Goal: Task Accomplishment & Management: Complete application form

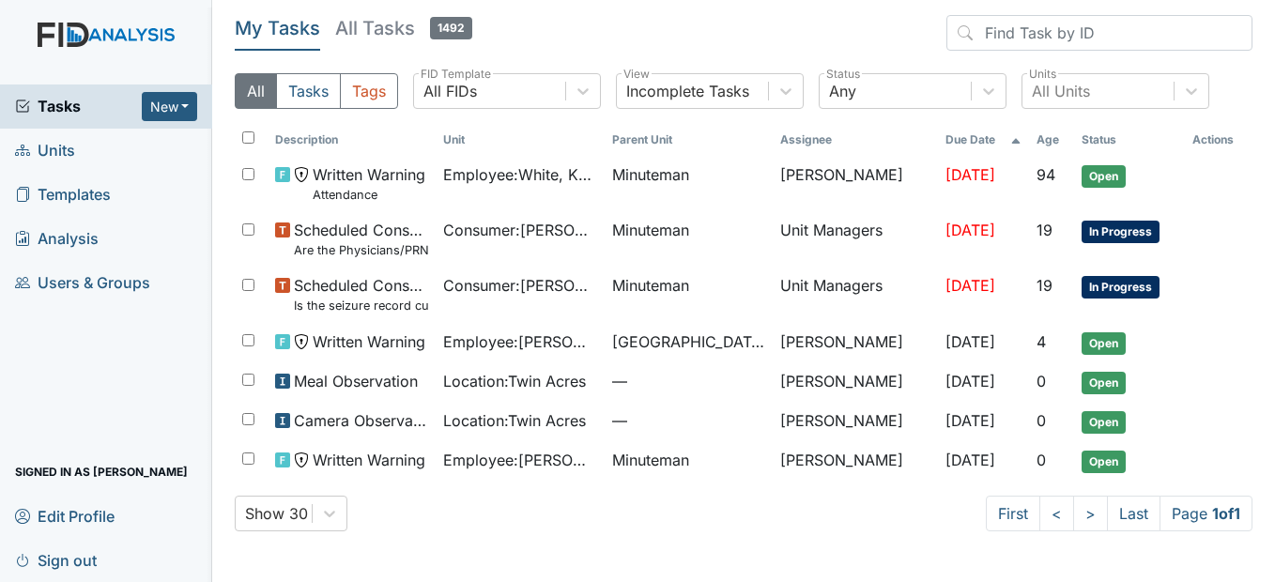
click at [115, 154] on link "Units" at bounding box center [106, 151] width 212 height 44
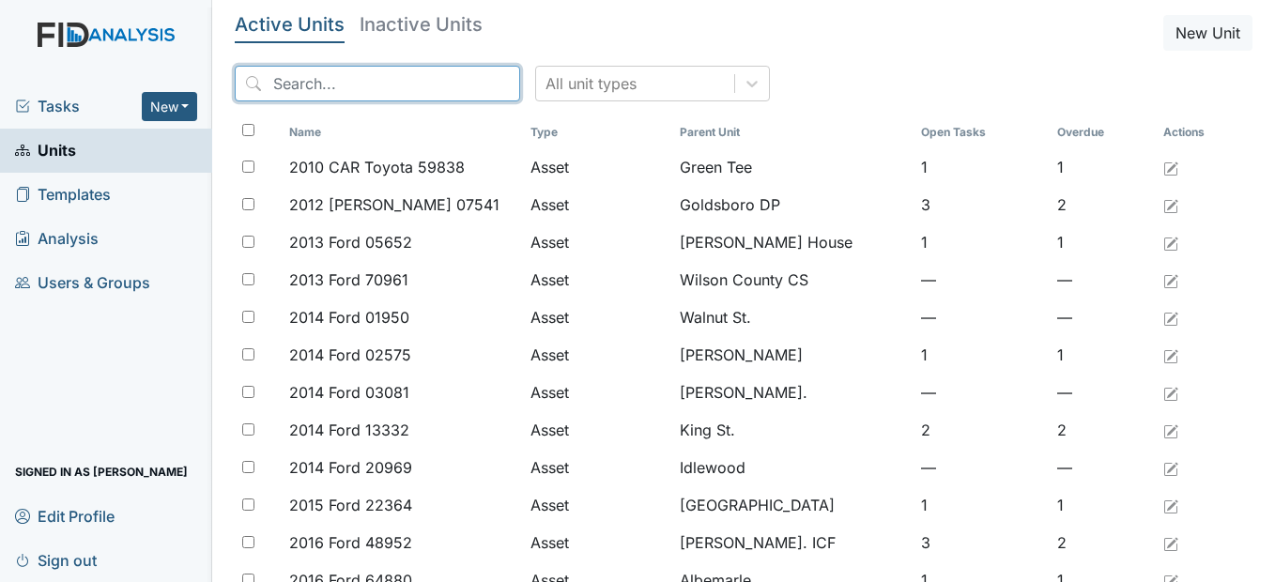
click at [358, 80] on input "search" at bounding box center [377, 84] width 285 height 36
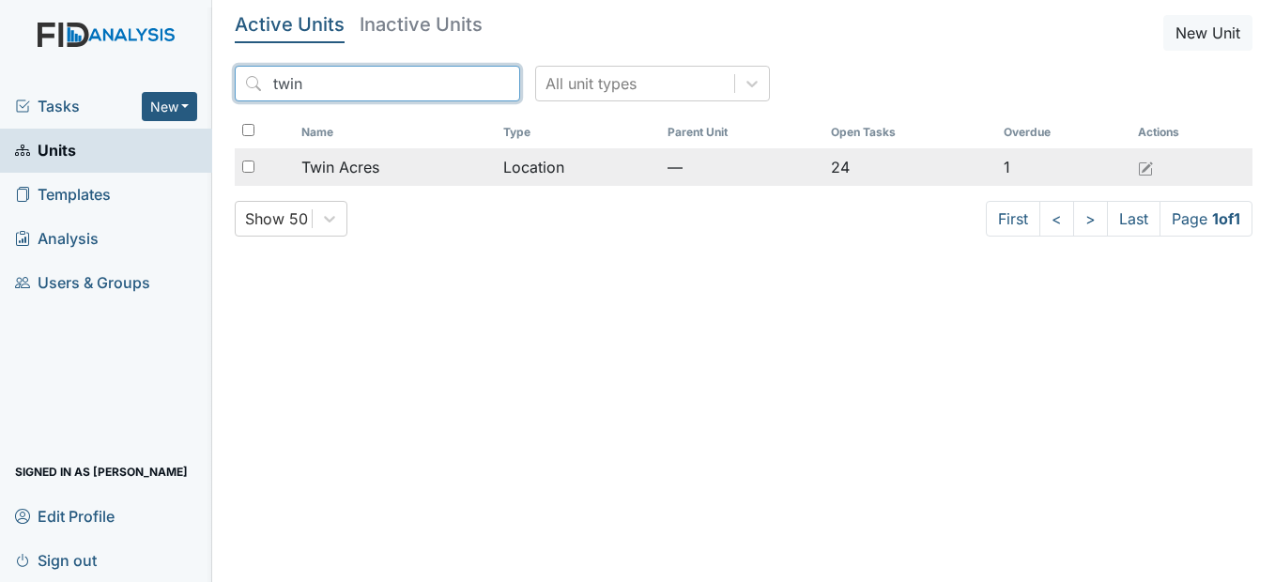
type input "twin"
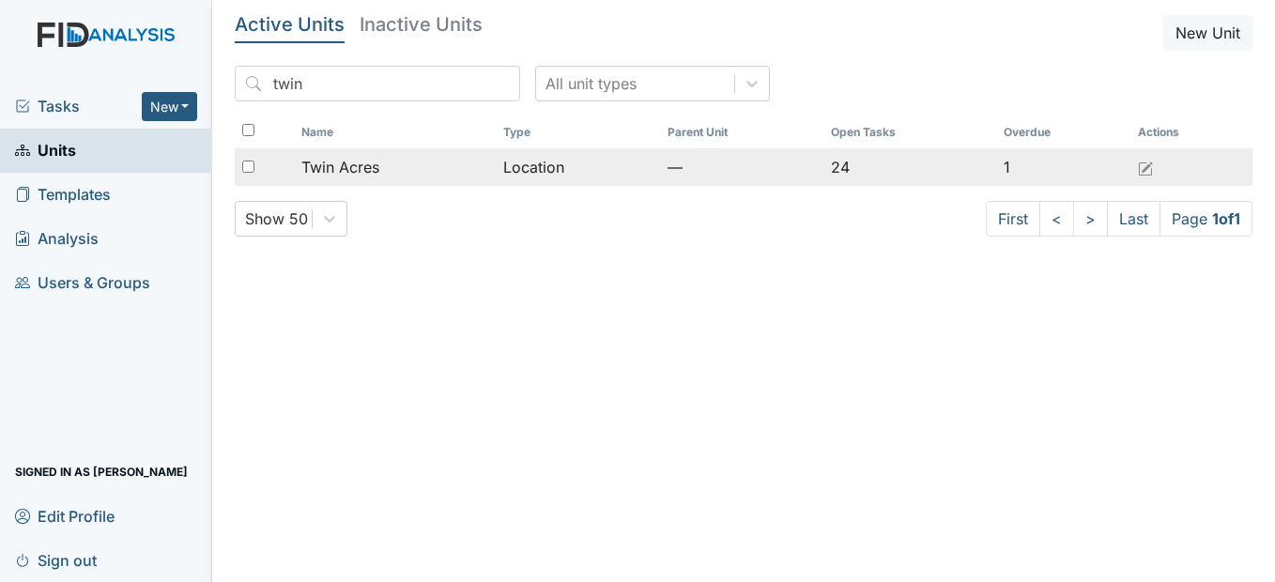
click at [385, 175] on div "Twin Acres" at bounding box center [394, 167] width 187 height 23
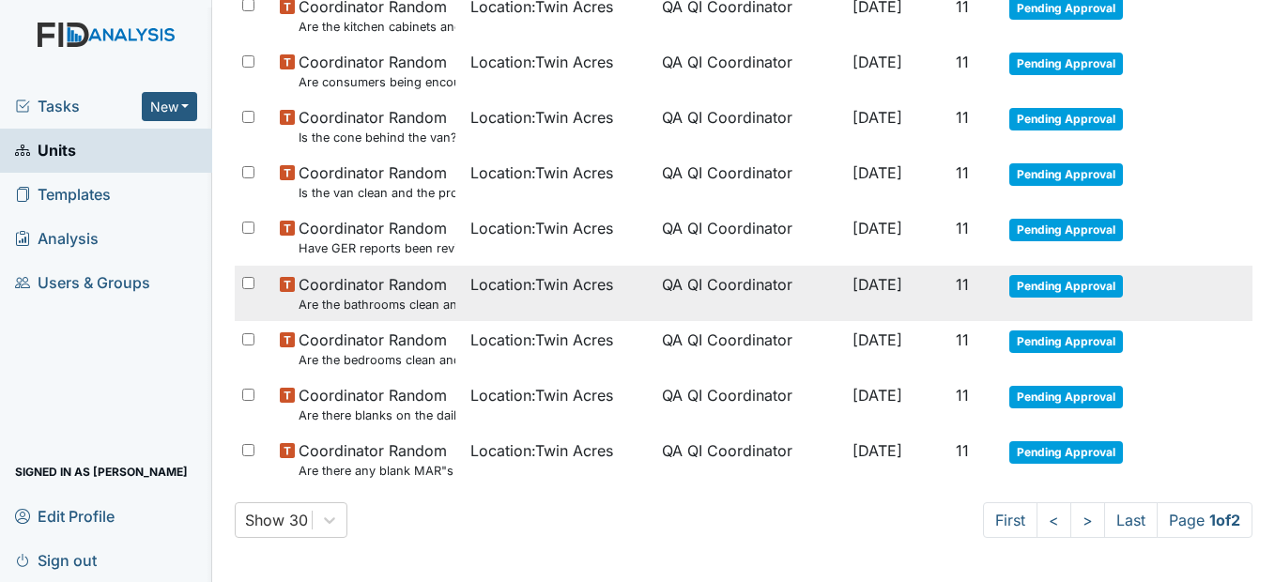
scroll to position [1315, 0]
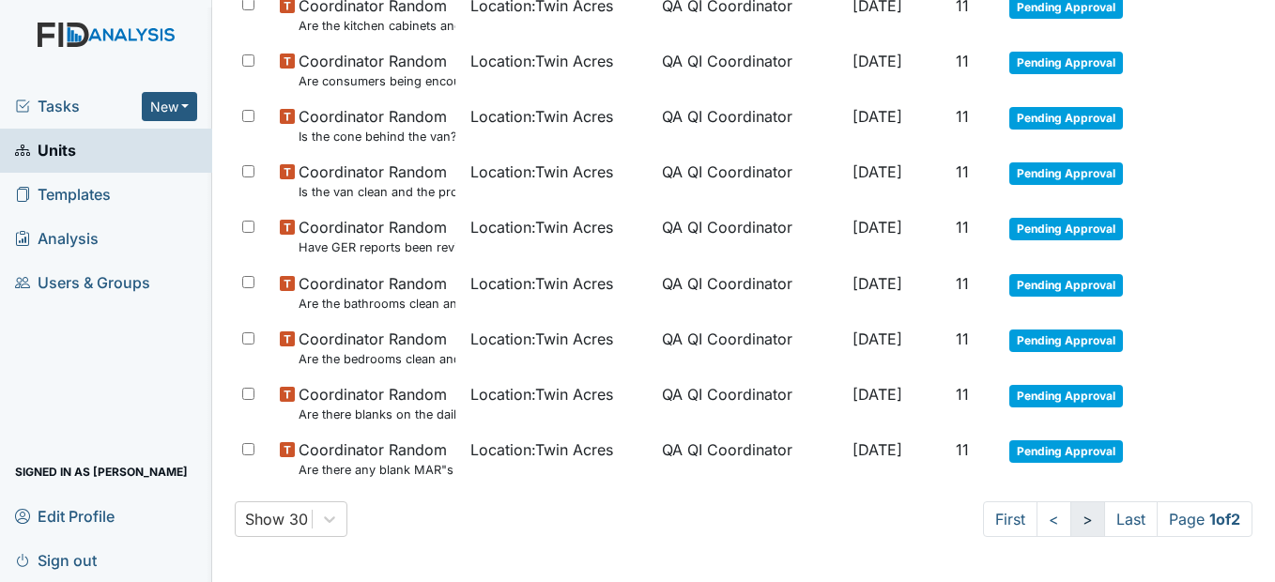
click at [1070, 521] on link ">" at bounding box center [1087, 519] width 35 height 36
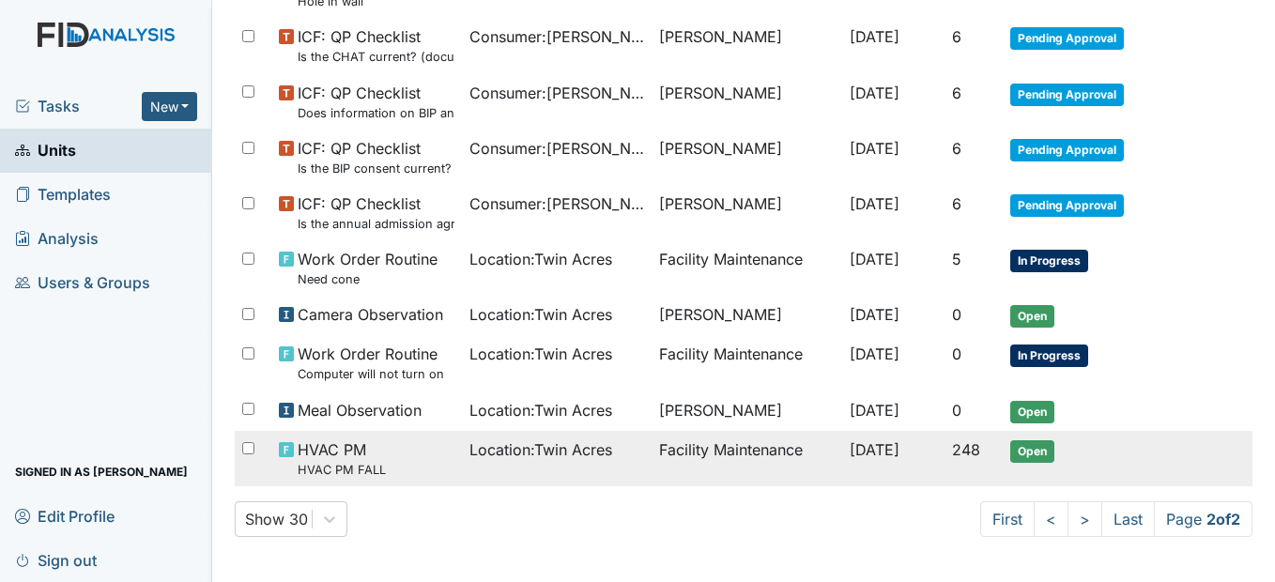
scroll to position [341, 0]
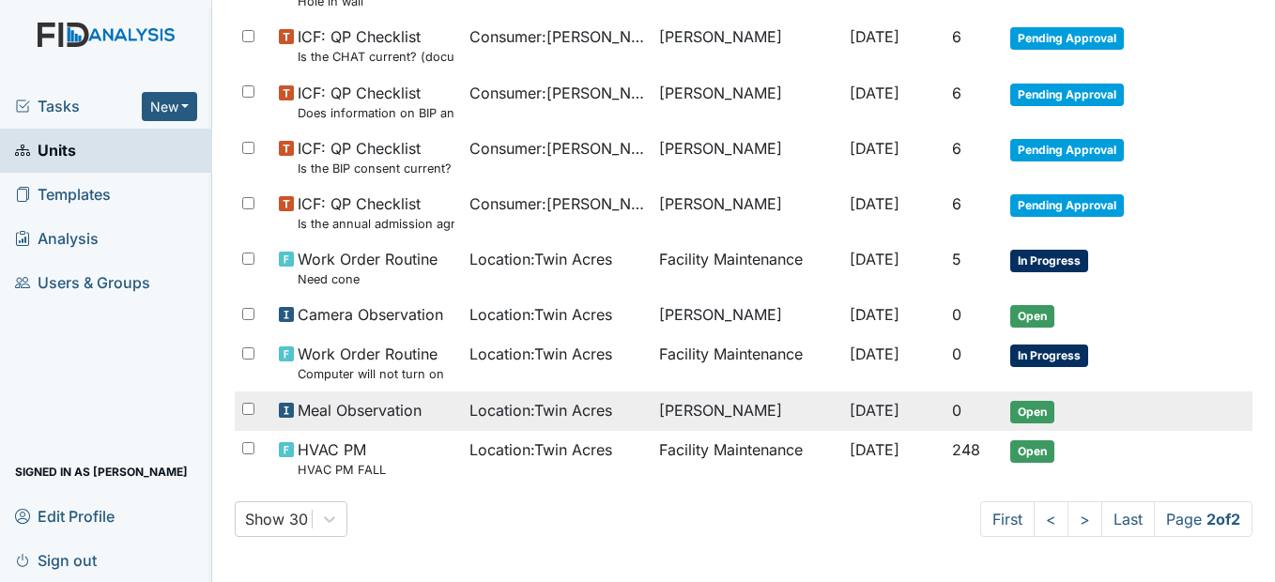
click at [568, 419] on span "Location : Twin Acres" at bounding box center [540, 410] width 143 height 23
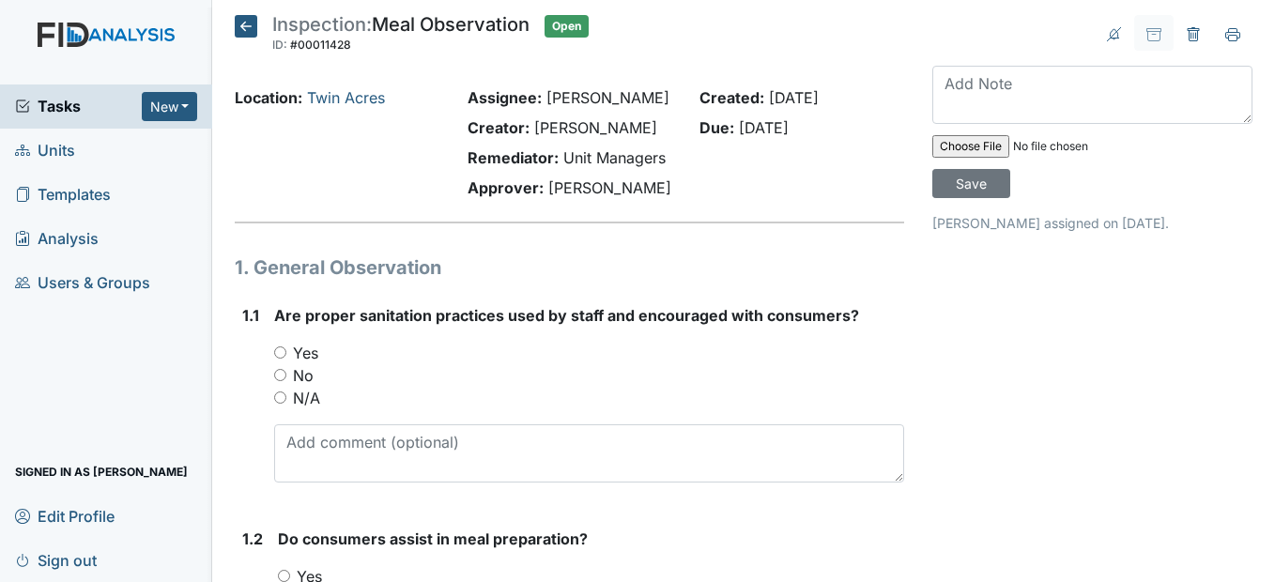
click at [278, 359] on input "Yes" at bounding box center [280, 352] width 12 height 12
radio input "true"
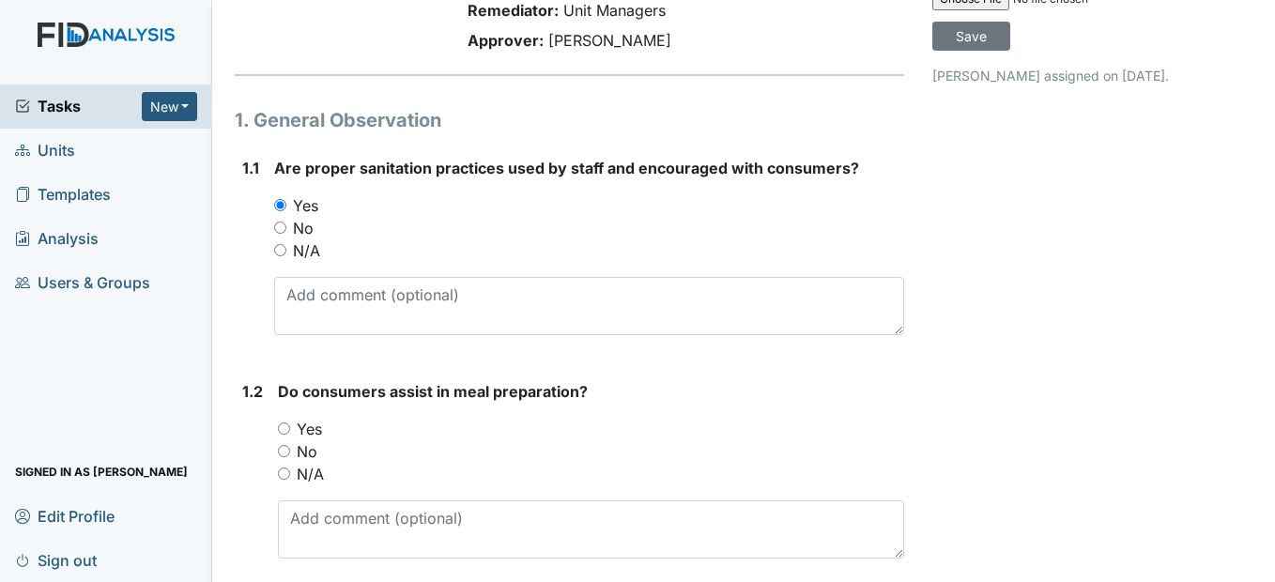
scroll to position [188, 0]
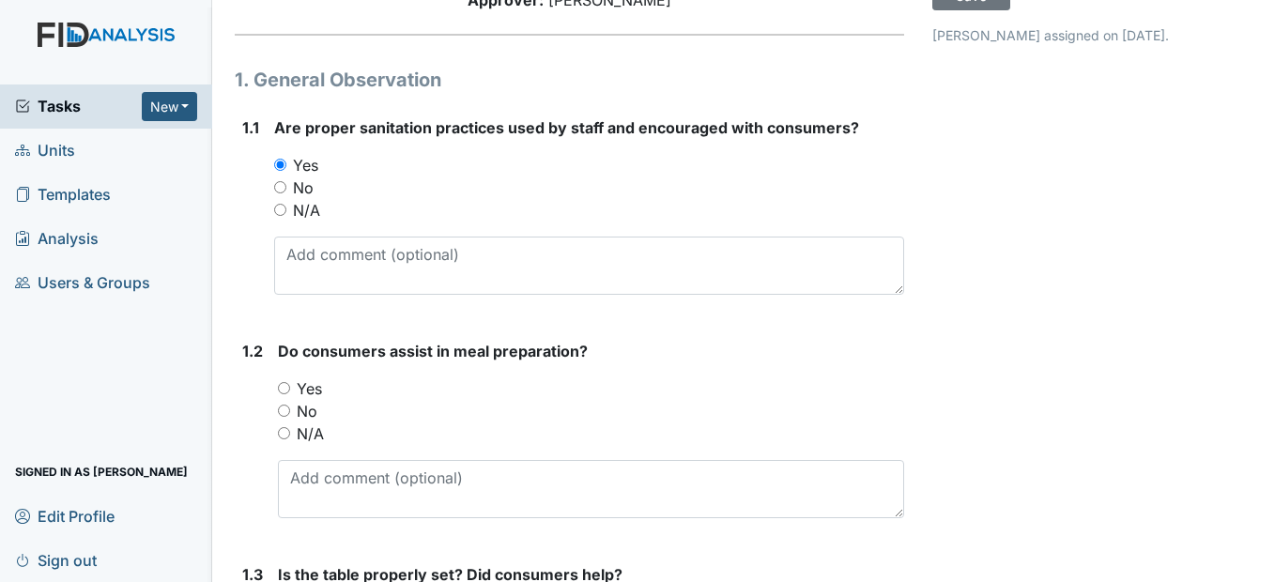
click at [284, 394] on input "Yes" at bounding box center [284, 388] width 12 height 12
radio input "true"
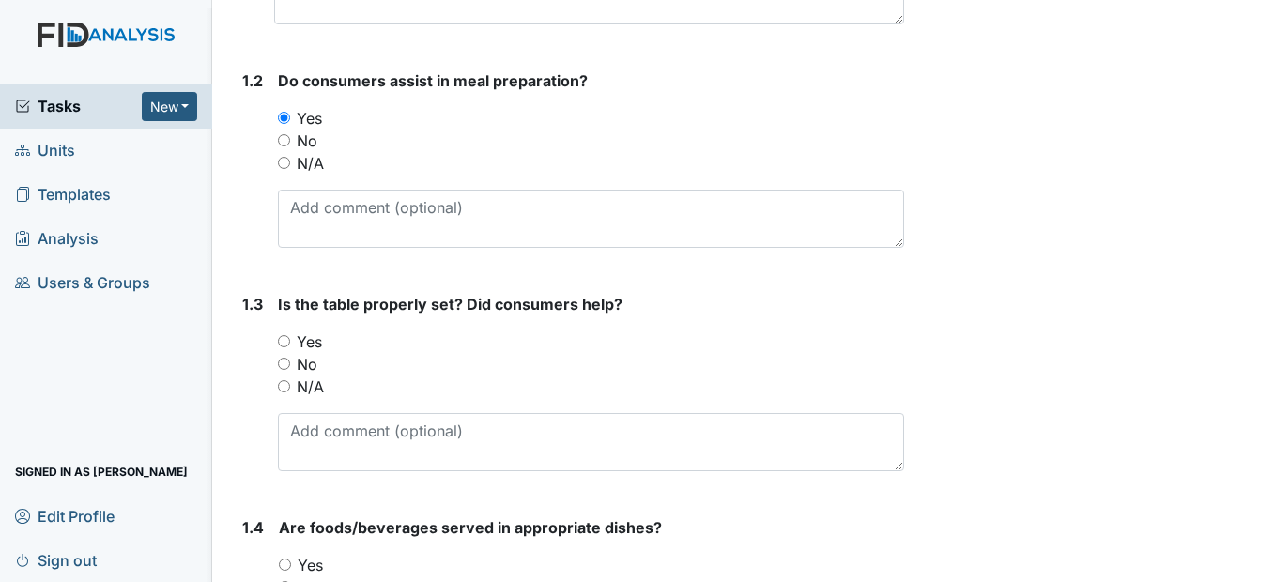
scroll to position [469, 0]
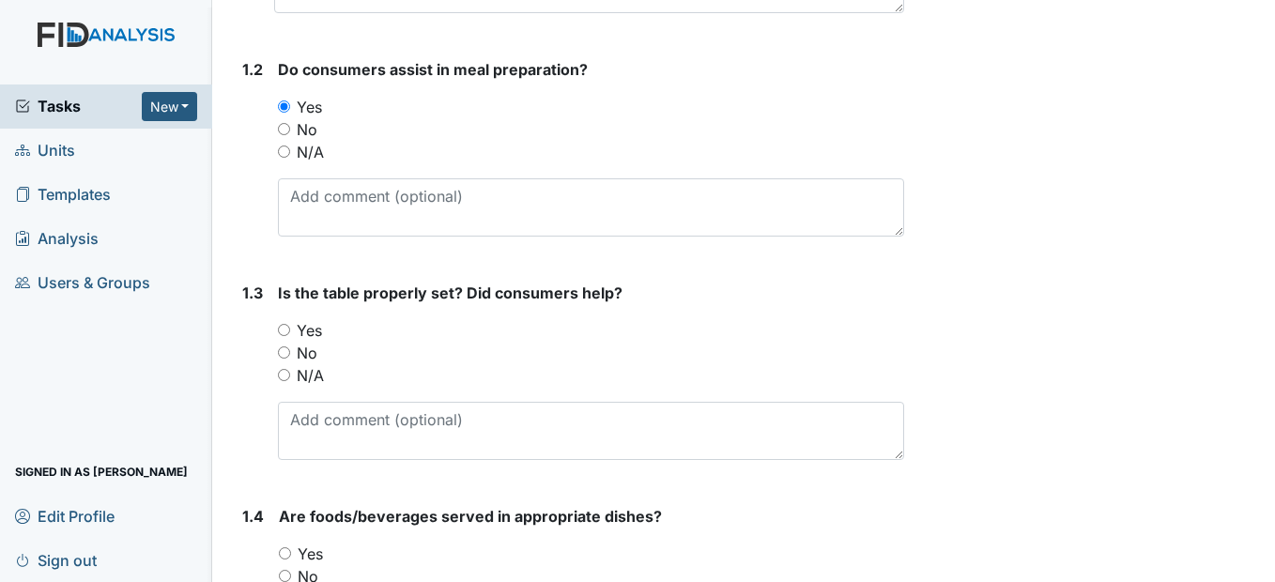
click at [284, 336] on input "Yes" at bounding box center [284, 330] width 12 height 12
radio input "true"
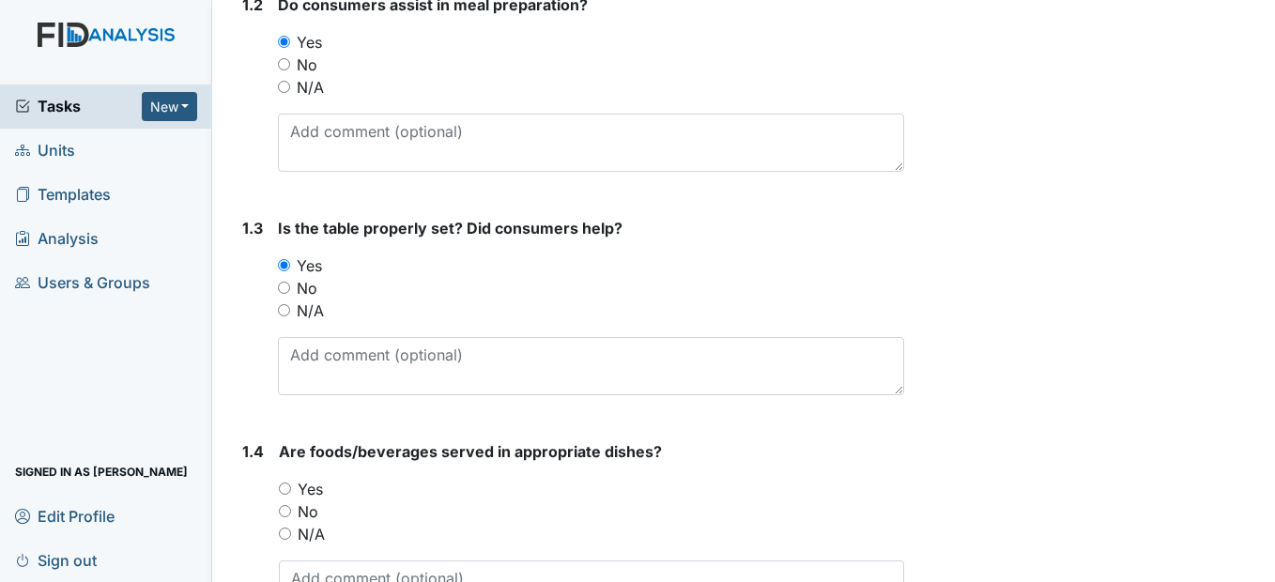
scroll to position [657, 0]
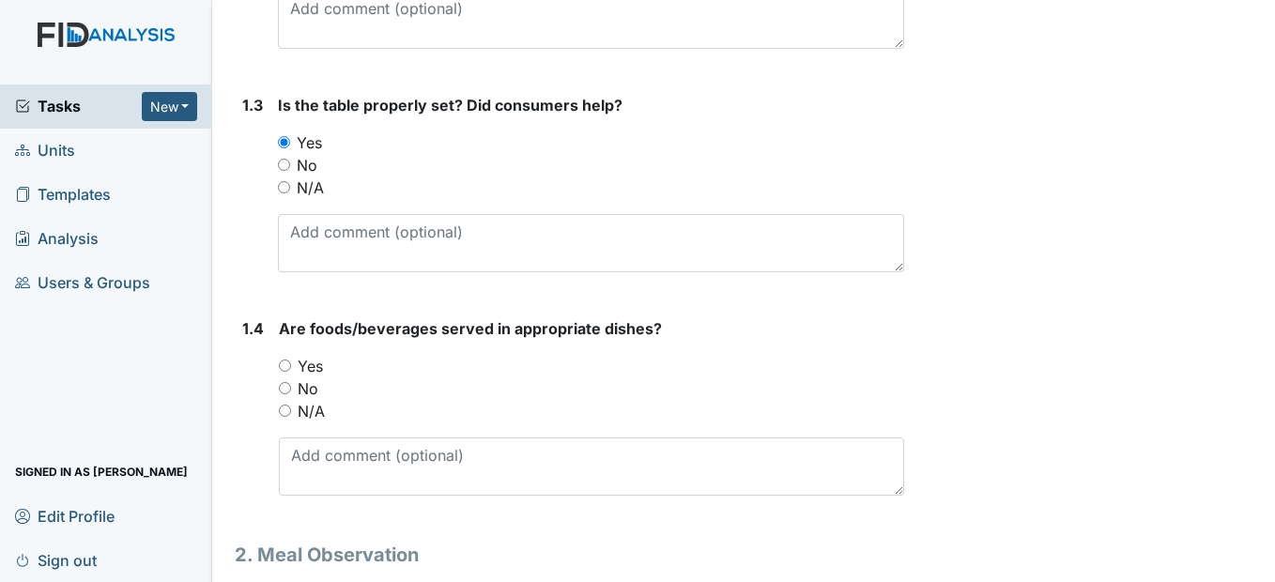
click at [288, 372] on input "Yes" at bounding box center [285, 366] width 12 height 12
radio input "true"
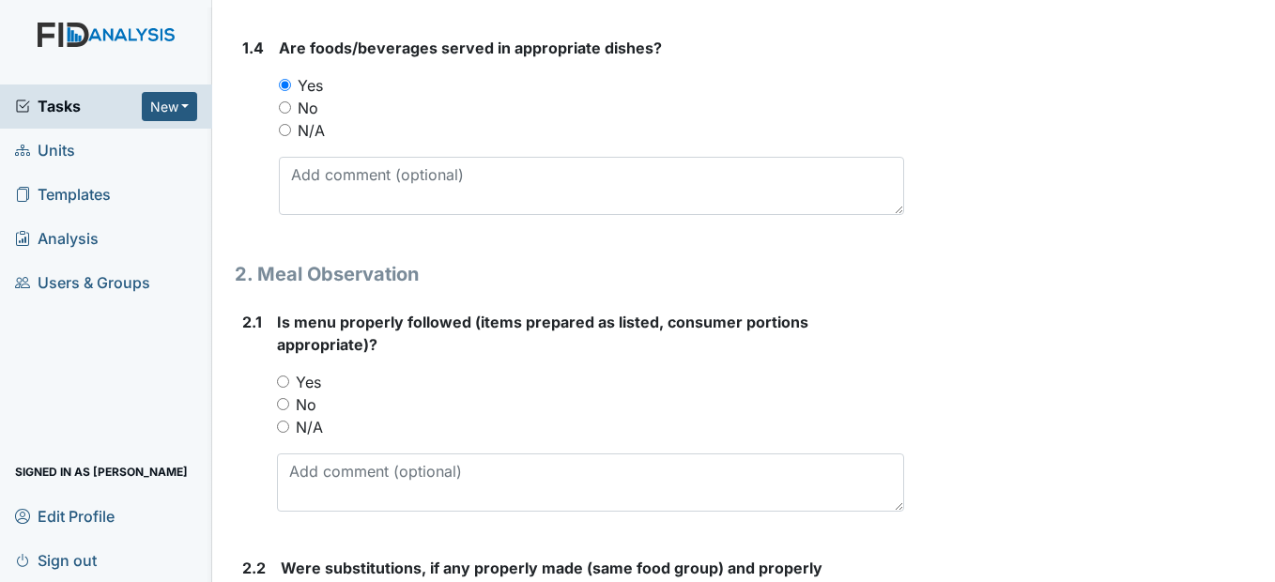
scroll to position [939, 0]
click at [281, 387] on input "Yes" at bounding box center [283, 381] width 12 height 12
radio input "true"
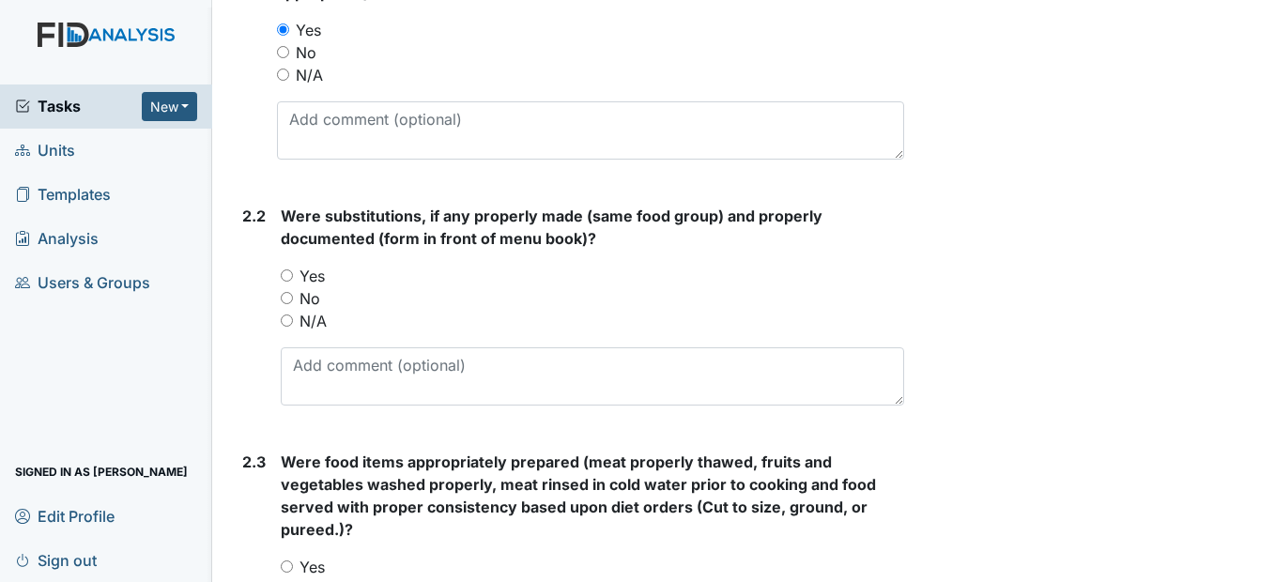
scroll to position [1314, 0]
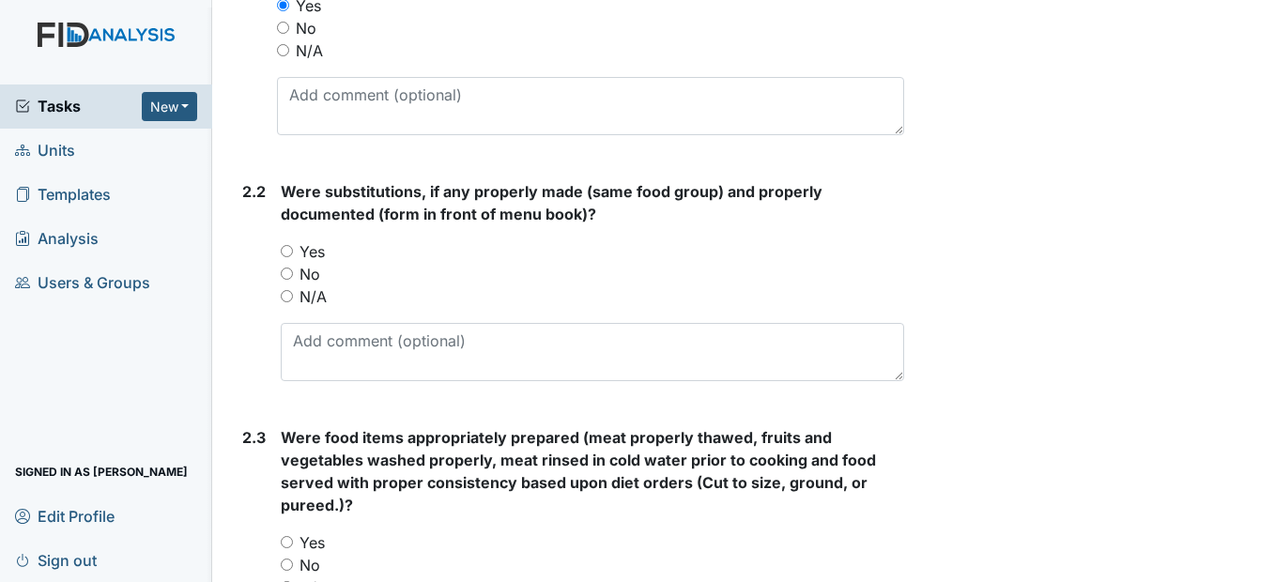
click at [292, 263] on div "Yes" at bounding box center [592, 251] width 622 height 23
click at [292, 257] on input "Yes" at bounding box center [287, 251] width 12 height 12
radio input "true"
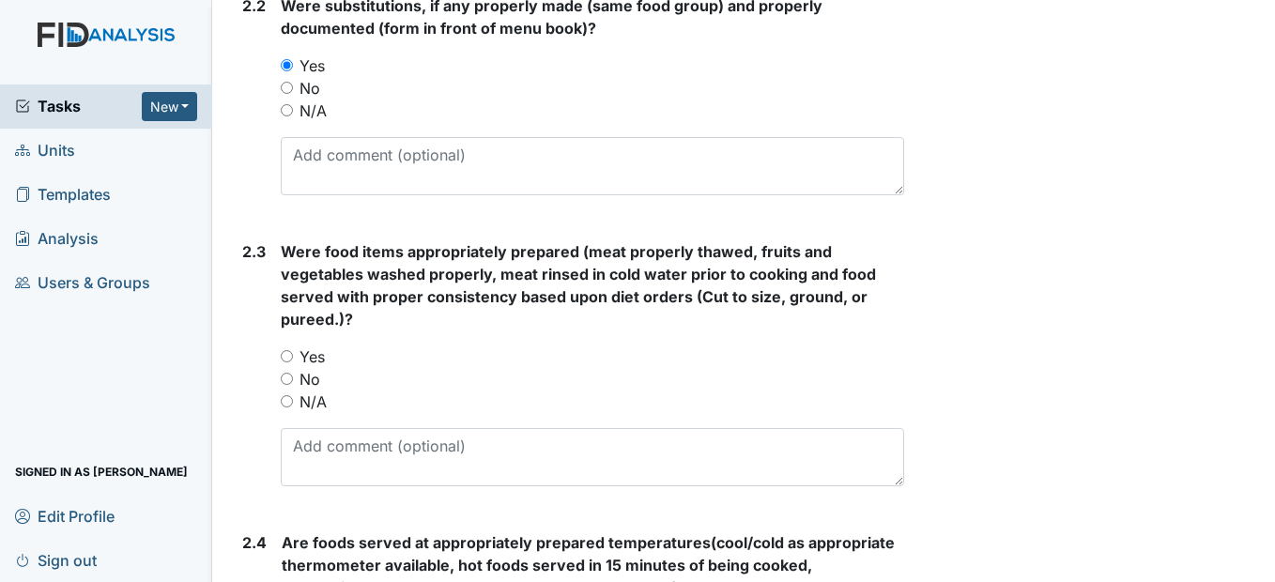
scroll to position [1502, 0]
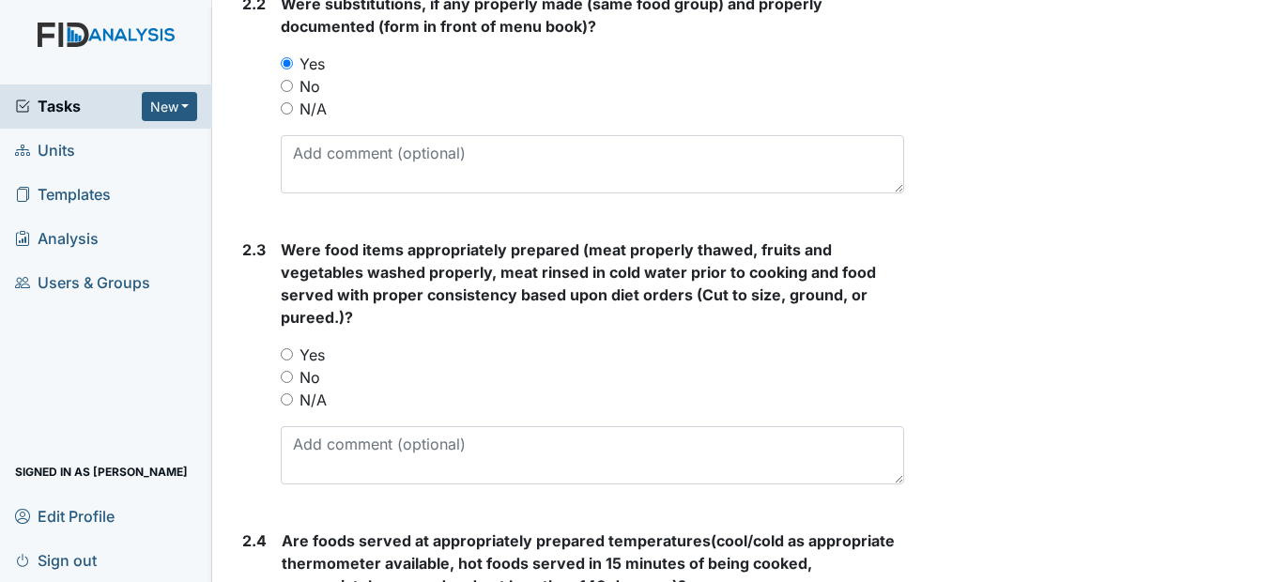
click at [287, 360] on input "Yes" at bounding box center [287, 354] width 12 height 12
radio input "true"
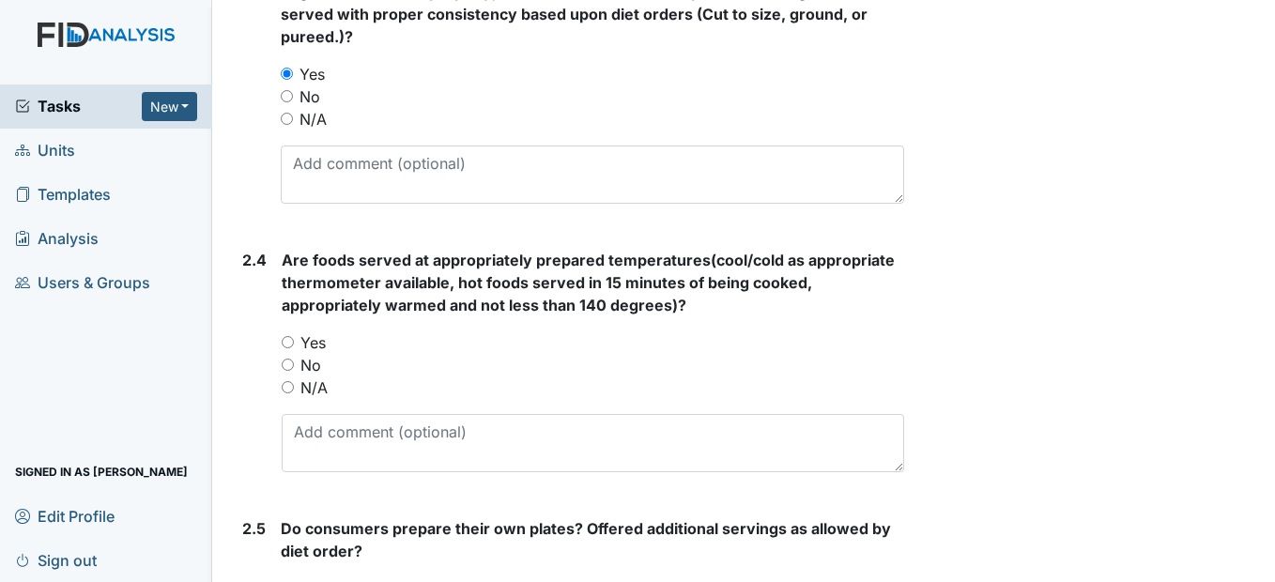
scroll to position [1784, 0]
click at [288, 347] on input "Yes" at bounding box center [288, 341] width 12 height 12
radio input "true"
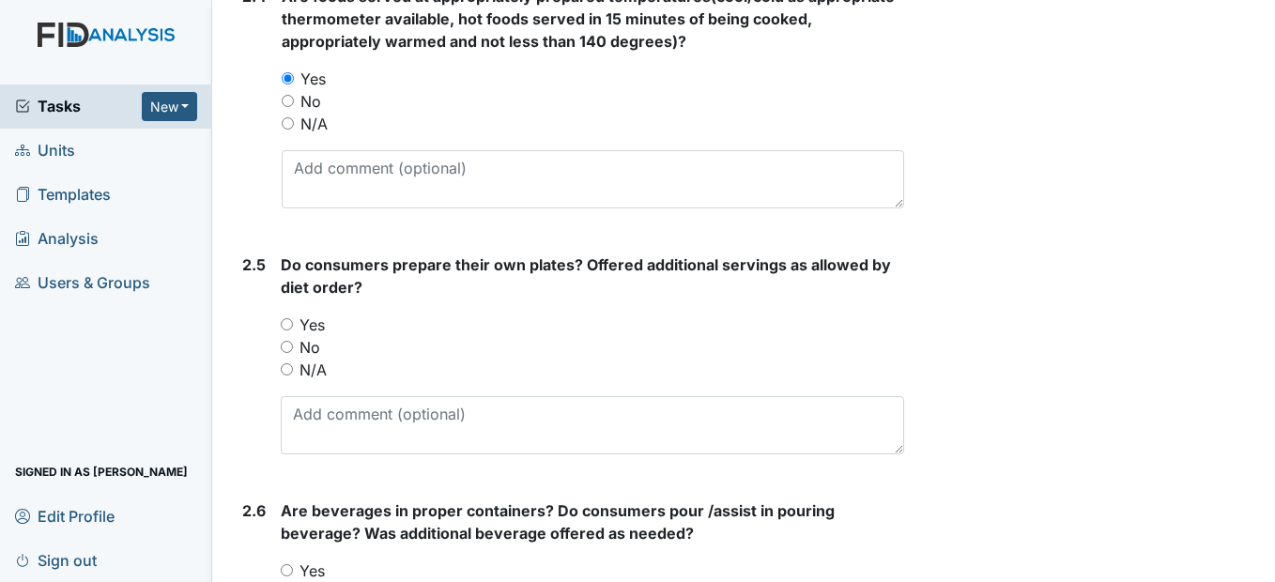
scroll to position [2065, 0]
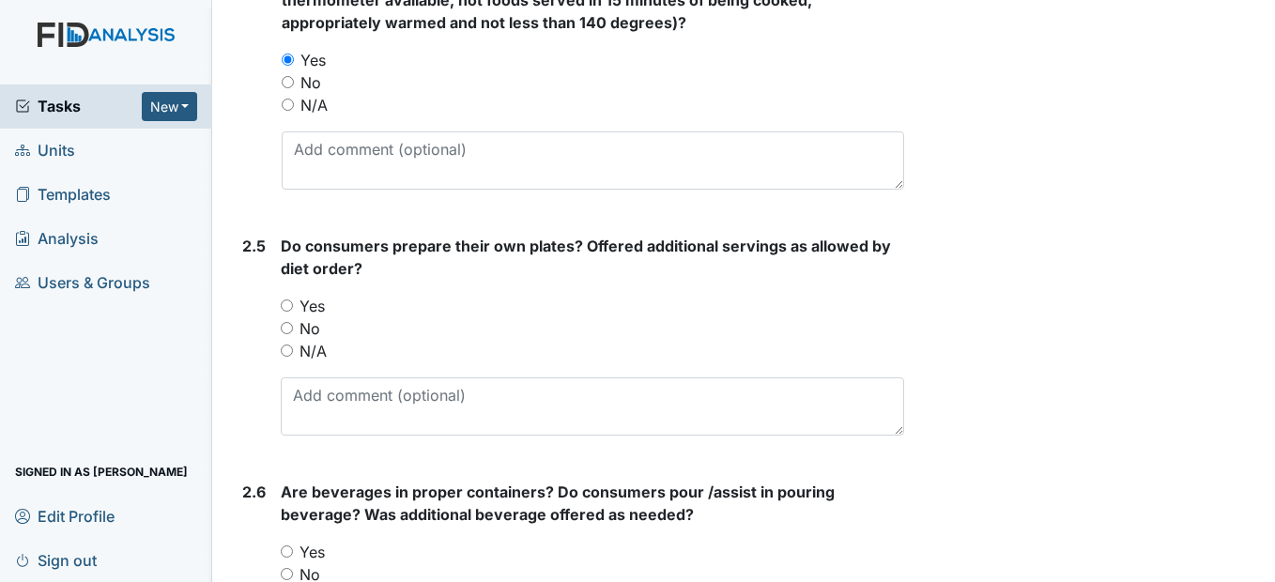
click at [288, 317] on div "Yes" at bounding box center [592, 306] width 622 height 23
click at [287, 312] on input "Yes" at bounding box center [287, 305] width 12 height 12
radio input "true"
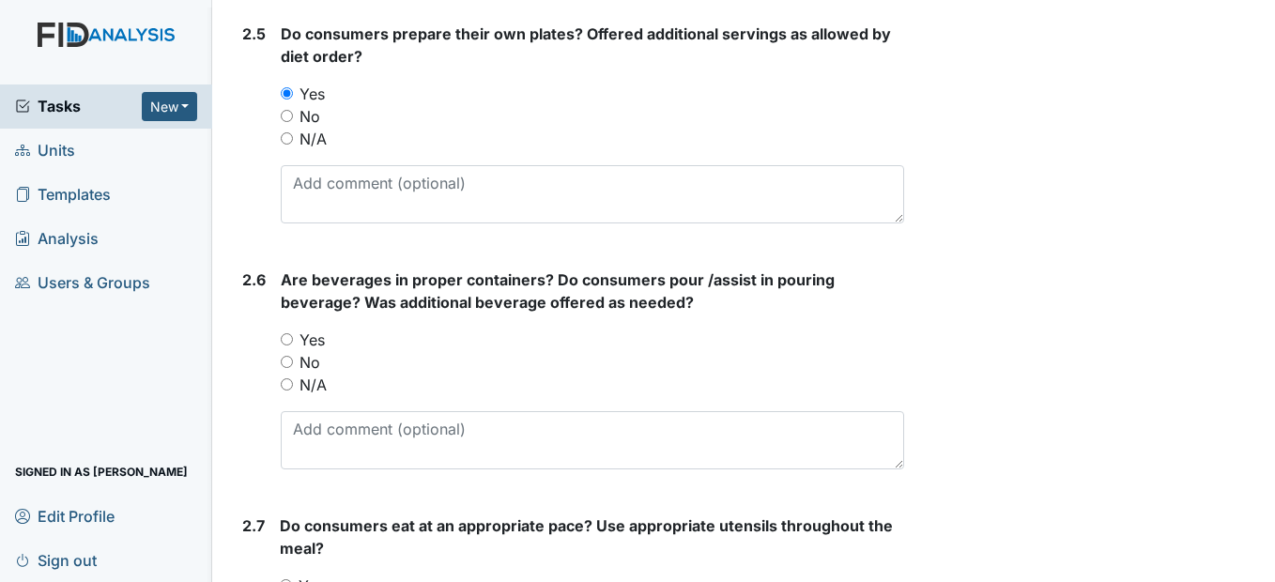
scroll to position [2347, 0]
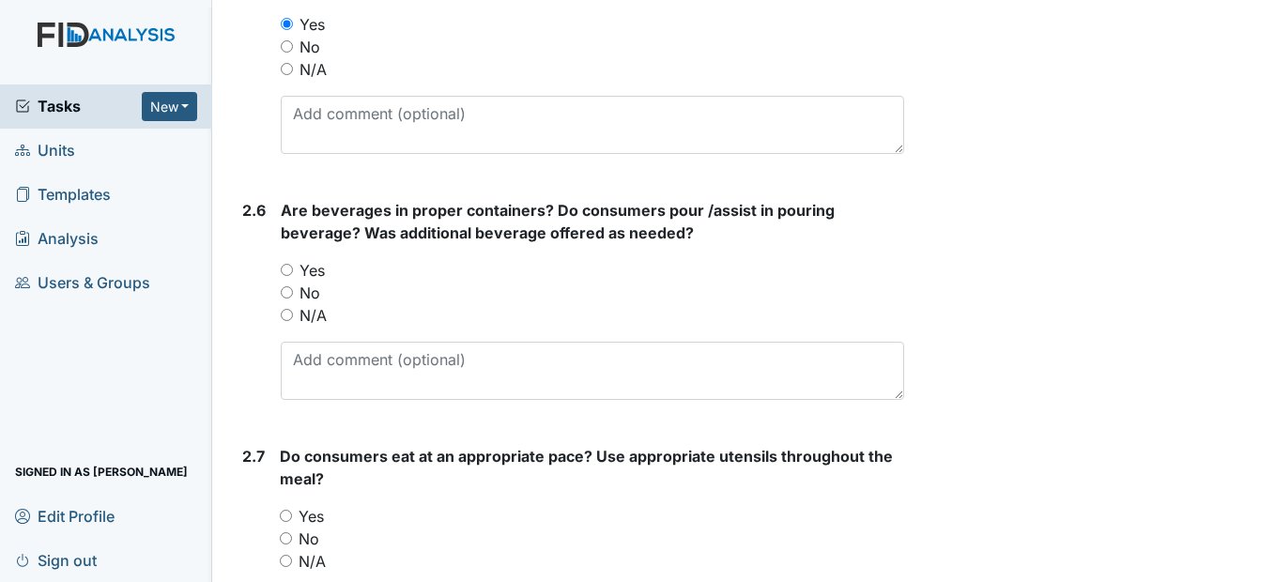
click at [290, 276] on input "Yes" at bounding box center [287, 270] width 12 height 12
radio input "true"
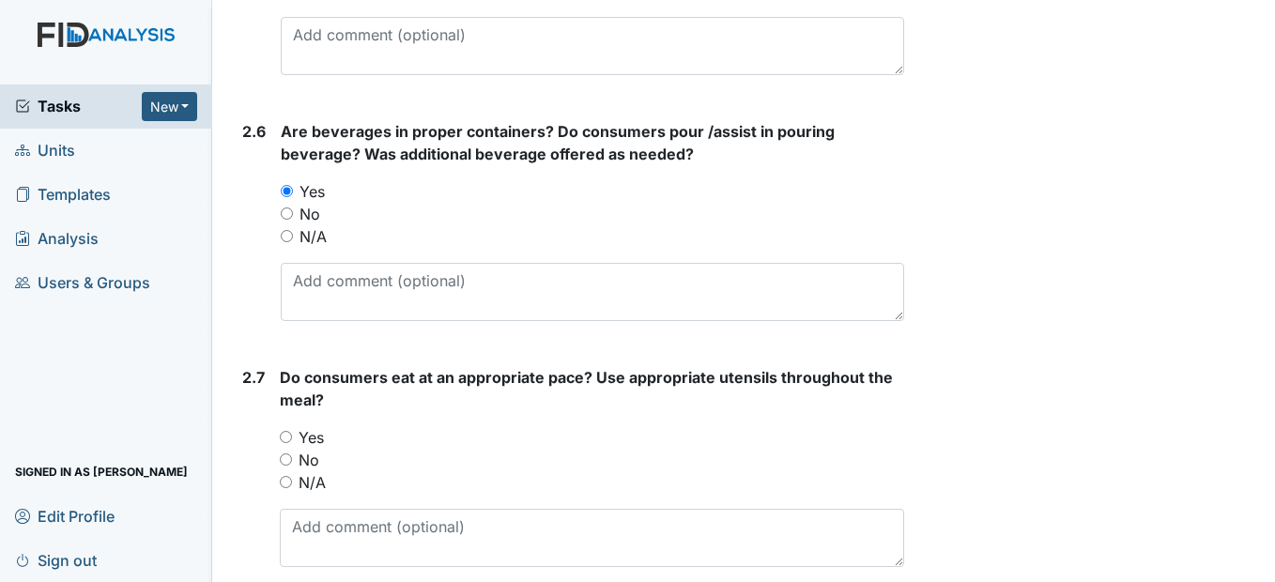
scroll to position [2628, 0]
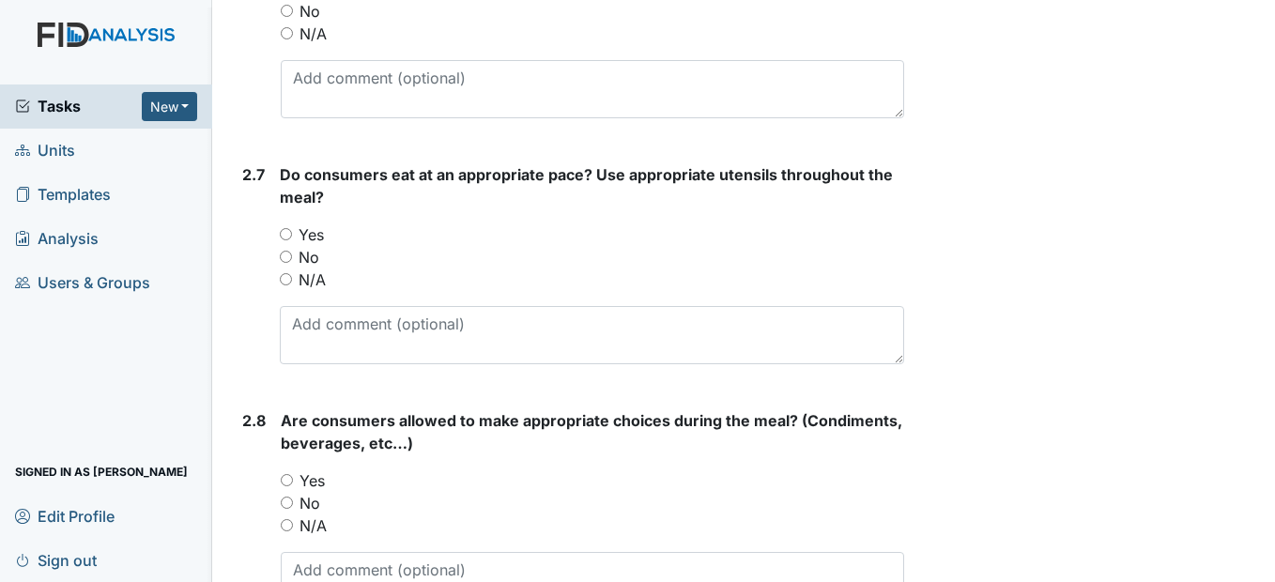
click at [287, 240] on input "Yes" at bounding box center [286, 234] width 12 height 12
radio input "true"
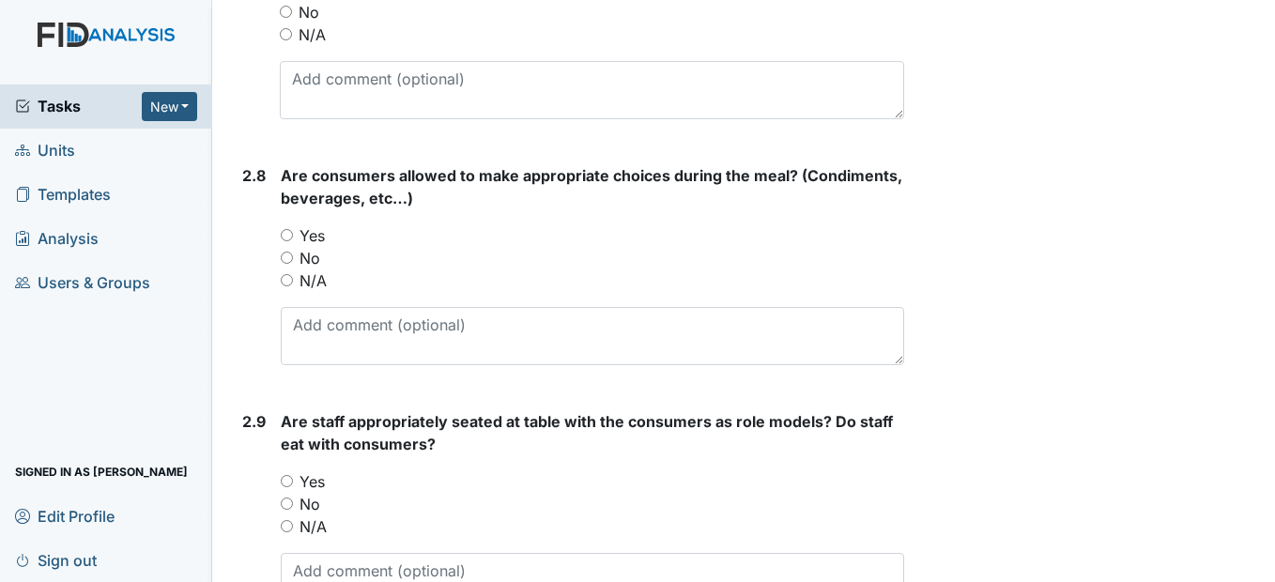
scroll to position [2910, 0]
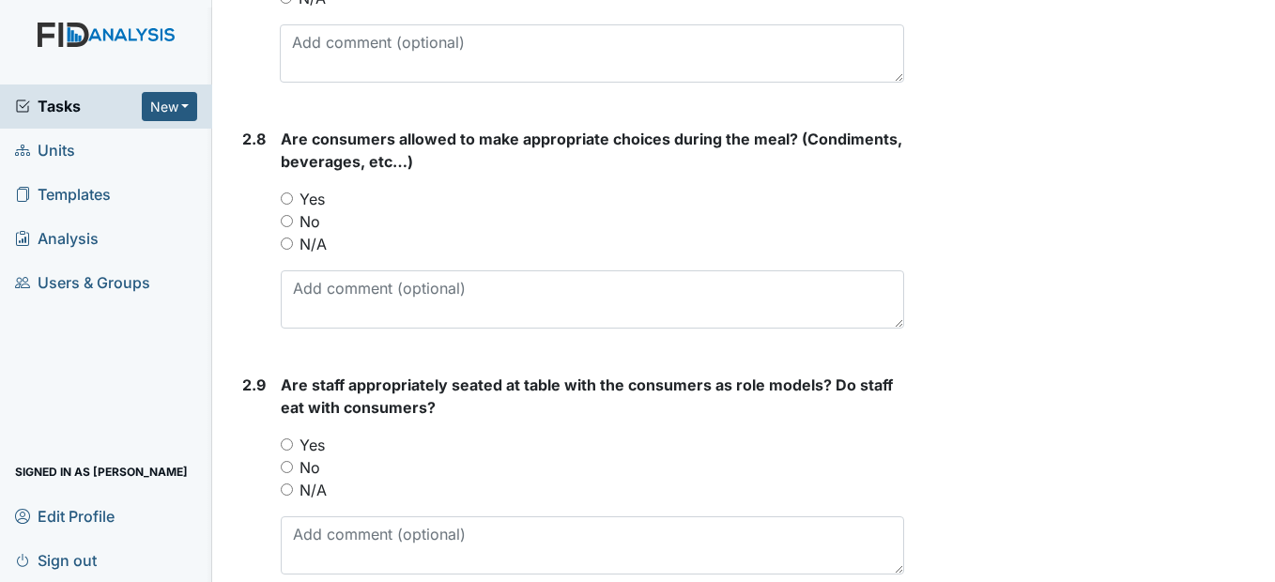
click at [292, 205] on input "Yes" at bounding box center [287, 198] width 12 height 12
radio input "true"
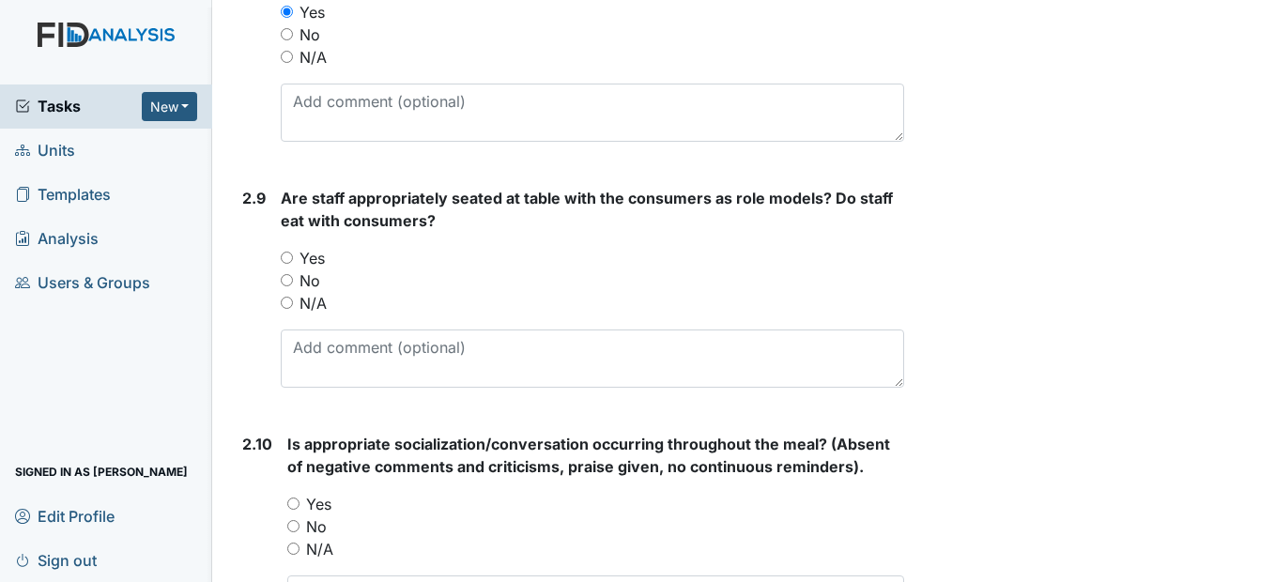
scroll to position [3098, 0]
click at [281, 263] on input "Yes" at bounding box center [287, 257] width 12 height 12
radio input "true"
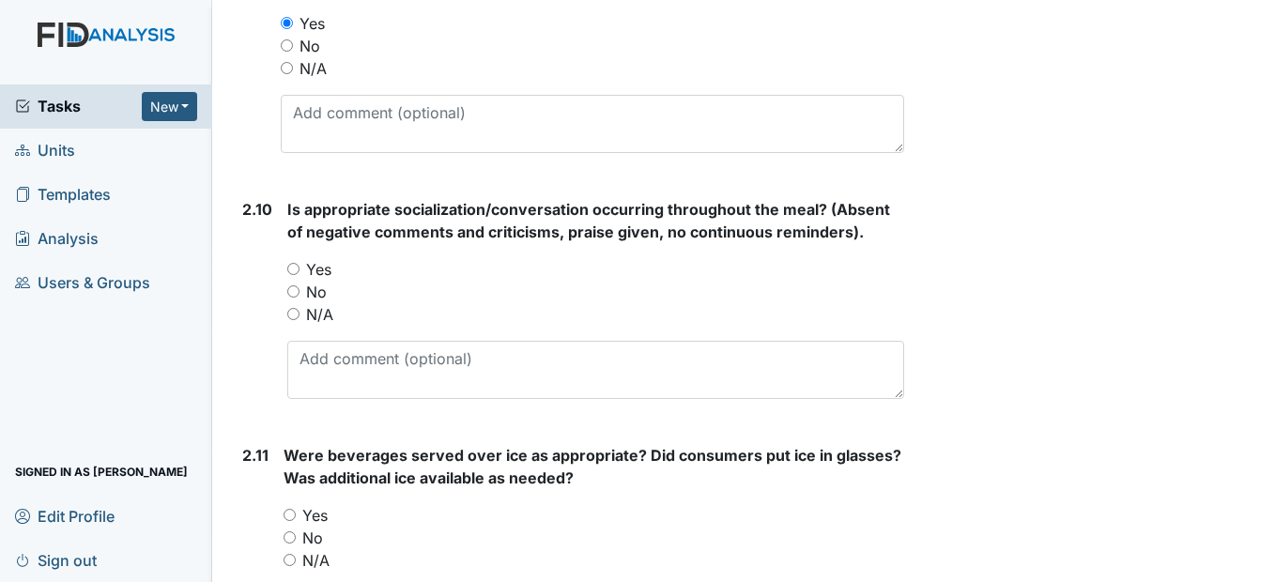
scroll to position [3379, 0]
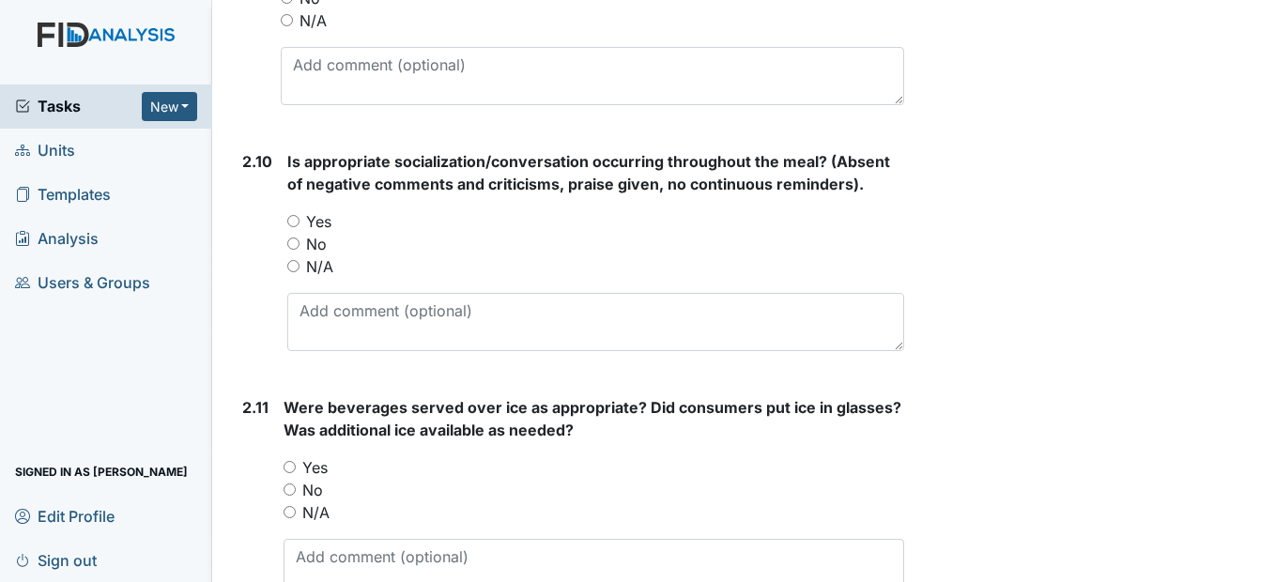
click at [291, 227] on input "Yes" at bounding box center [293, 221] width 12 height 12
radio input "true"
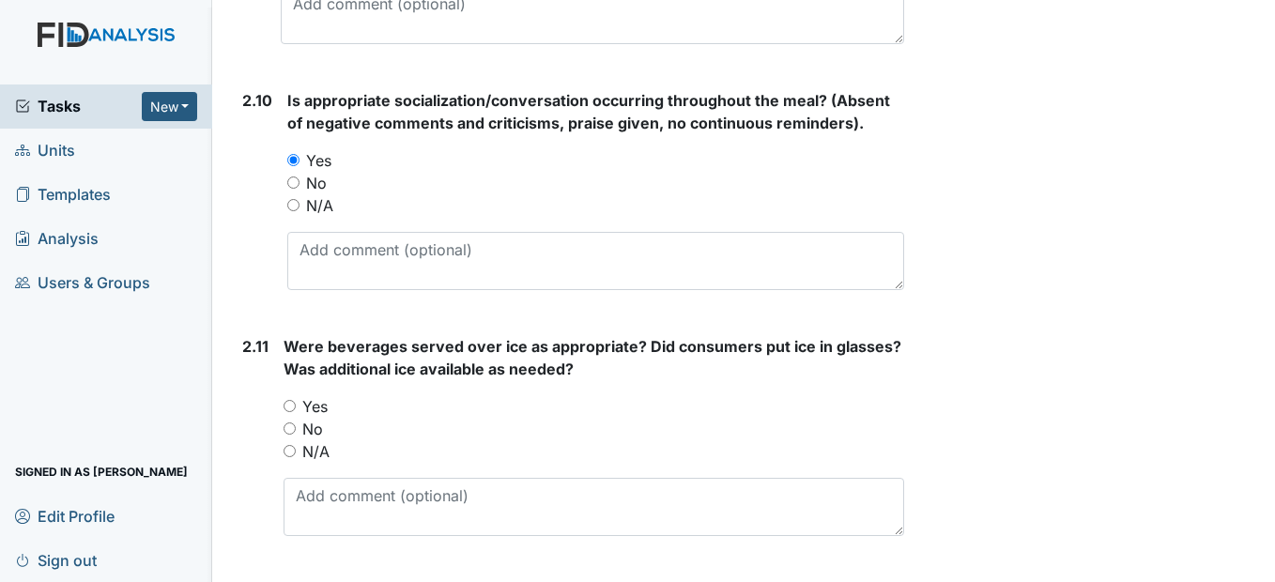
scroll to position [3567, 0]
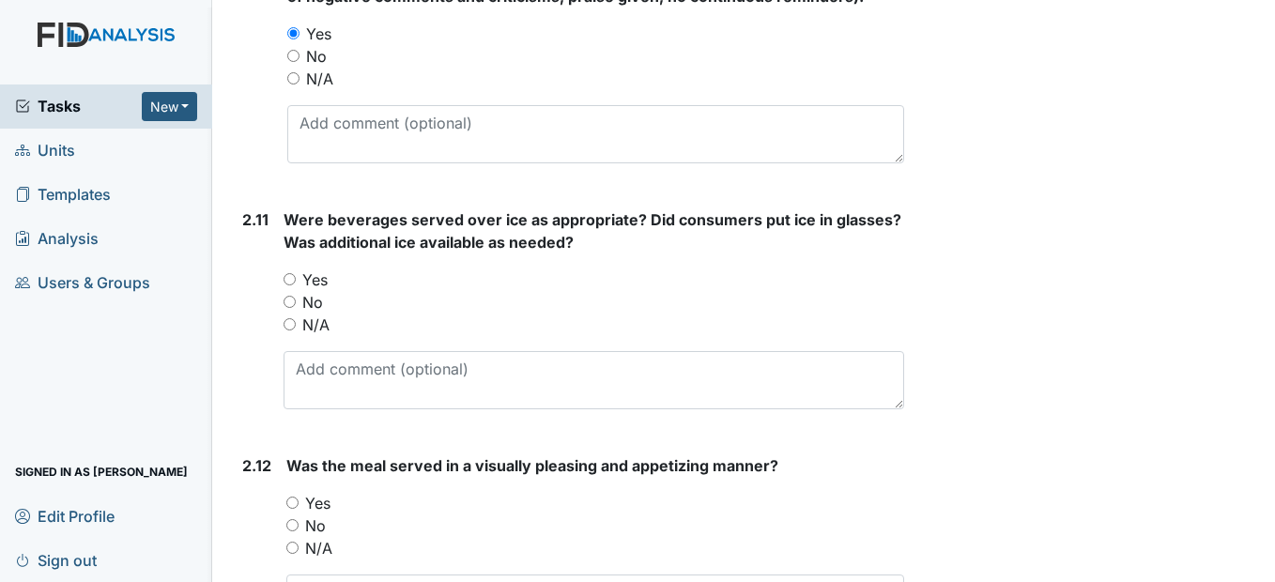
click at [292, 285] on input "Yes" at bounding box center [289, 279] width 12 height 12
radio input "true"
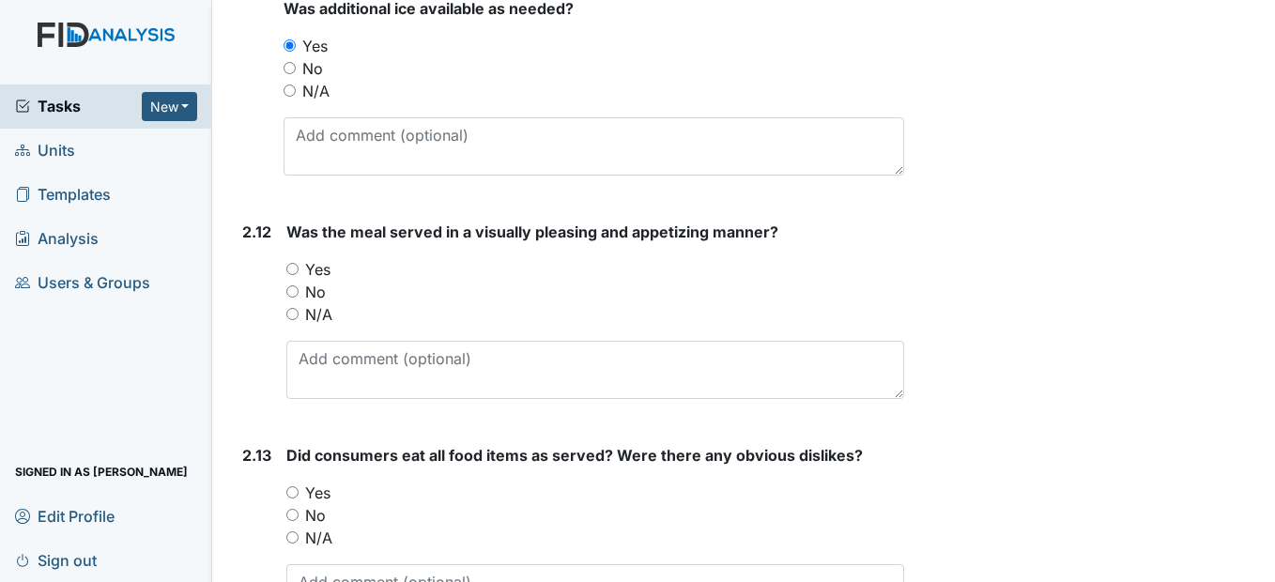
scroll to position [3849, 0]
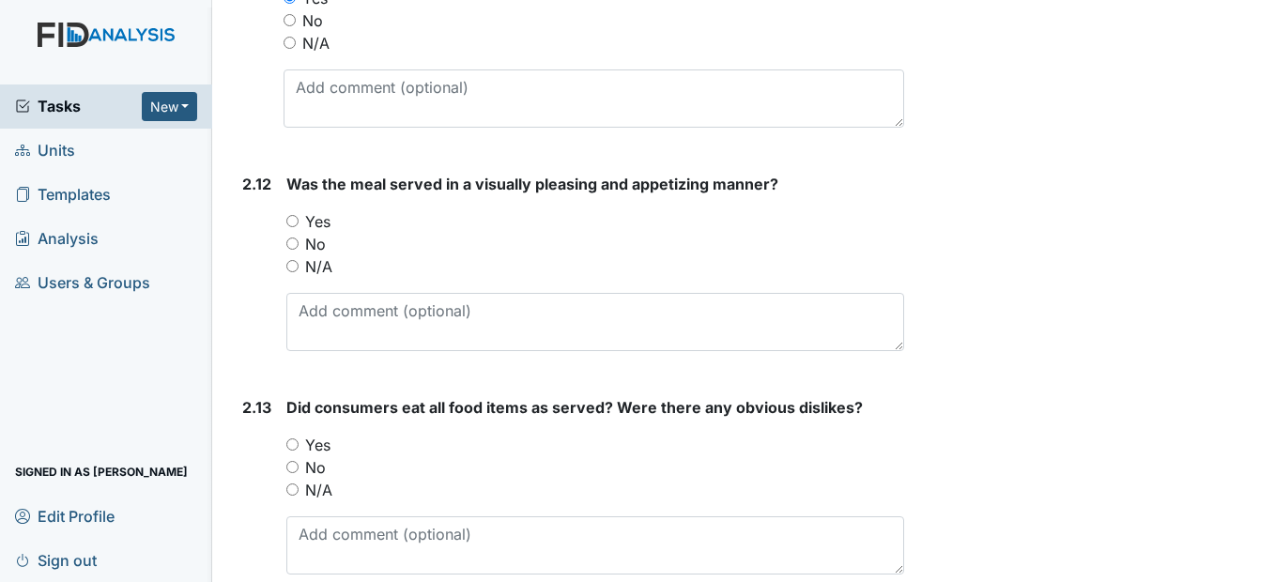
click at [298, 227] on input "Yes" at bounding box center [292, 221] width 12 height 12
radio input "true"
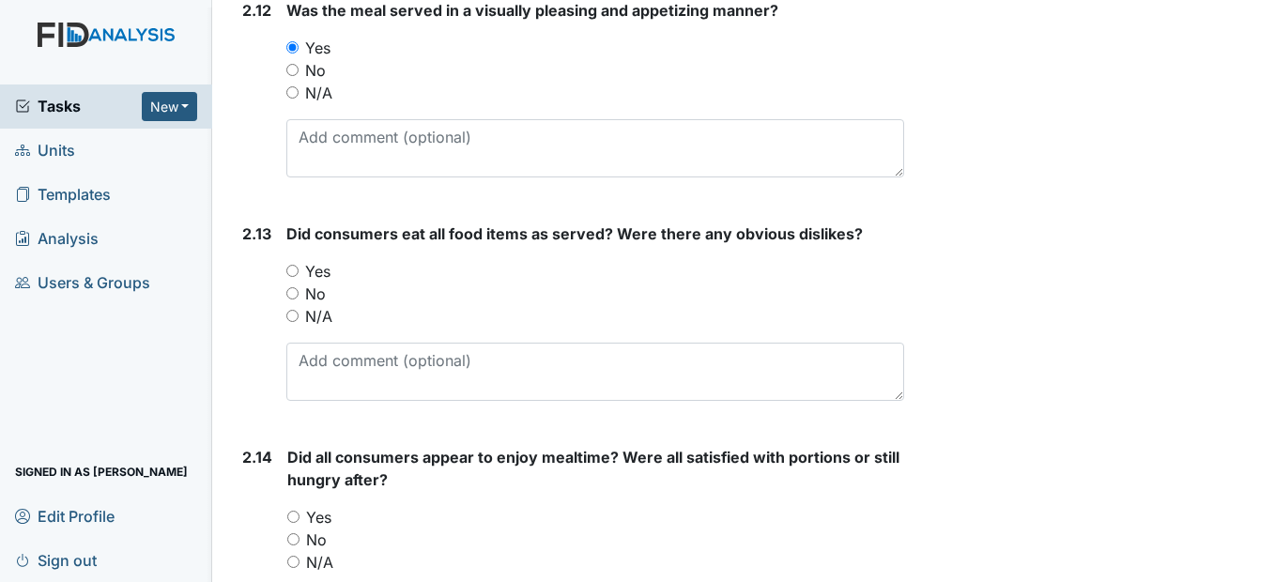
scroll to position [4037, 0]
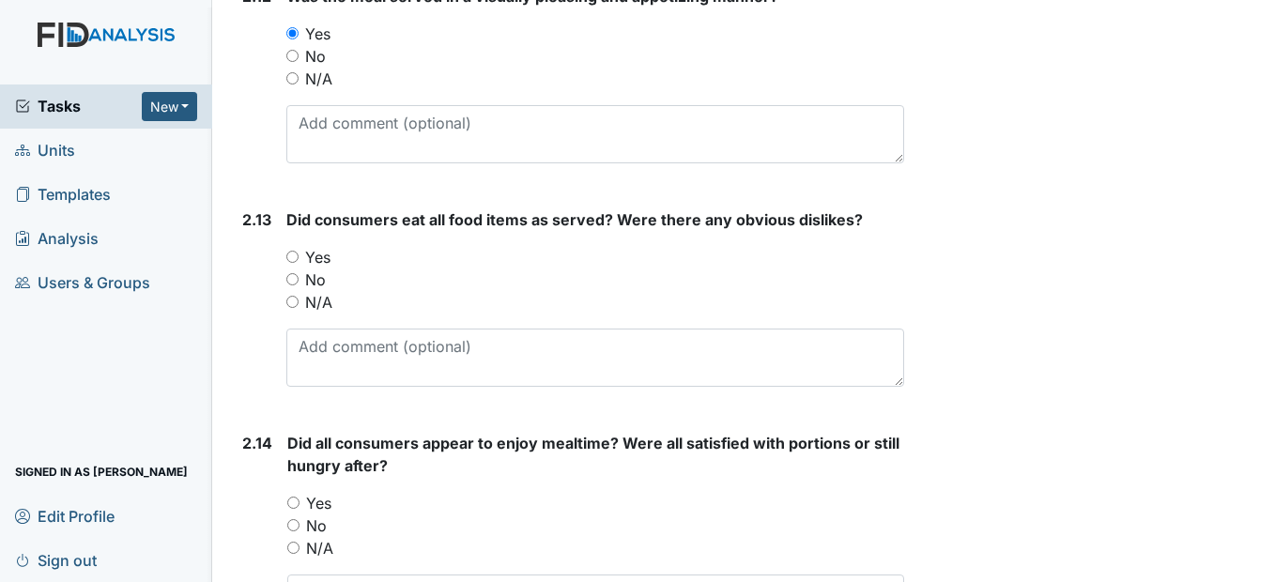
click at [297, 263] on input "Yes" at bounding box center [292, 257] width 12 height 12
radio input "true"
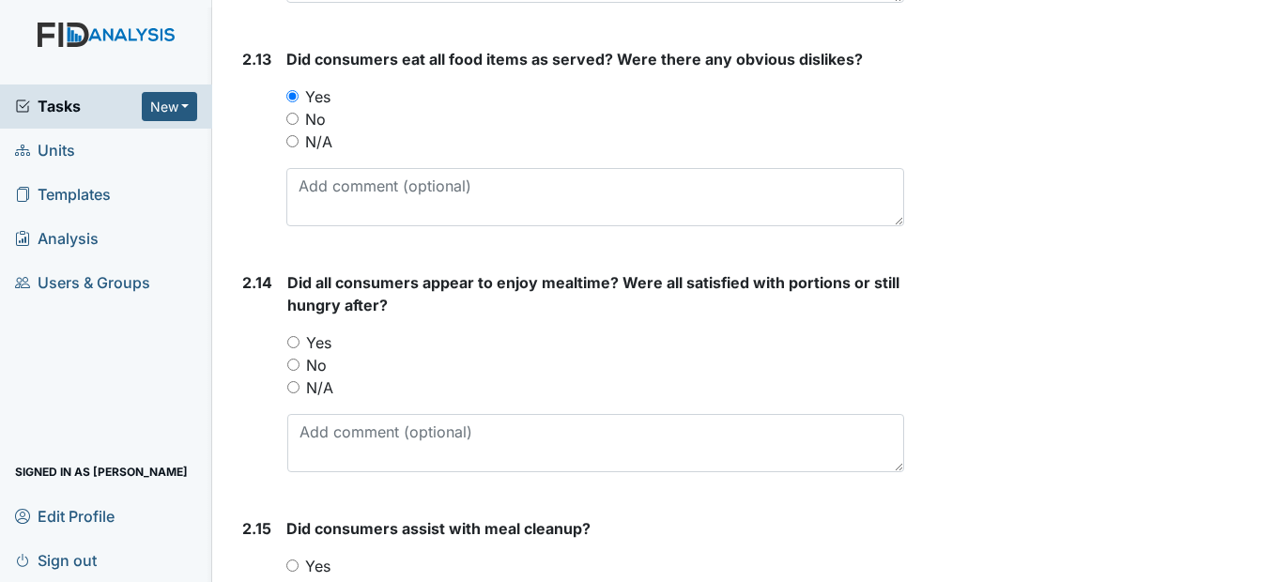
scroll to position [4224, 0]
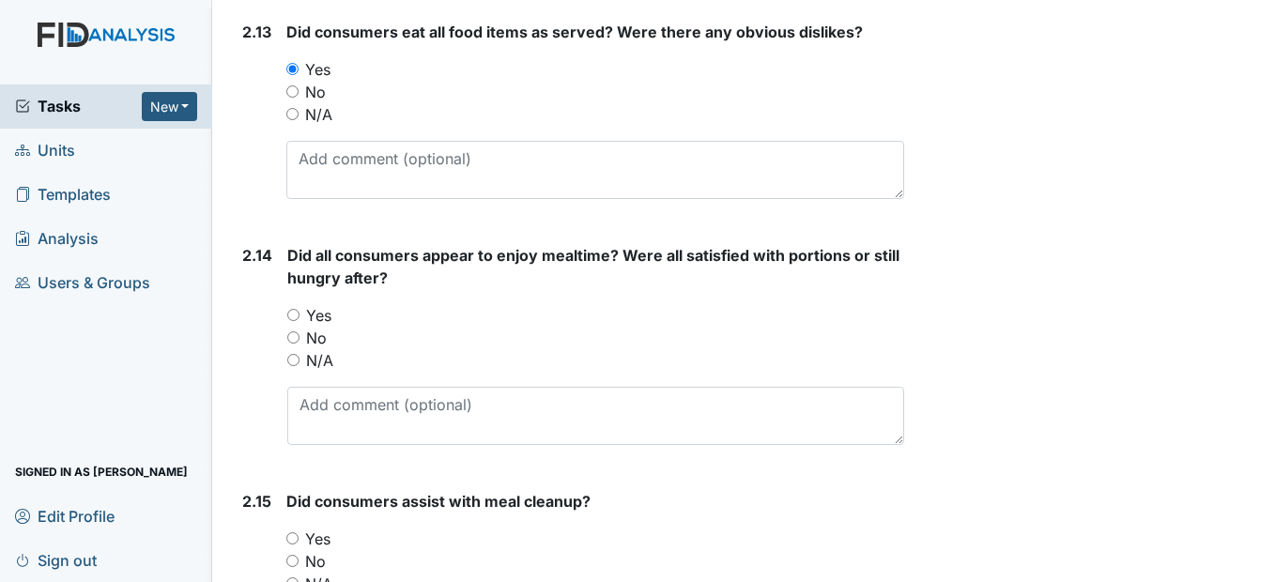
click at [296, 321] on input "Yes" at bounding box center [293, 315] width 12 height 12
radio input "true"
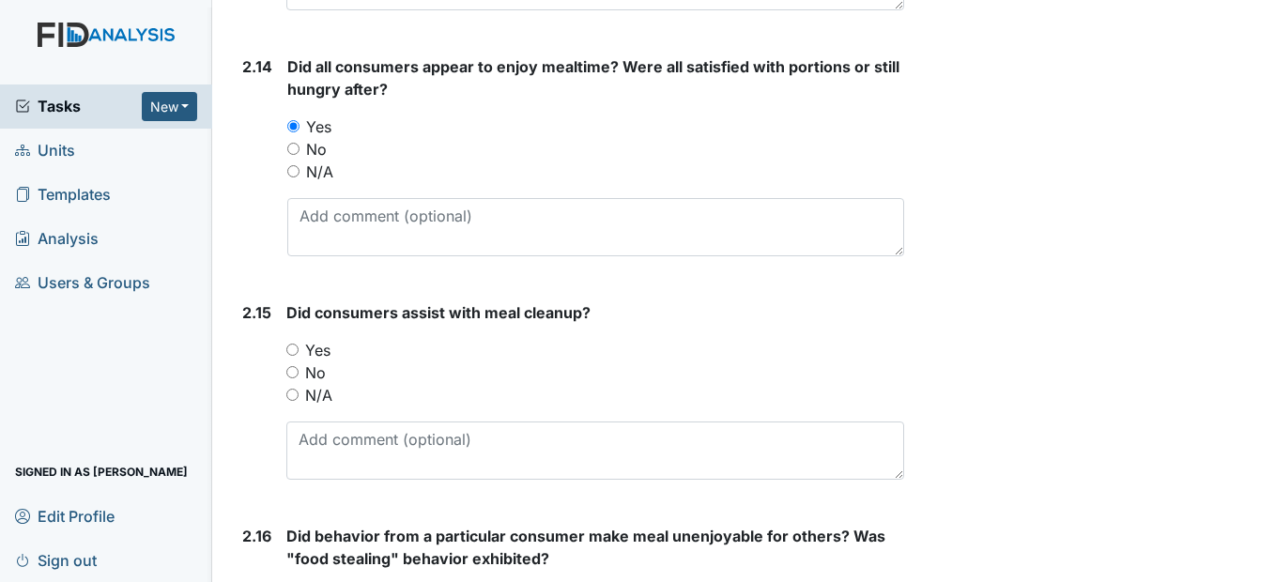
scroll to position [4506, 0]
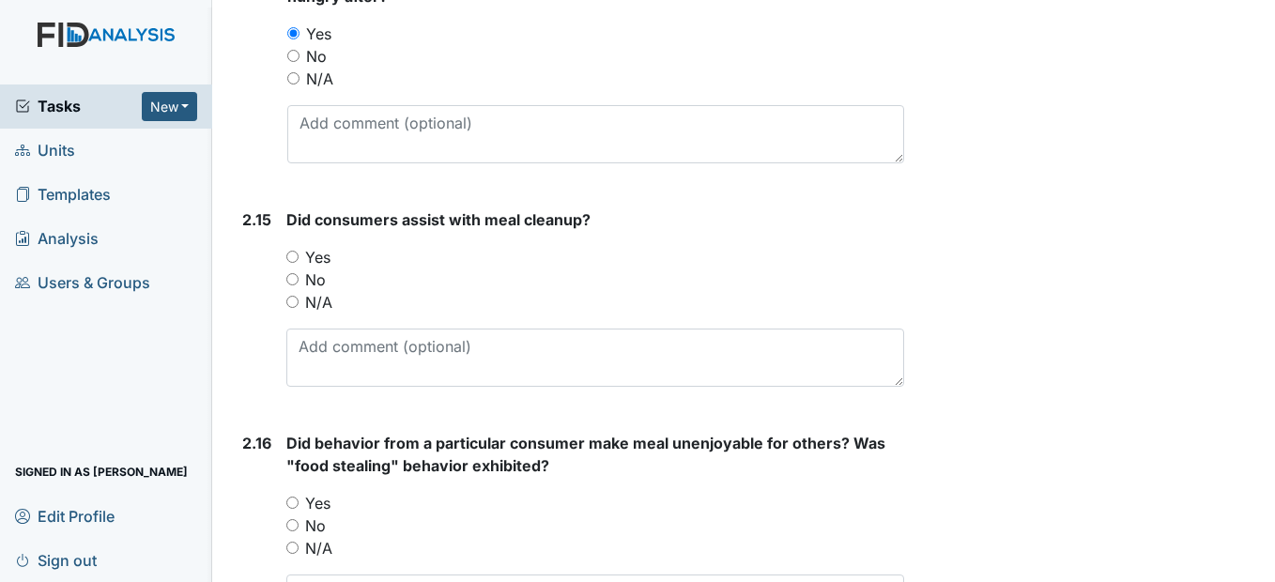
click at [291, 263] on input "Yes" at bounding box center [292, 257] width 12 height 12
radio input "true"
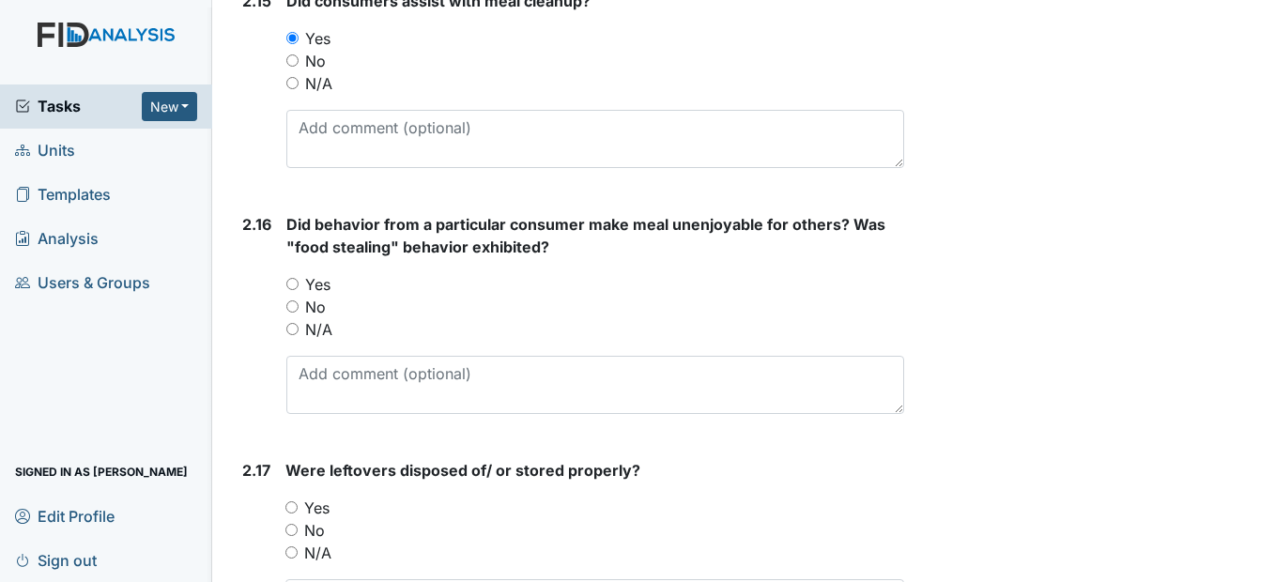
scroll to position [4788, 0]
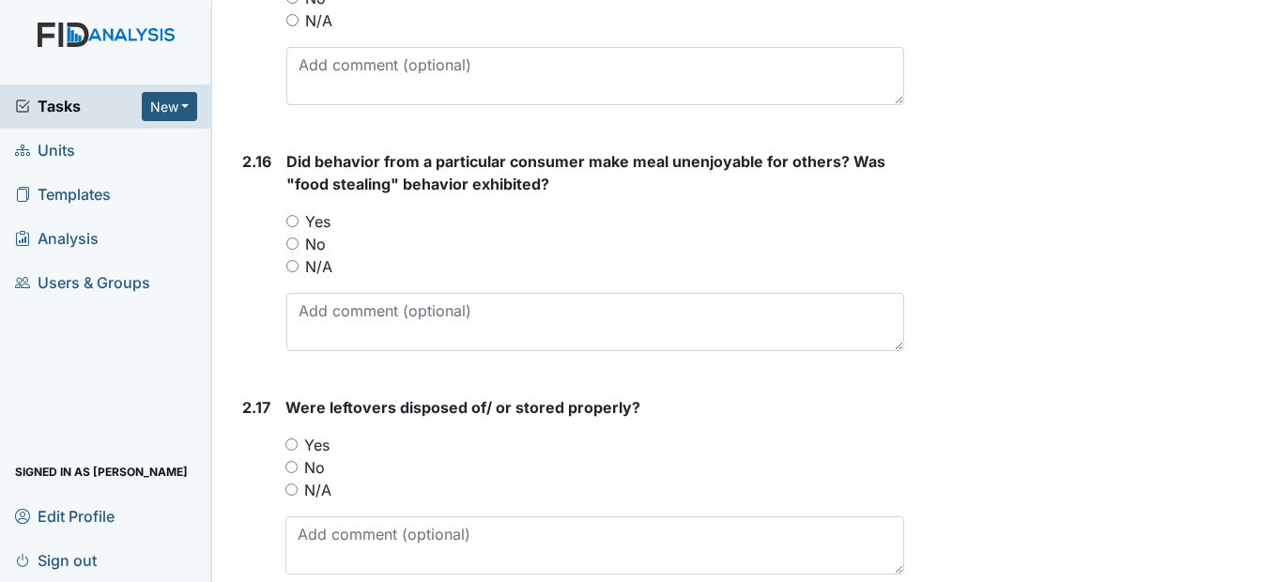
click at [298, 250] on input "No" at bounding box center [292, 244] width 12 height 12
radio input "true"
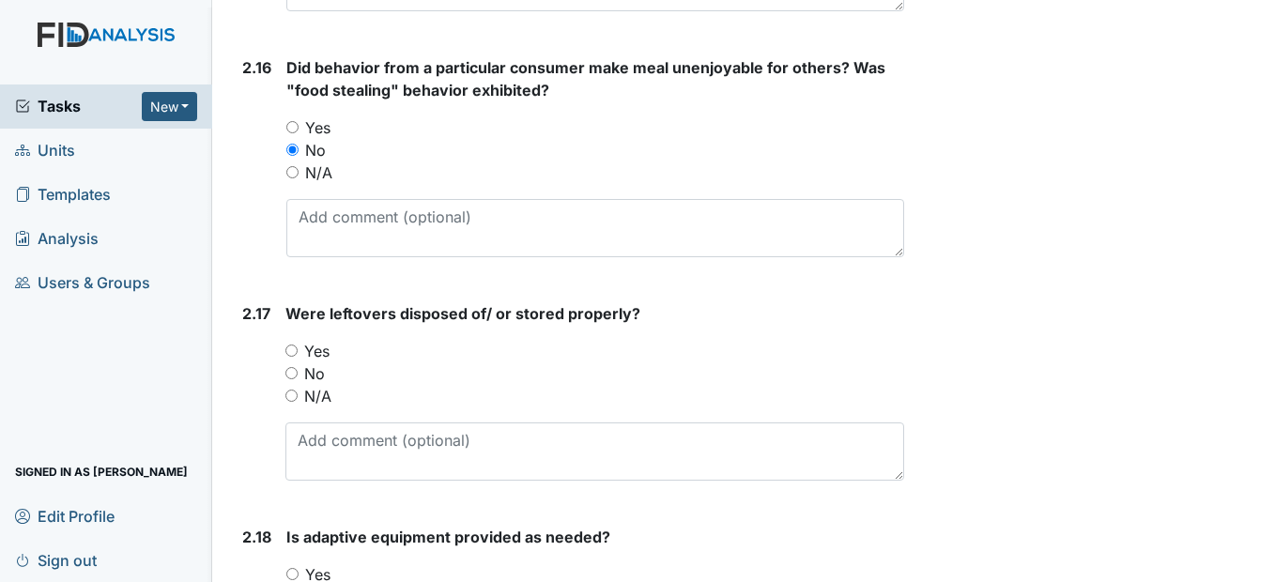
click at [286, 362] on div "Yes" at bounding box center [594, 351] width 618 height 23
click at [289, 357] on input "Yes" at bounding box center [291, 351] width 12 height 12
radio input "true"
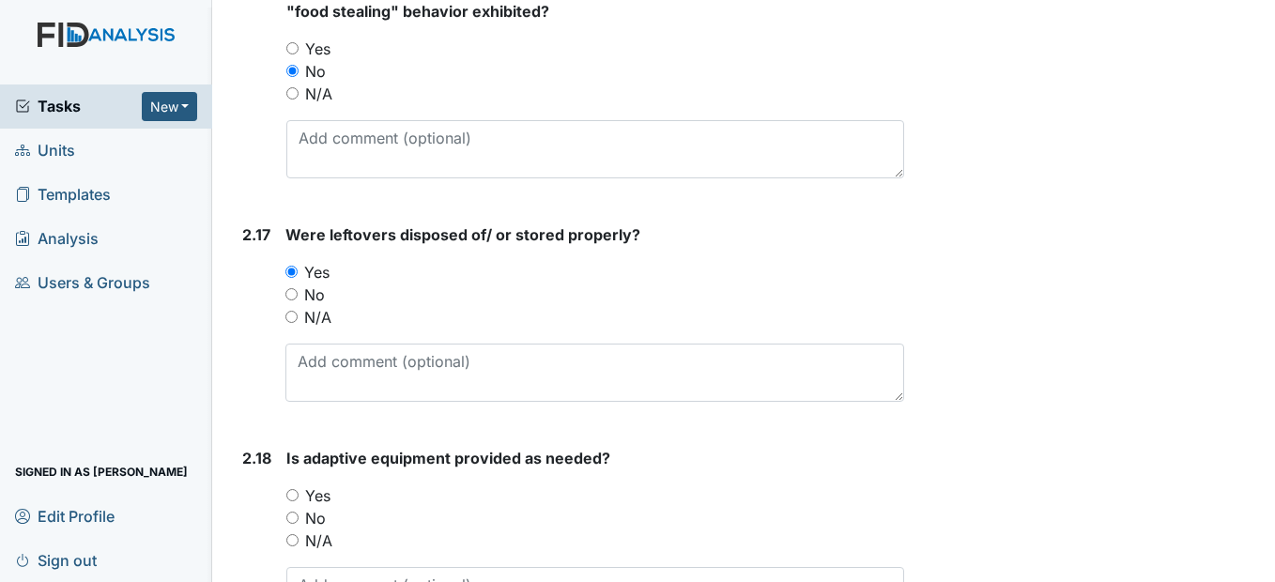
scroll to position [5163, 0]
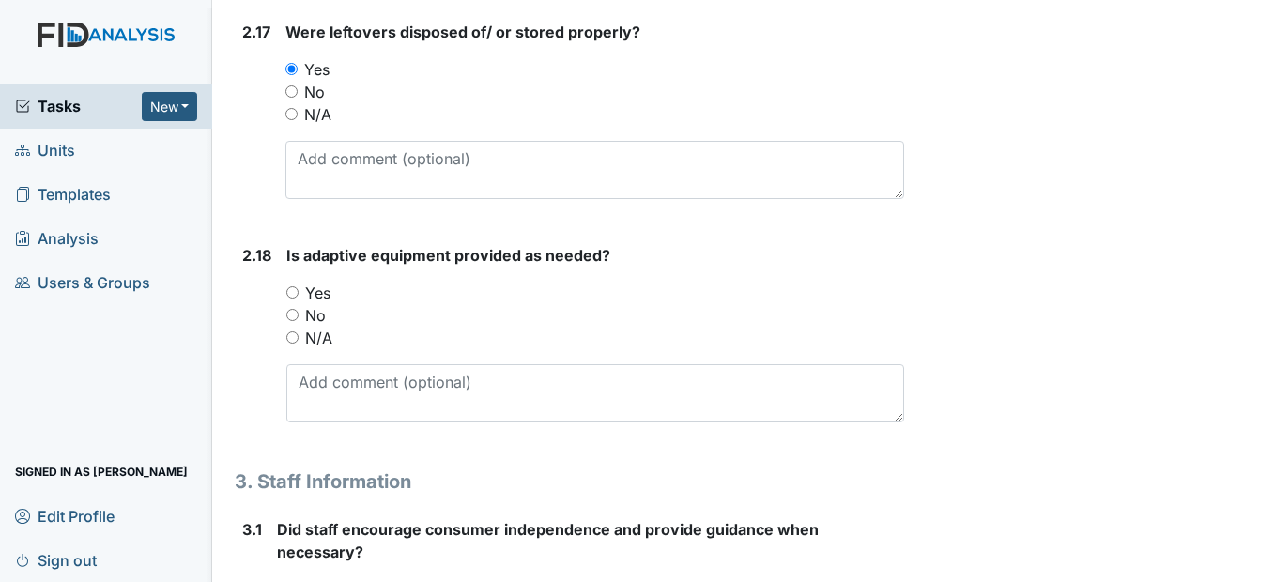
click at [290, 299] on input "Yes" at bounding box center [292, 292] width 12 height 12
radio input "true"
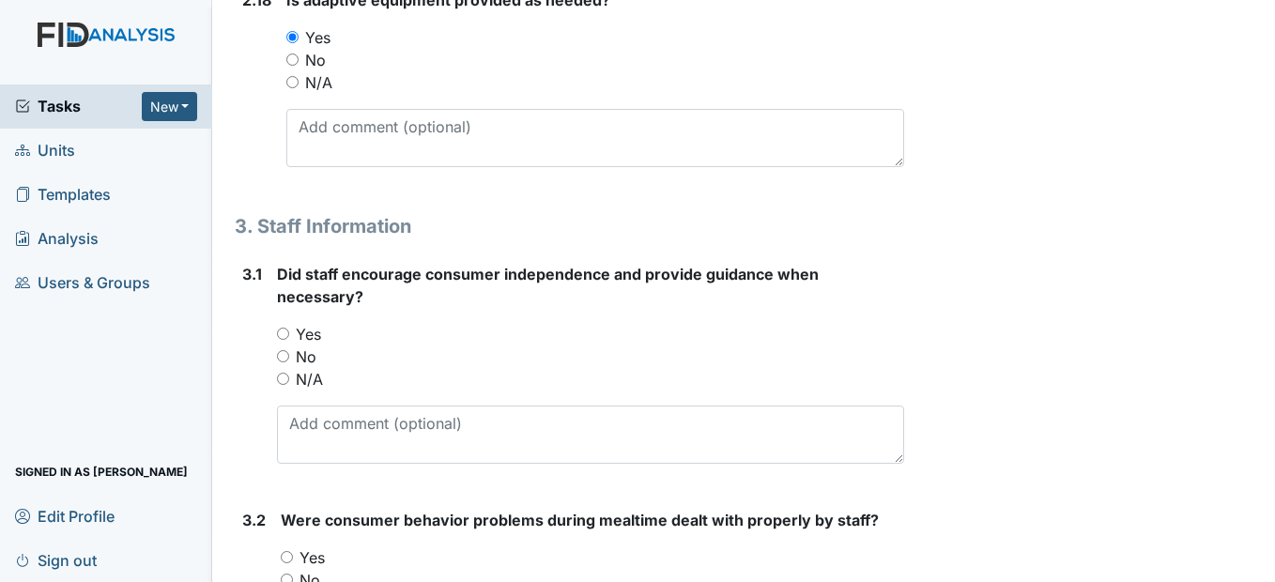
scroll to position [5445, 0]
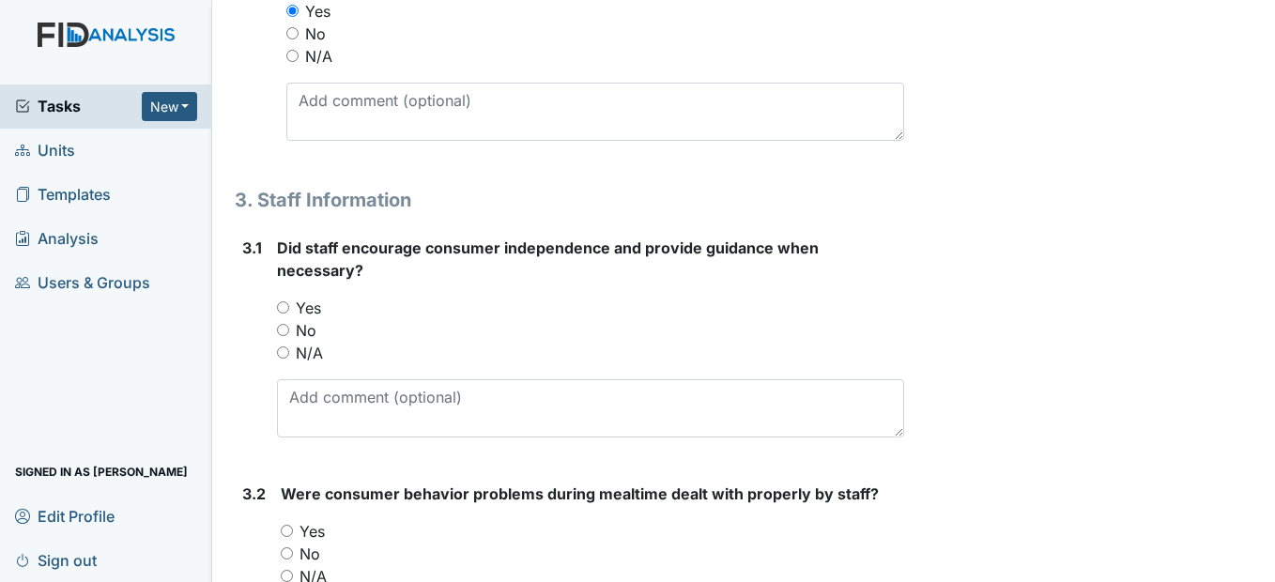
click at [277, 314] on input "Yes" at bounding box center [283, 307] width 12 height 12
radio input "true"
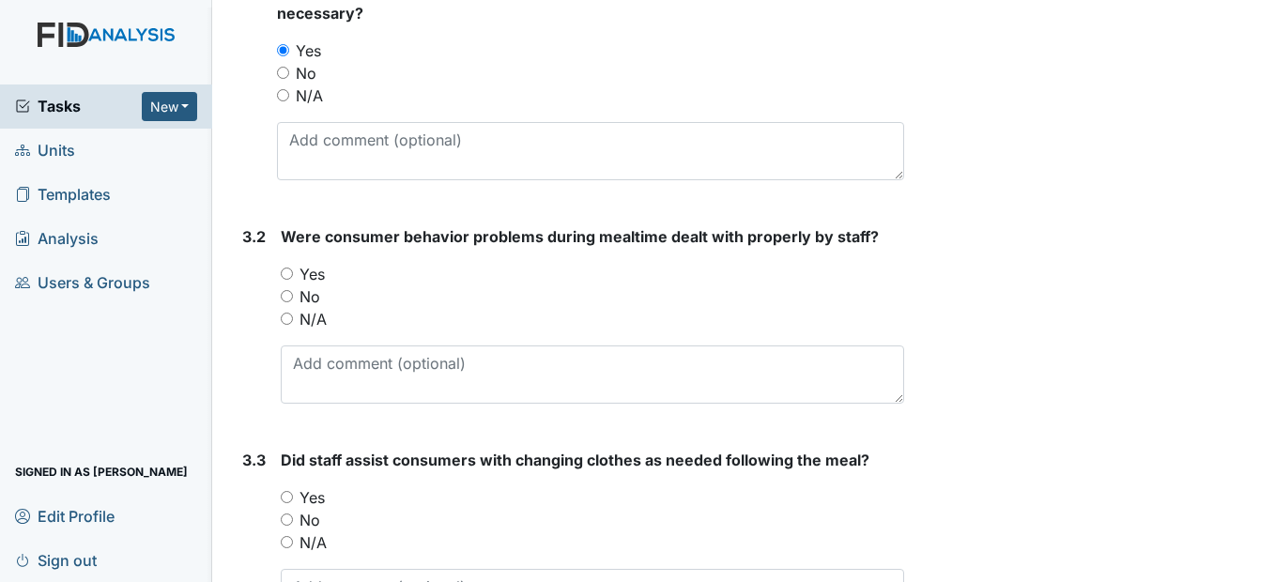
scroll to position [5726, 0]
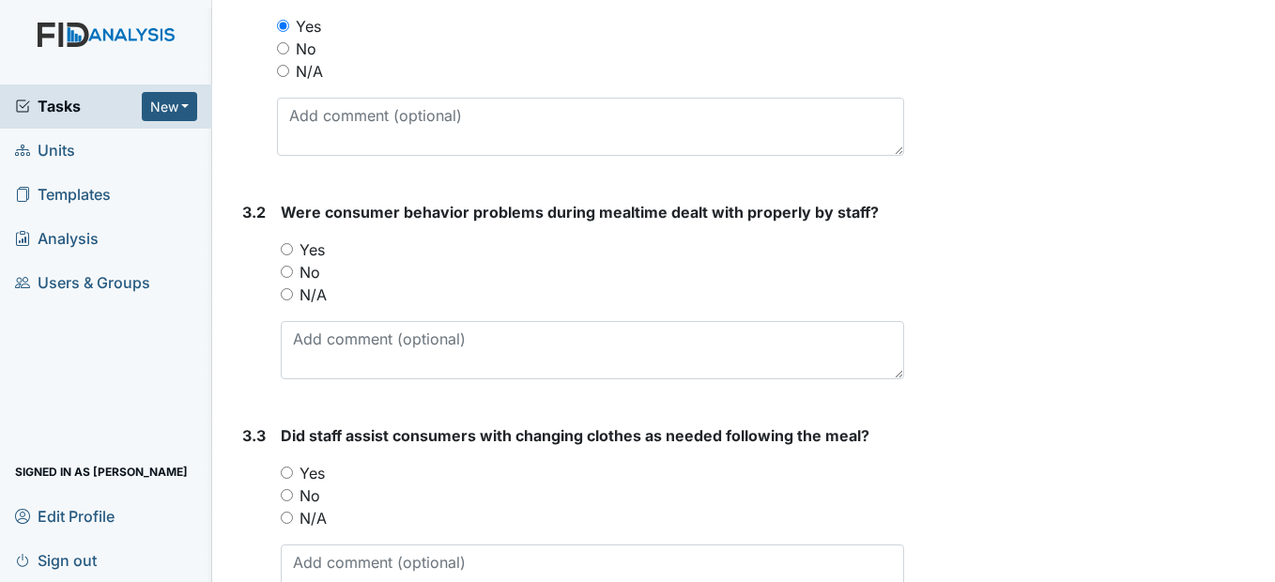
click at [292, 255] on input "Yes" at bounding box center [287, 249] width 12 height 12
radio input "true"
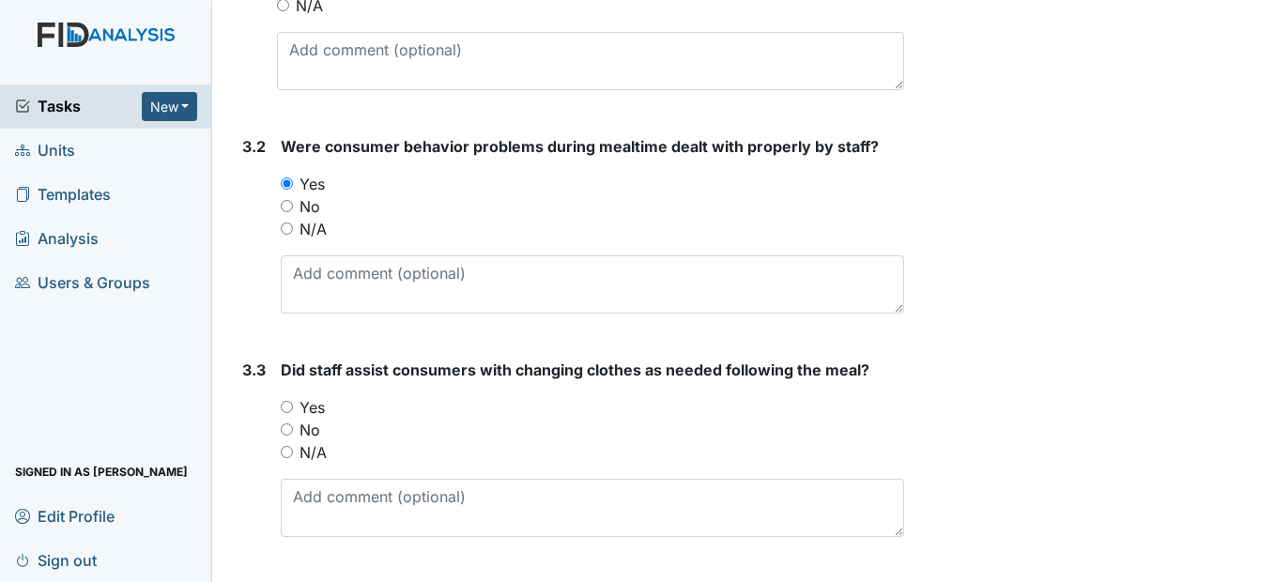
scroll to position [5888, 0]
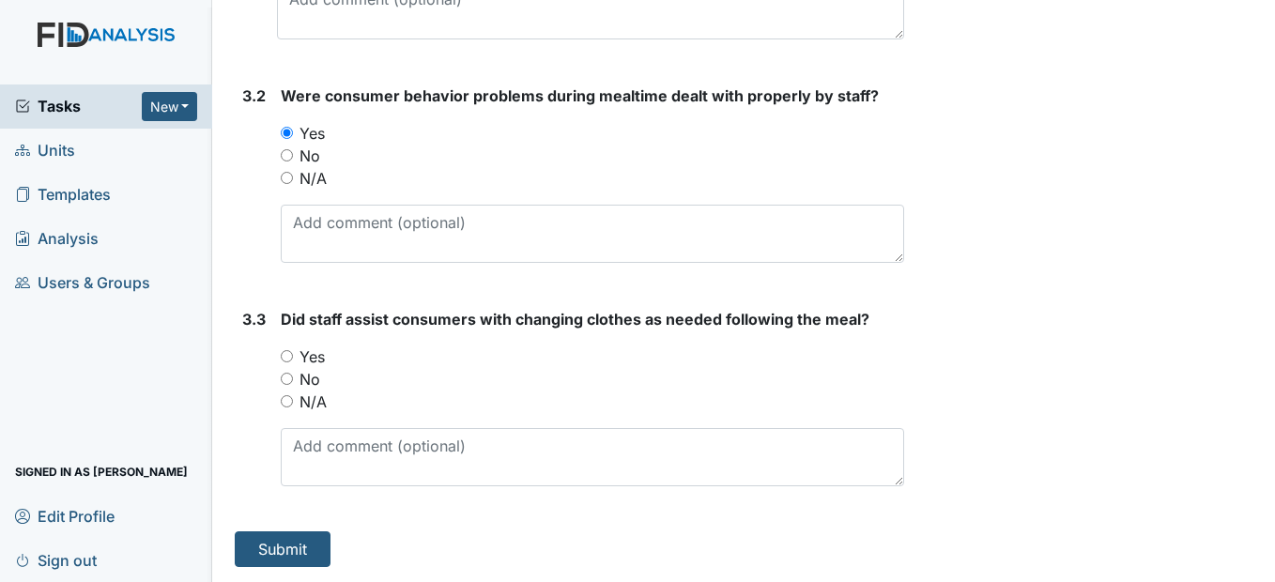
click at [284, 360] on input "Yes" at bounding box center [287, 356] width 12 height 12
radio input "true"
click at [264, 549] on button "Submit" at bounding box center [283, 549] width 96 height 36
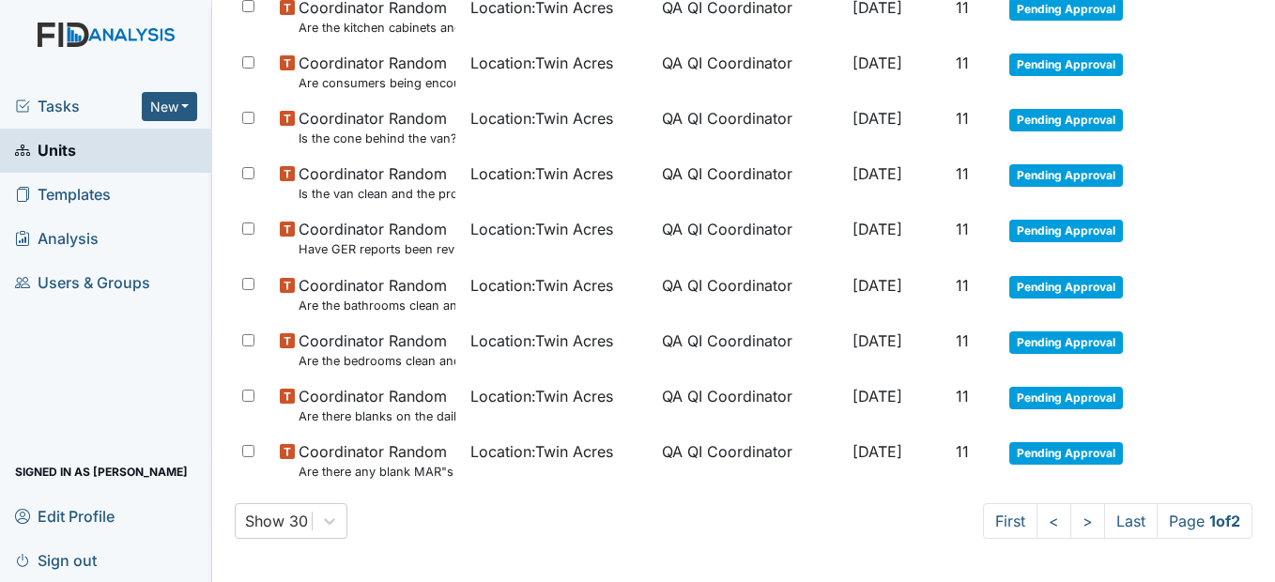
scroll to position [1377, 0]
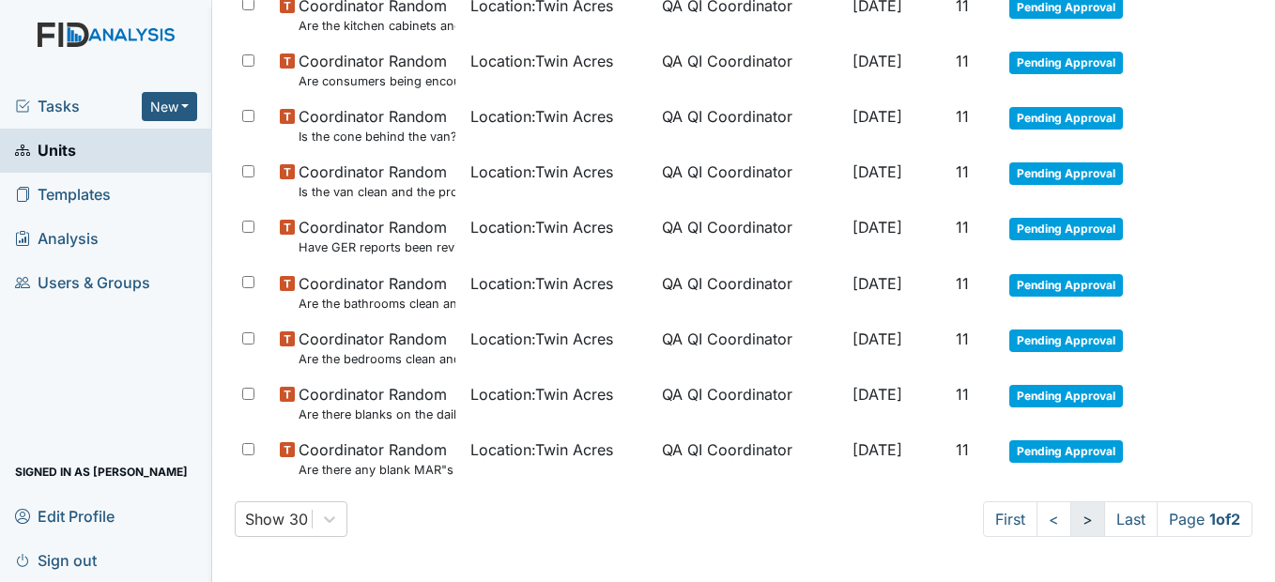
click at [1070, 515] on link ">" at bounding box center [1087, 519] width 35 height 36
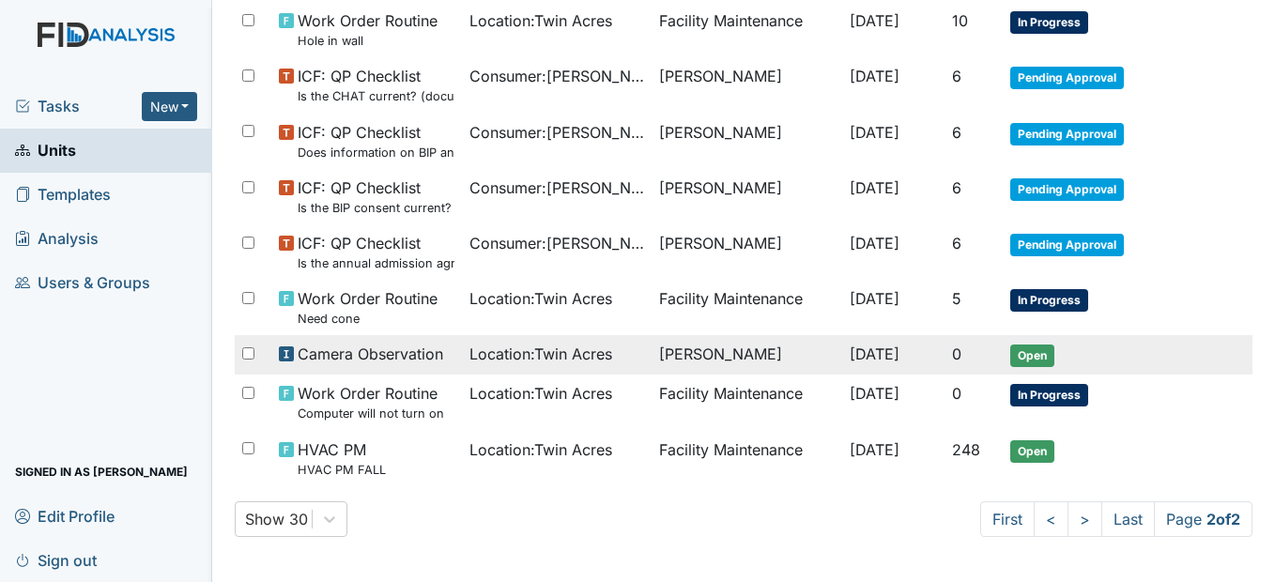
click at [613, 359] on div "Location : [GEOGRAPHIC_DATA]" at bounding box center [556, 354] width 175 height 23
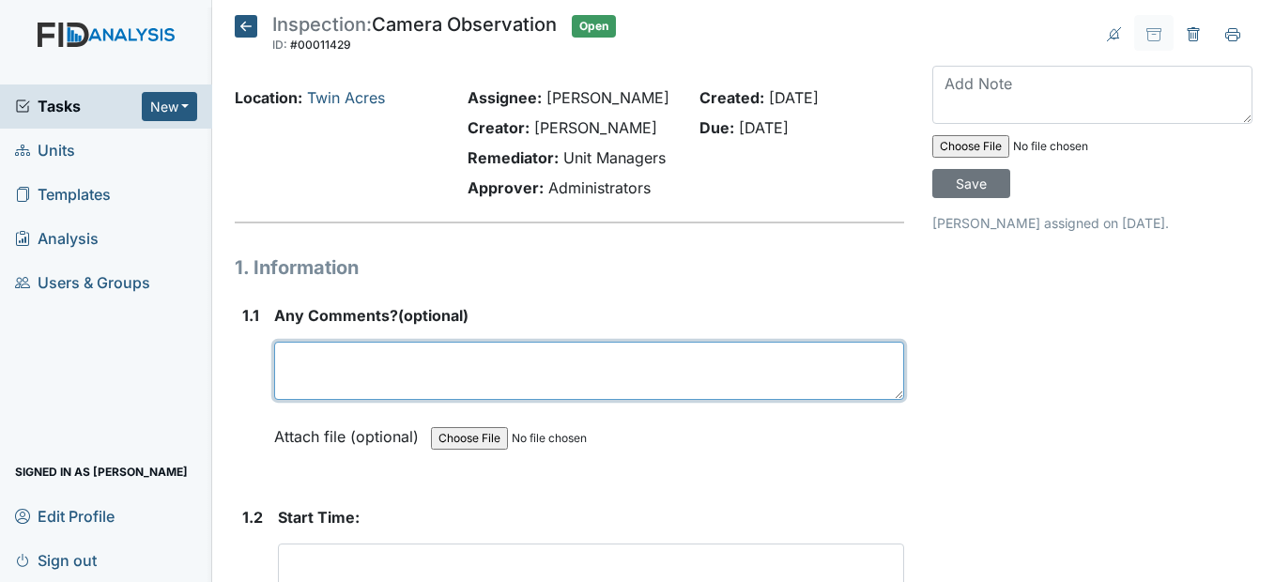
click at [390, 400] on textarea at bounding box center [588, 371] width 629 height 58
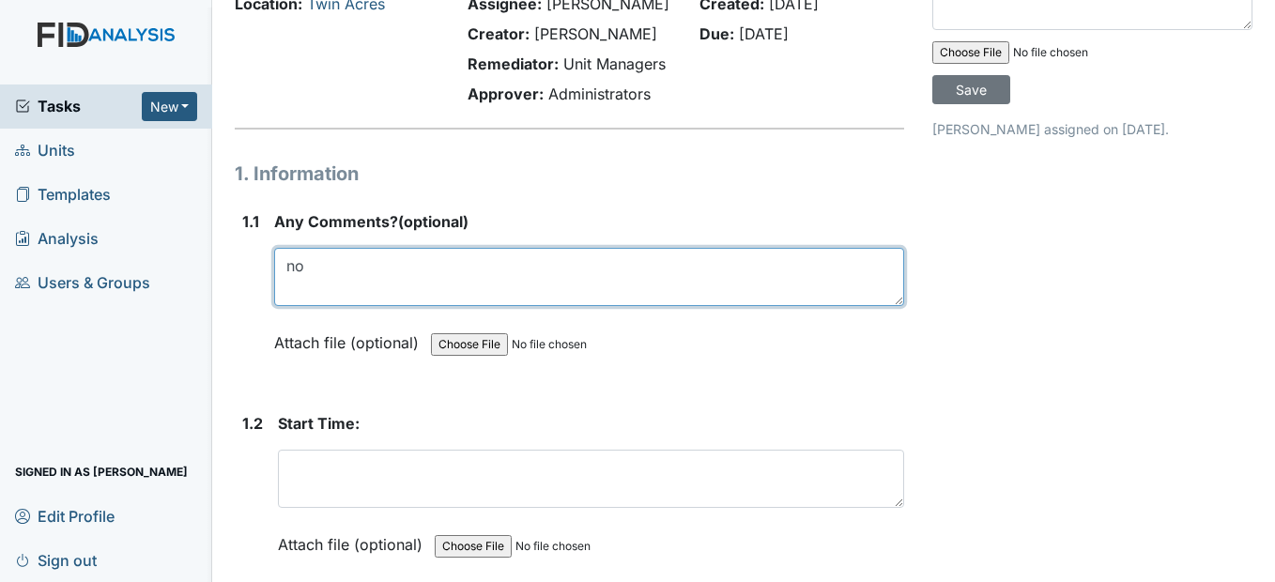
type textarea "n"
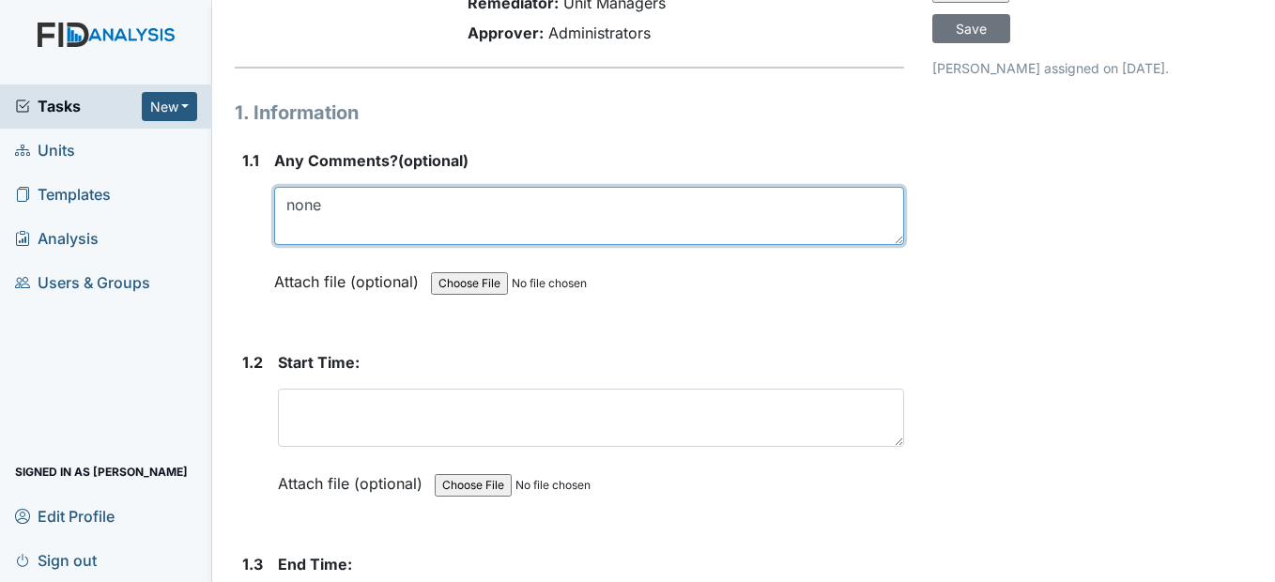
scroll to position [188, 0]
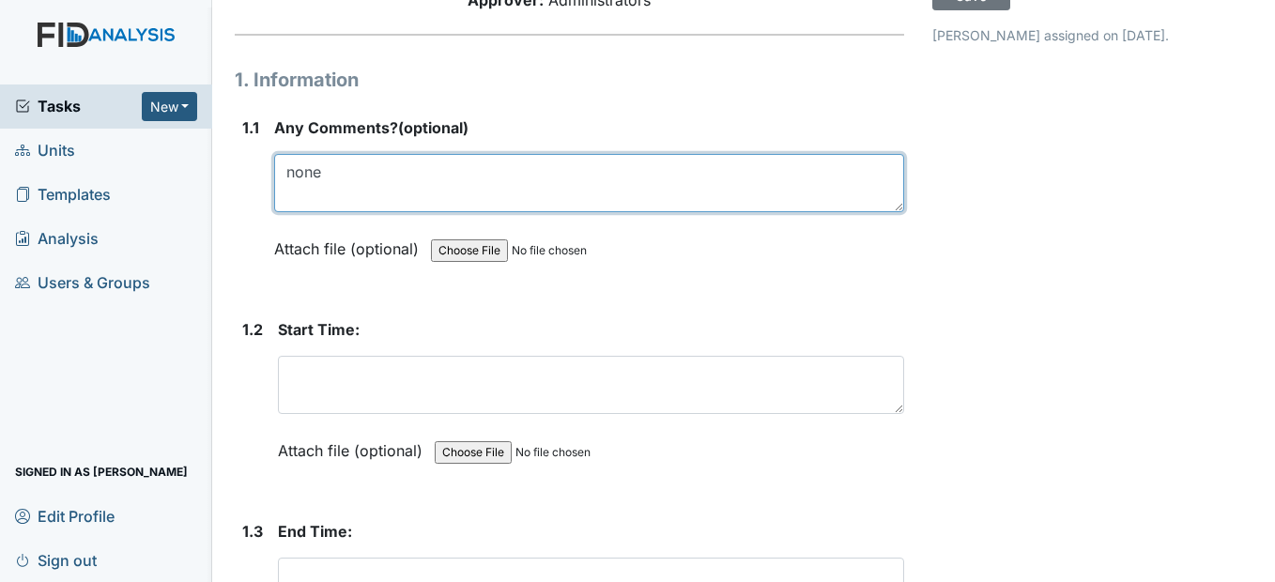
type textarea "none"
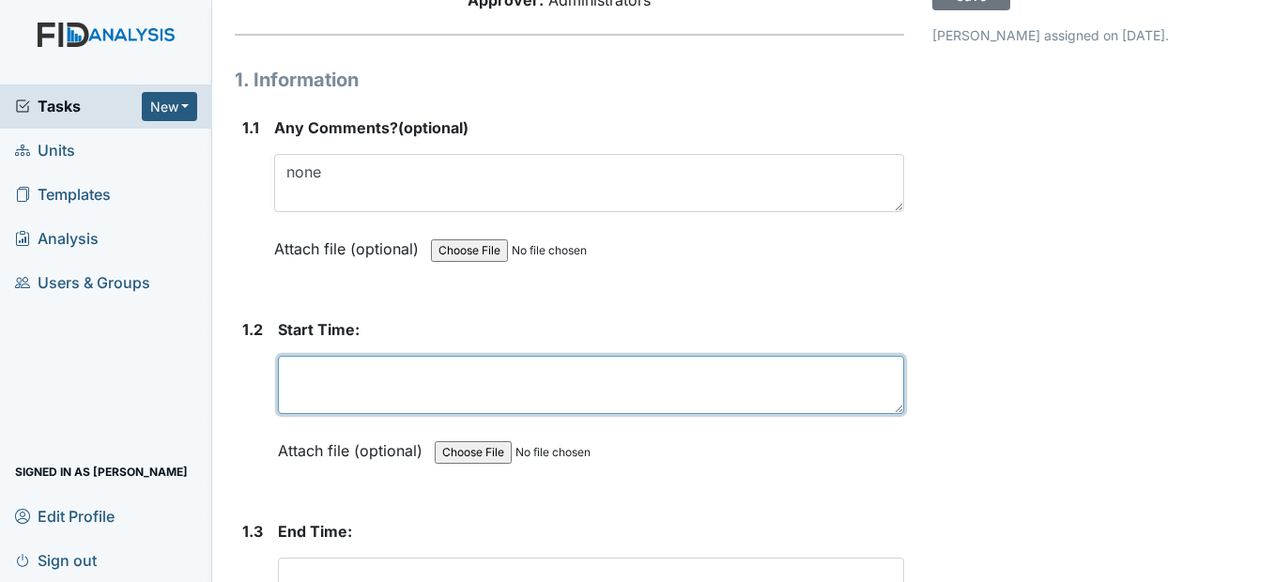
click at [326, 414] on textarea at bounding box center [590, 385] width 625 height 58
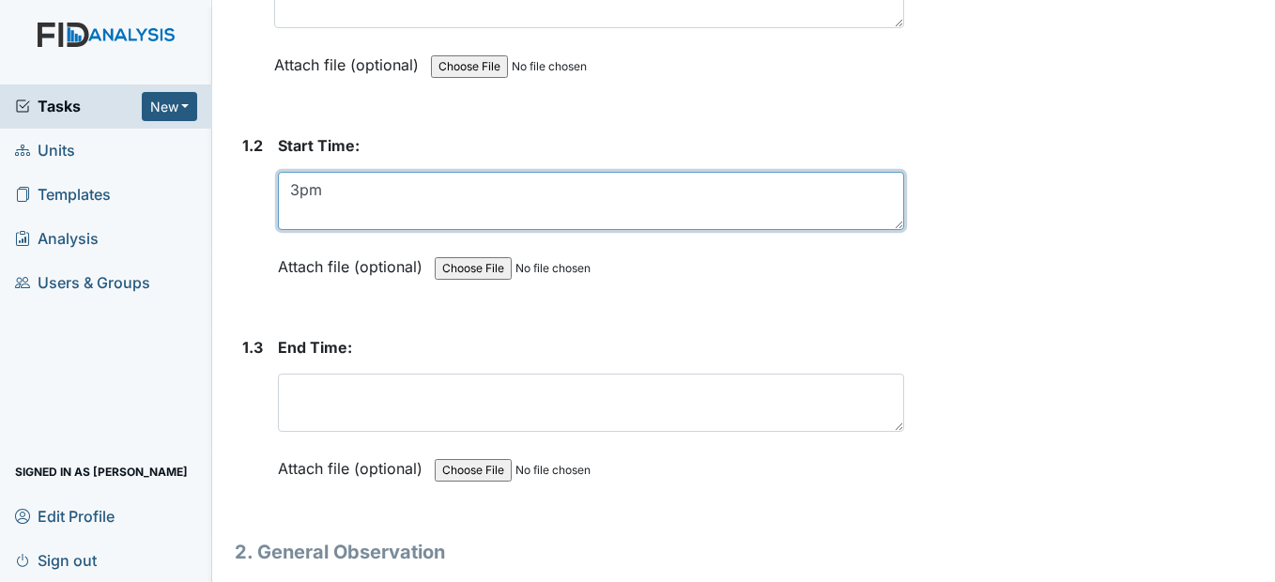
scroll to position [469, 0]
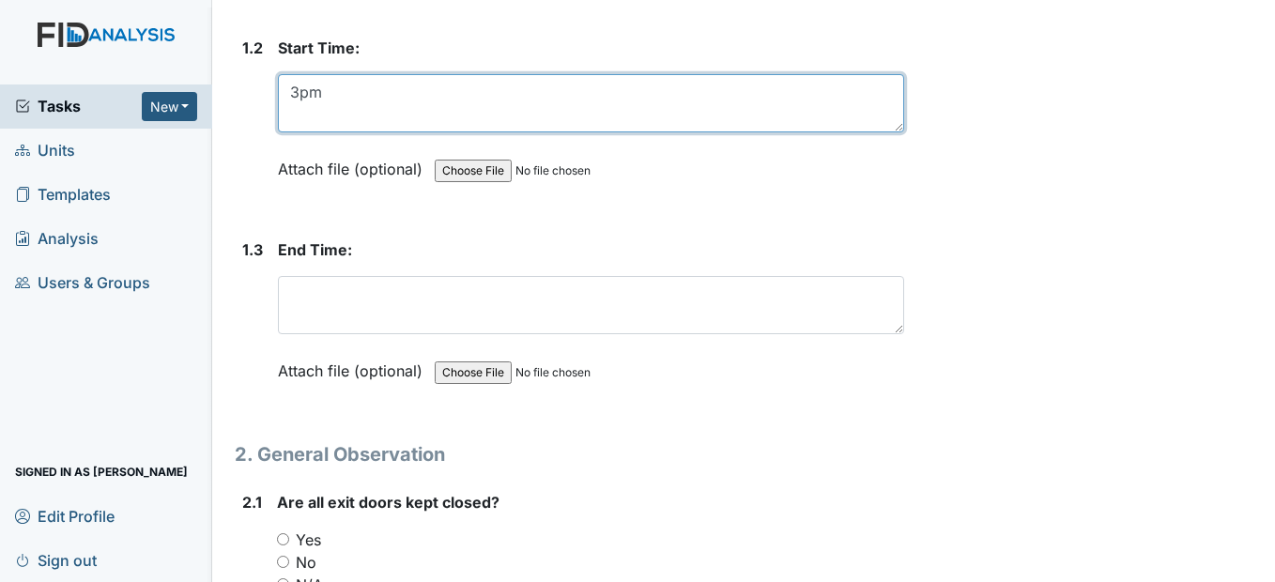
type textarea "3pm"
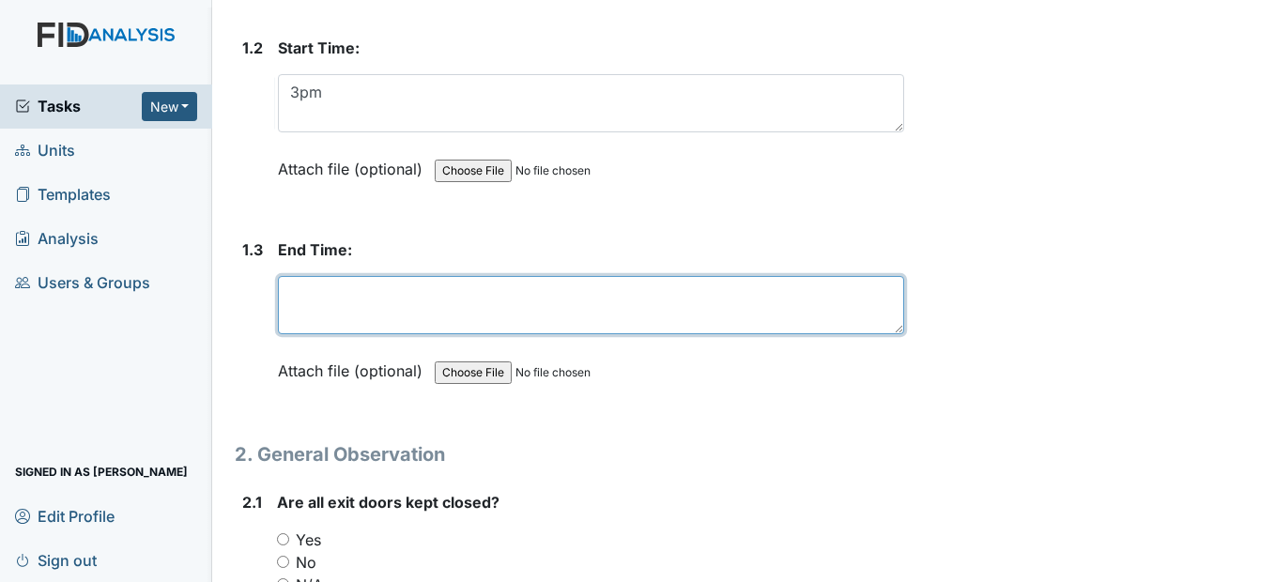
click at [349, 334] on textarea at bounding box center [590, 305] width 625 height 58
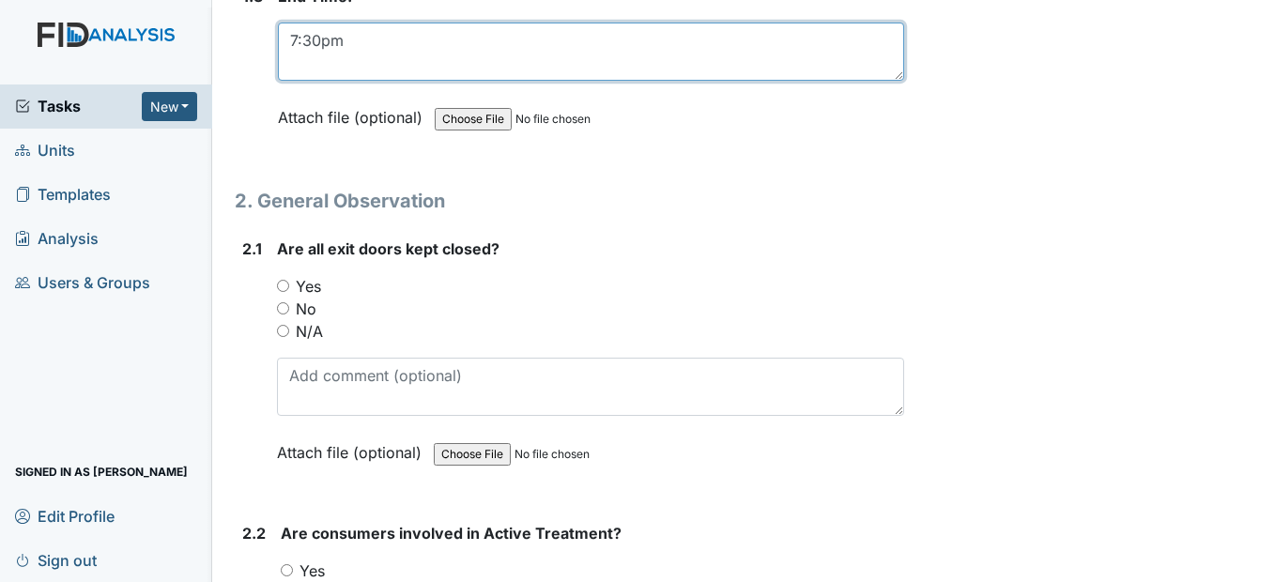
scroll to position [751, 0]
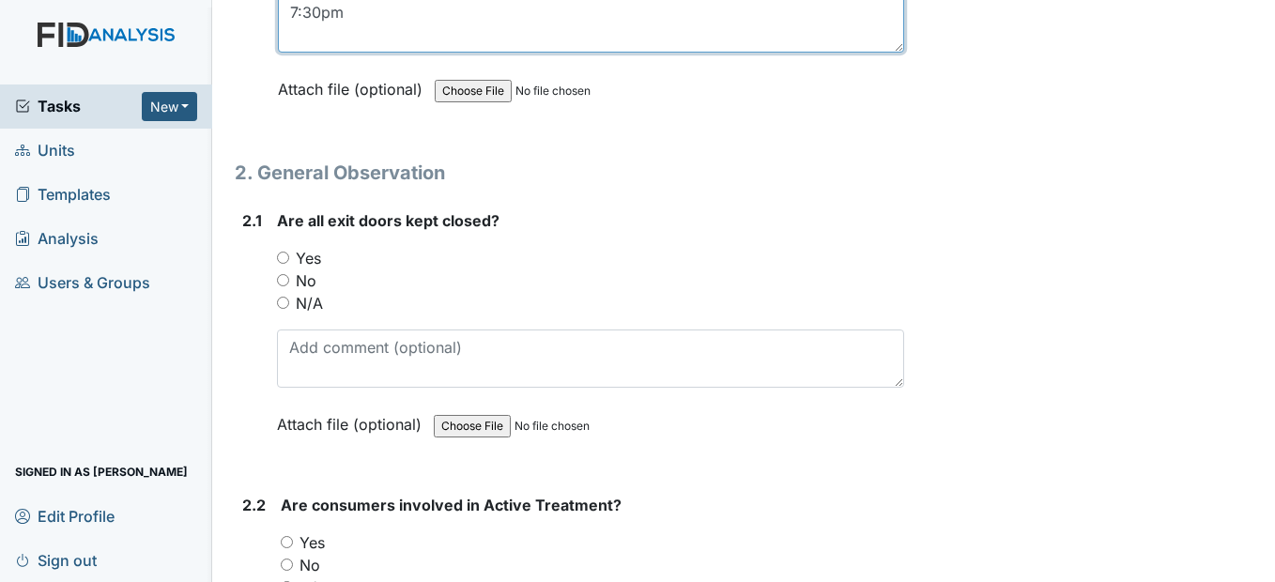
type textarea "7:30pm"
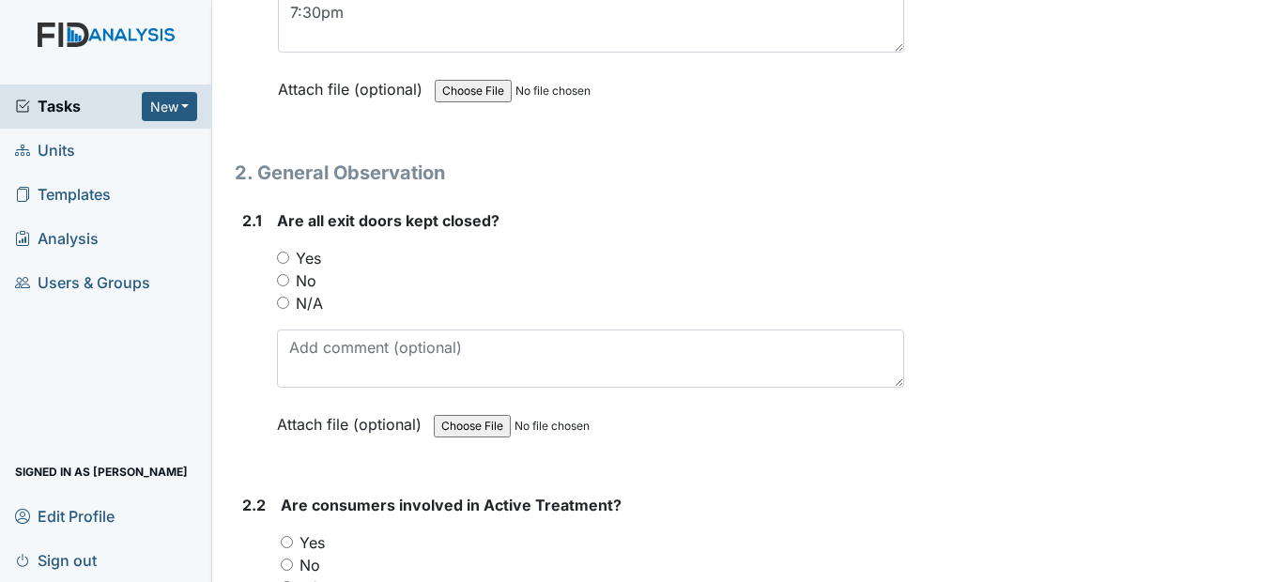
click at [282, 264] on input "Yes" at bounding box center [283, 258] width 12 height 12
radio input "true"
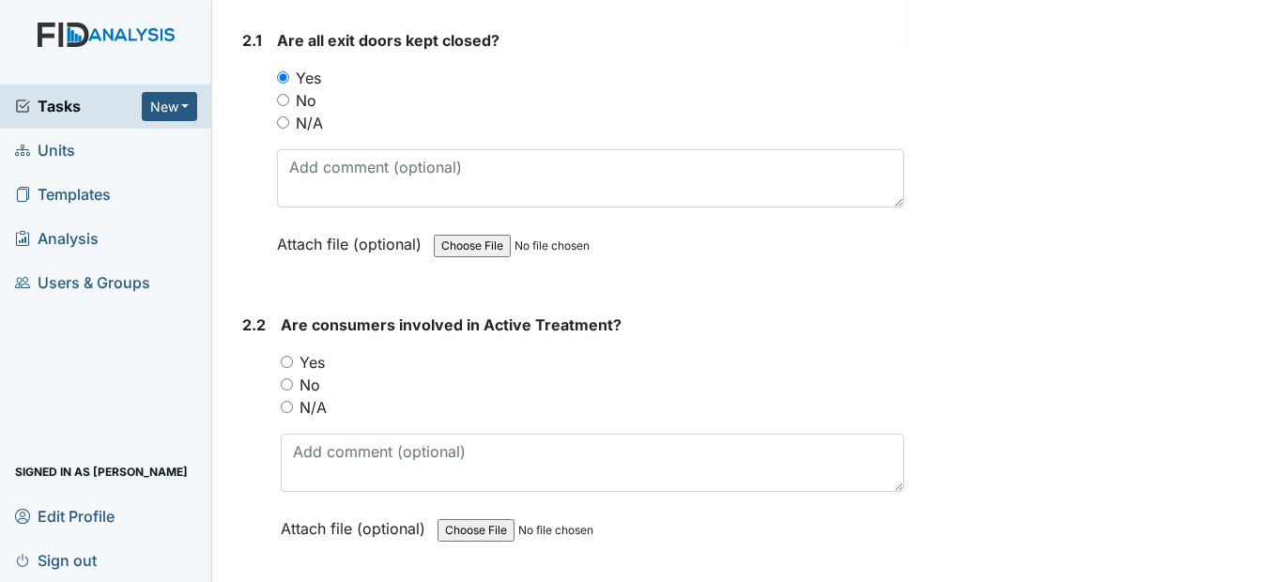
scroll to position [939, 0]
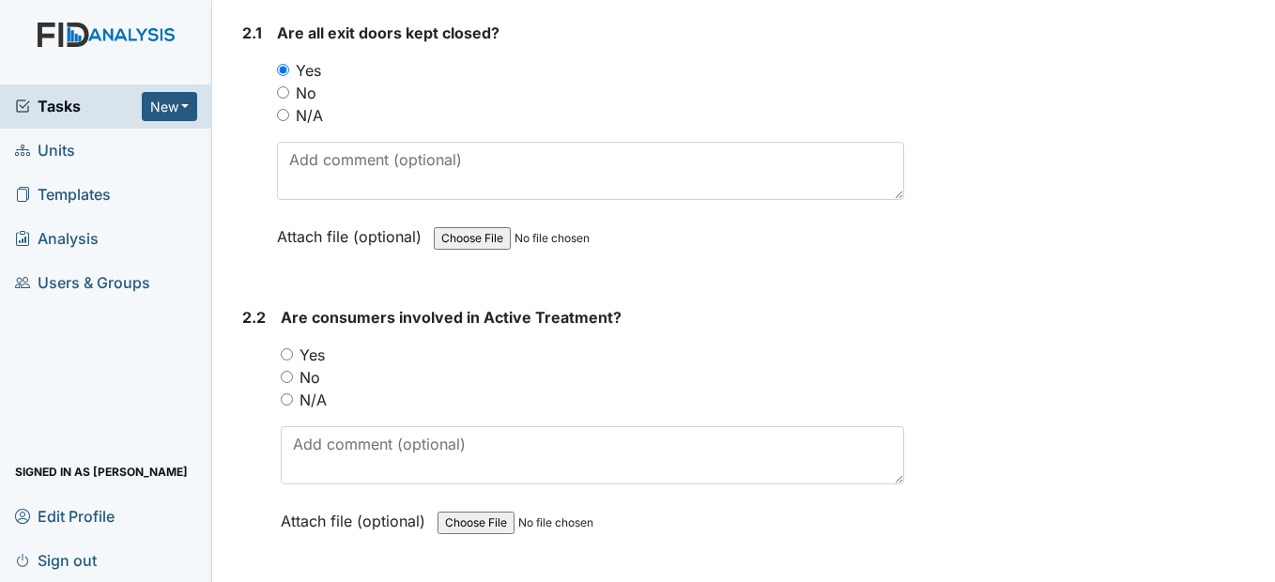
click at [289, 360] on input "Yes" at bounding box center [287, 354] width 12 height 12
radio input "true"
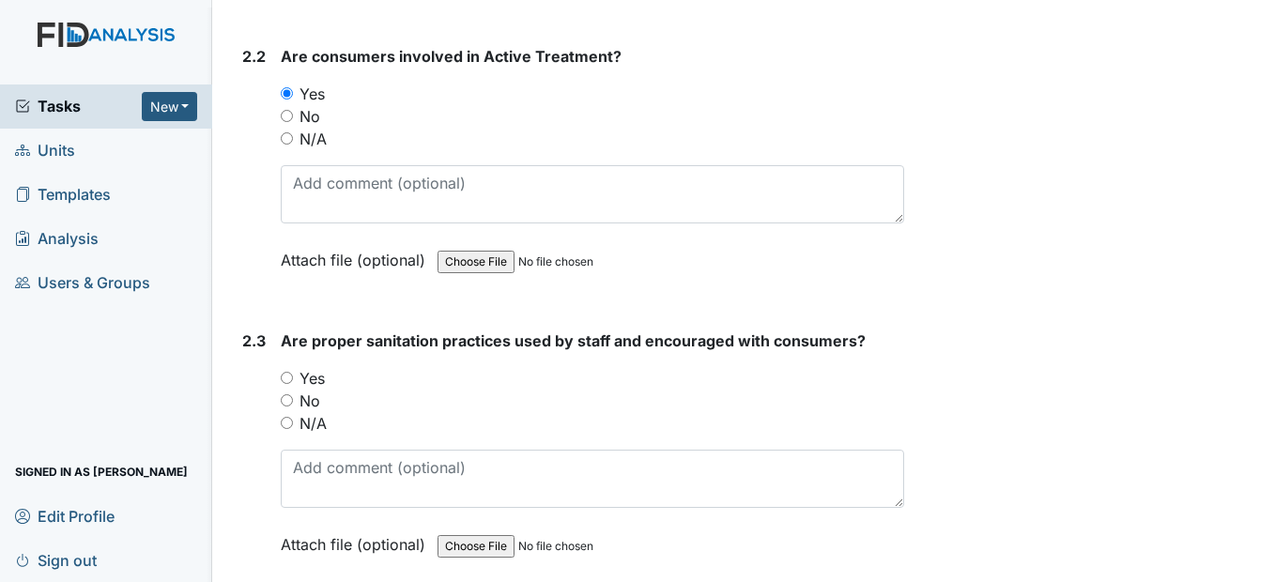
scroll to position [1220, 0]
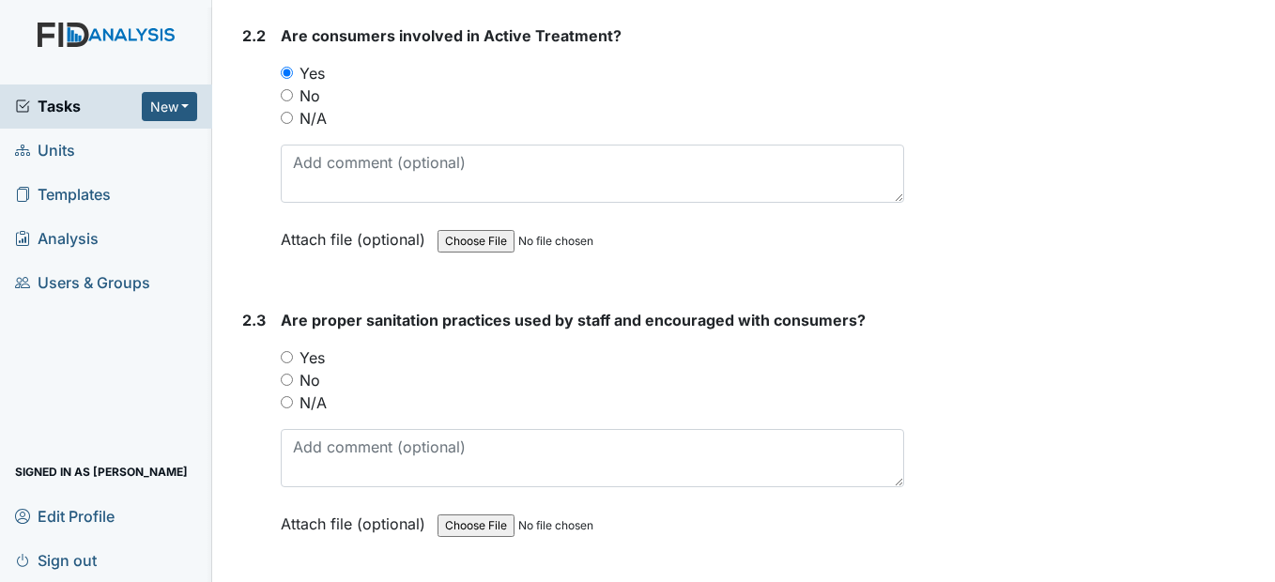
click at [283, 363] on input "Yes" at bounding box center [287, 357] width 12 height 12
radio input "true"
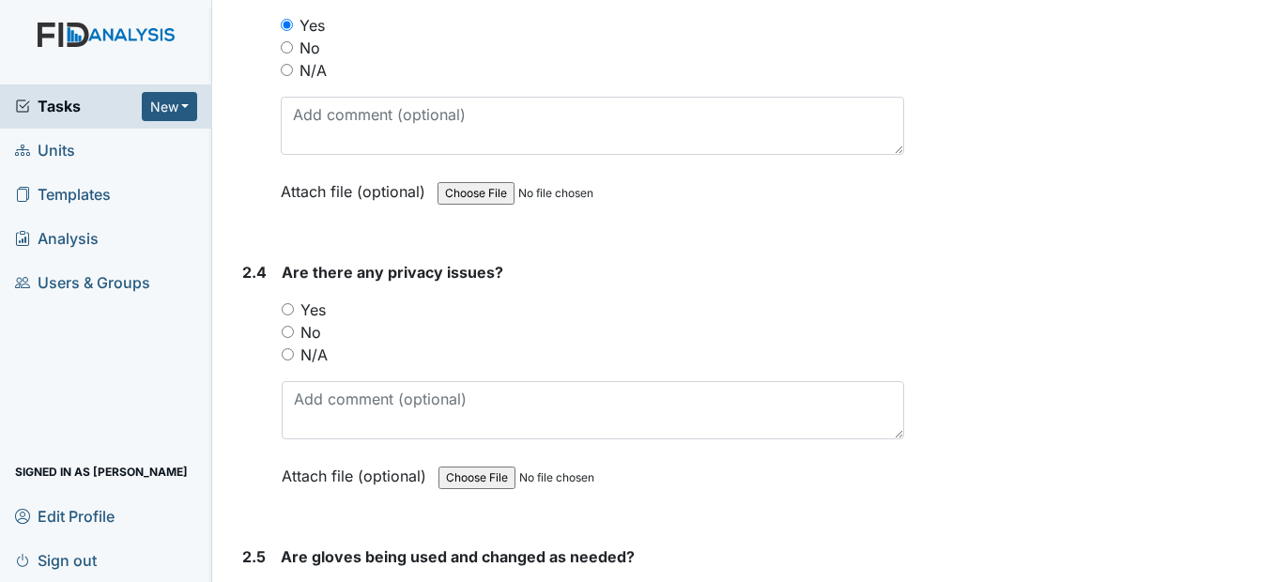
scroll to position [1596, 0]
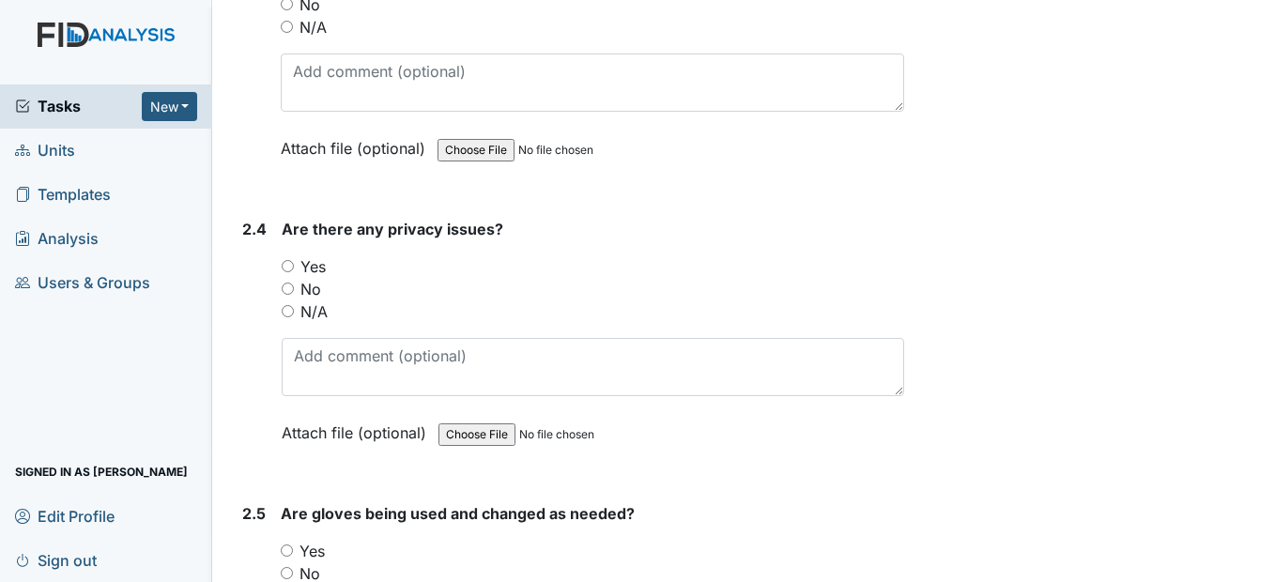
click at [291, 295] on input "No" at bounding box center [288, 289] width 12 height 12
radio input "true"
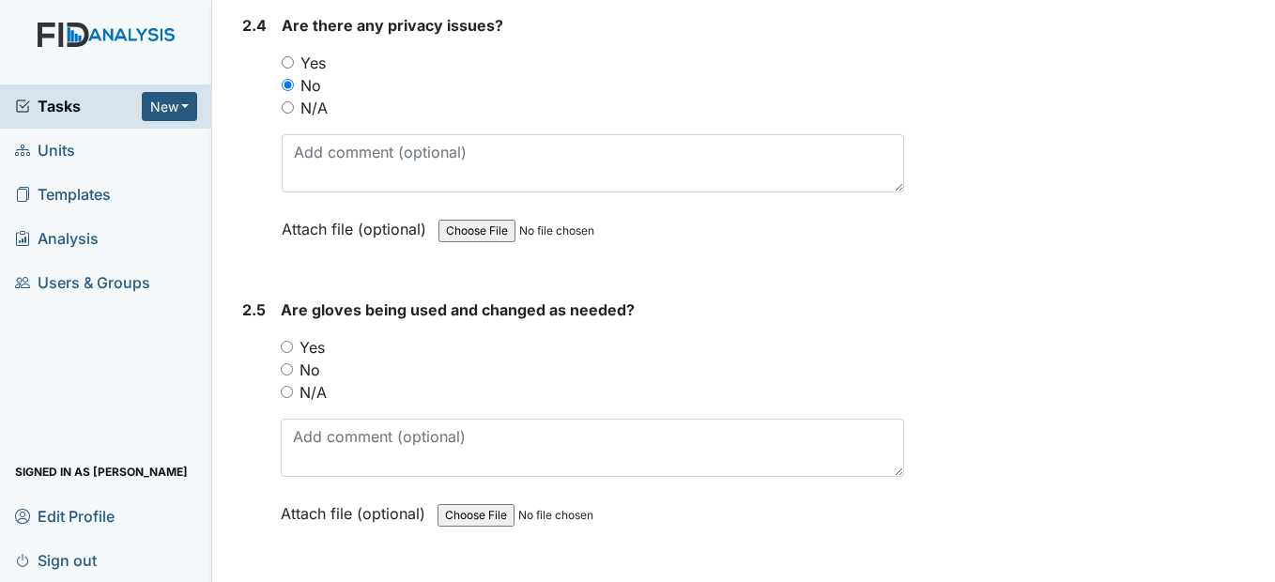
scroll to position [1877, 0]
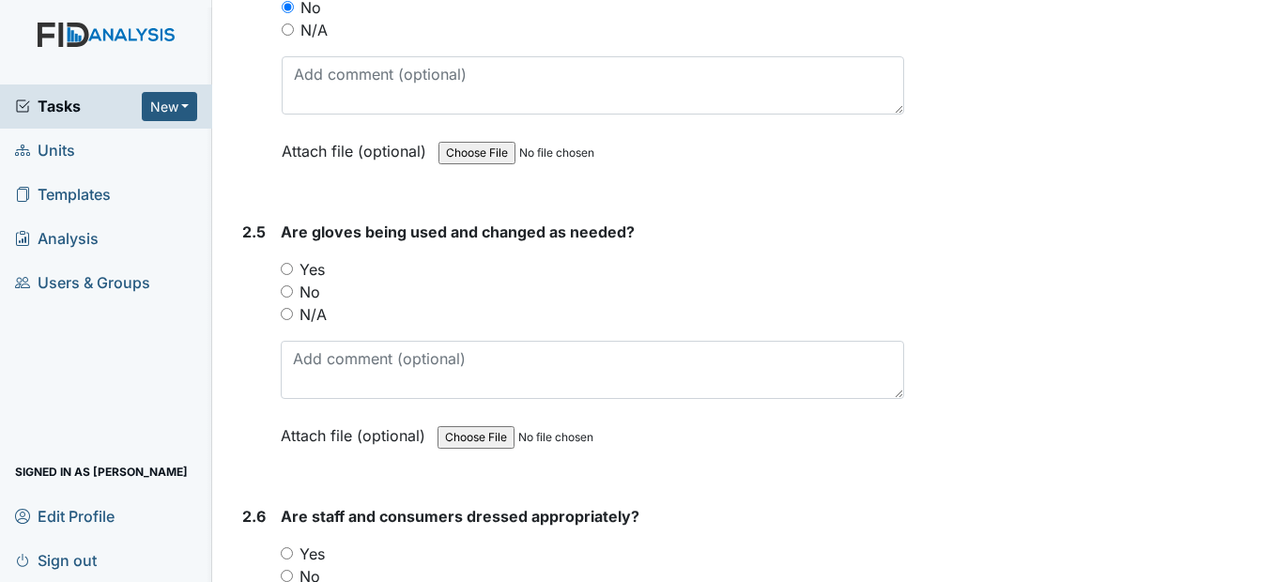
click at [293, 281] on div "Yes" at bounding box center [592, 269] width 622 height 23
click at [286, 275] on input "Yes" at bounding box center [287, 269] width 12 height 12
radio input "true"
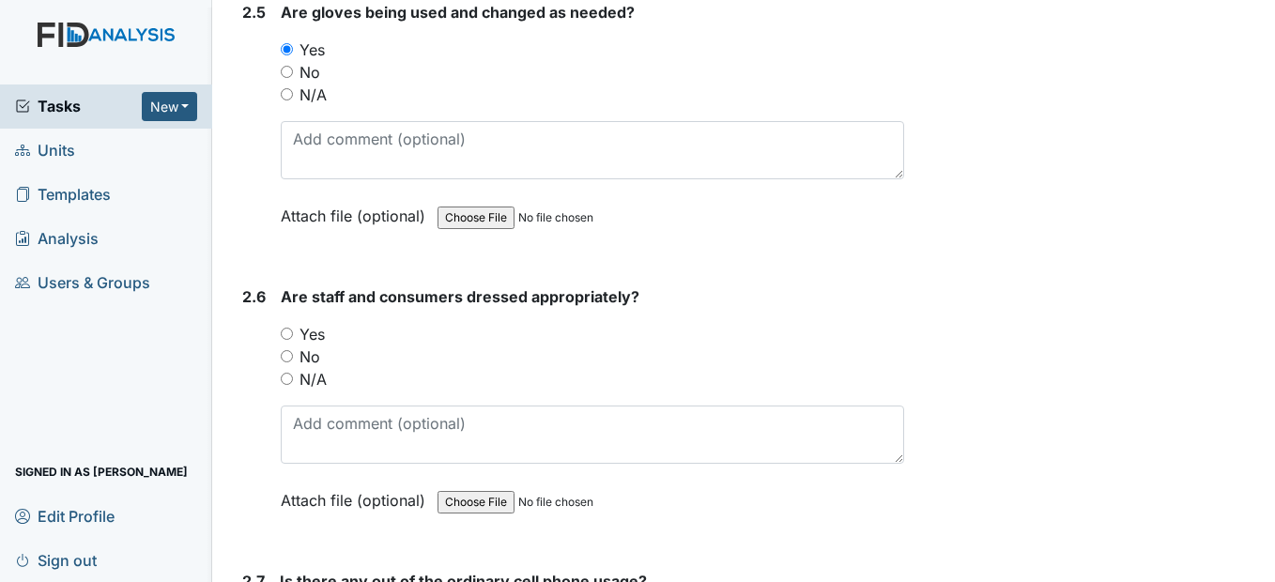
scroll to position [2159, 0]
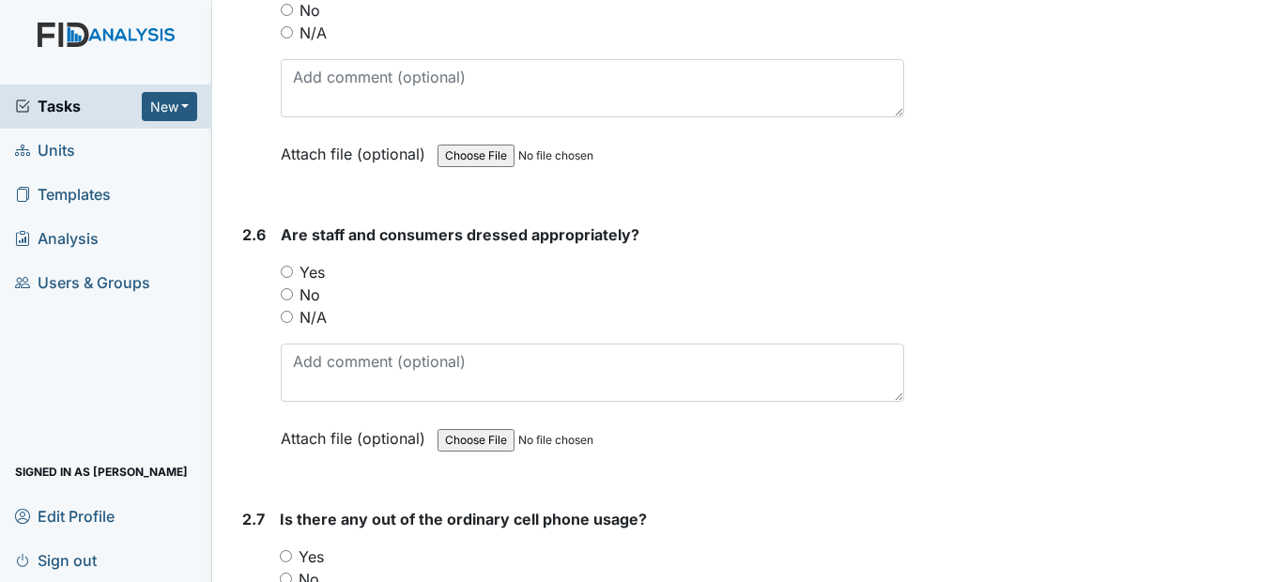
click at [284, 278] on input "Yes" at bounding box center [287, 272] width 12 height 12
radio input "true"
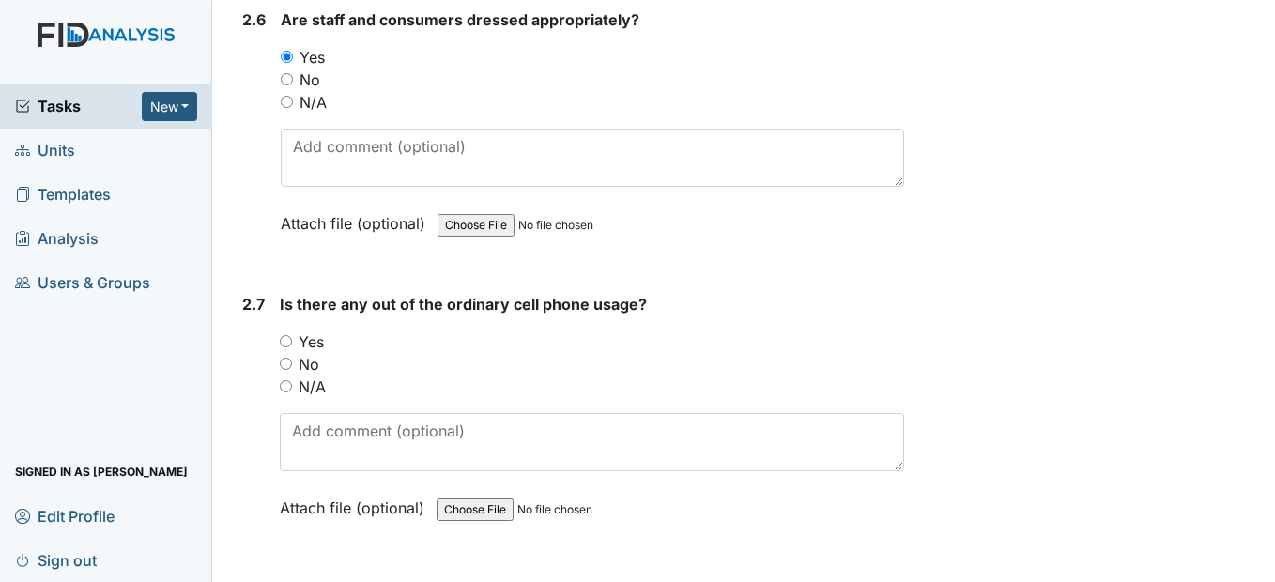
scroll to position [2441, 0]
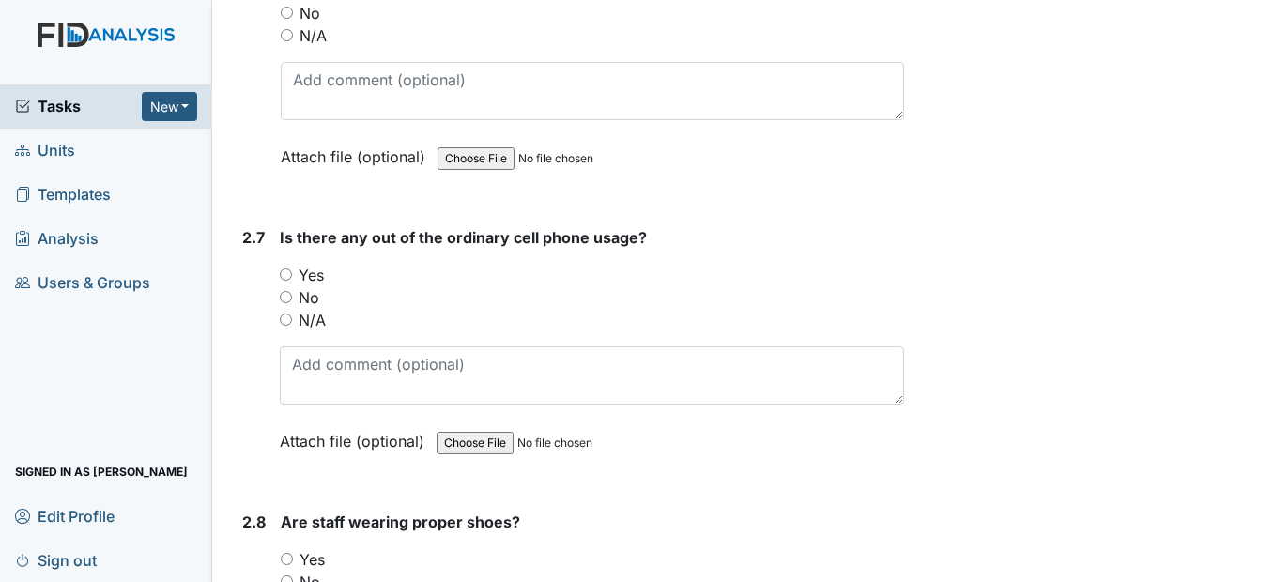
click at [287, 303] on input "No" at bounding box center [286, 297] width 12 height 12
radio input "true"
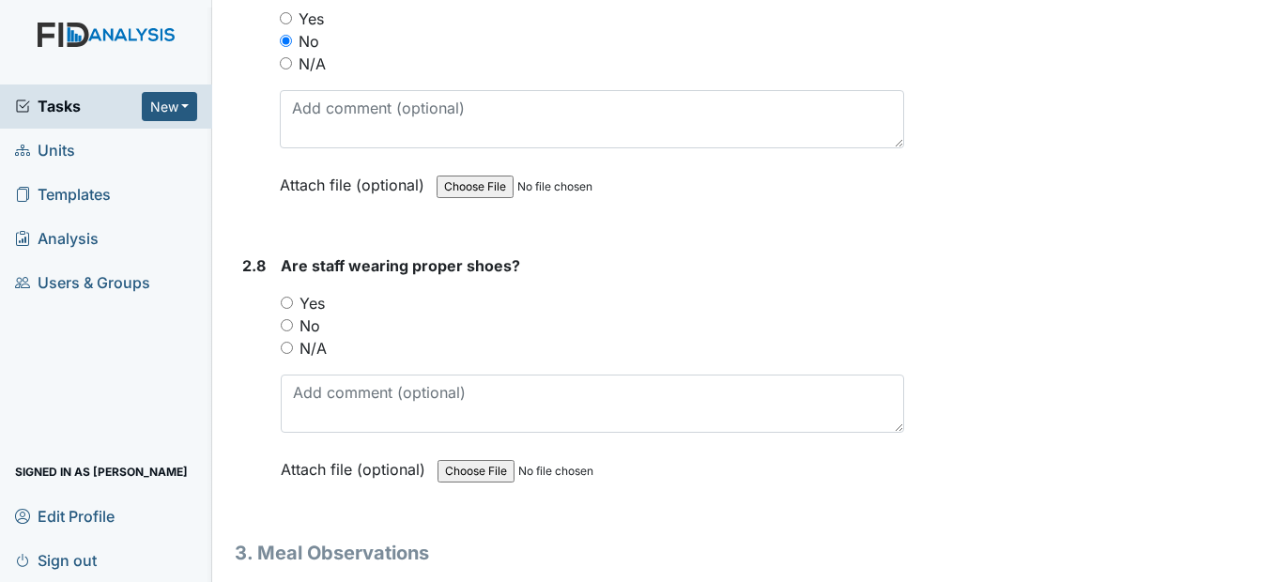
scroll to position [2722, 0]
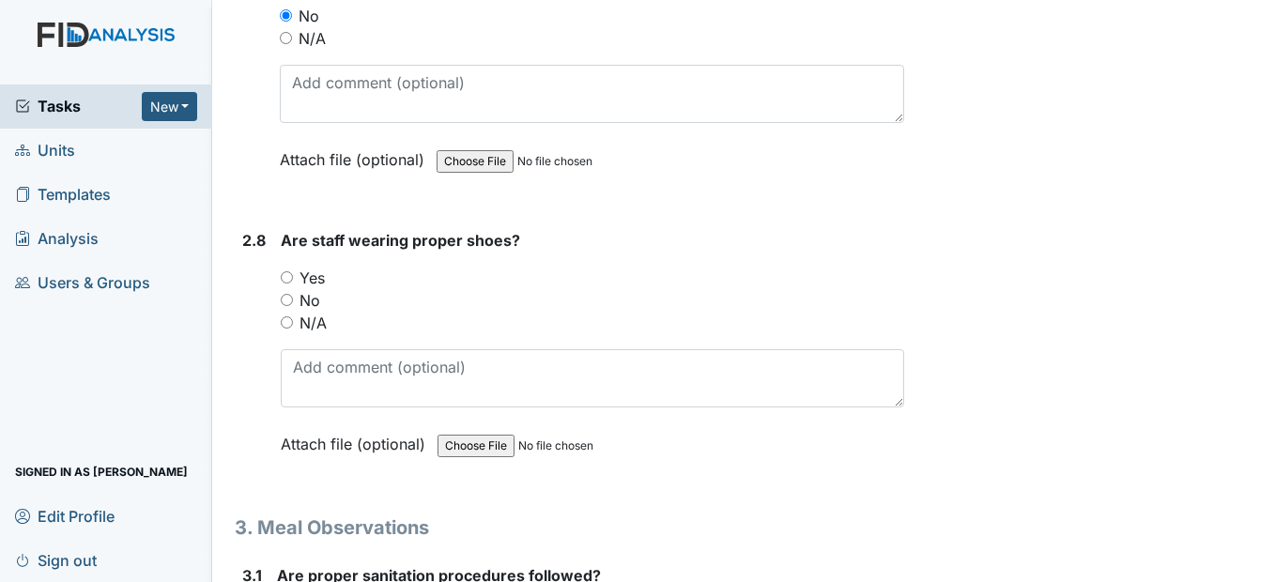
click at [285, 283] on input "Yes" at bounding box center [287, 277] width 12 height 12
radio input "true"
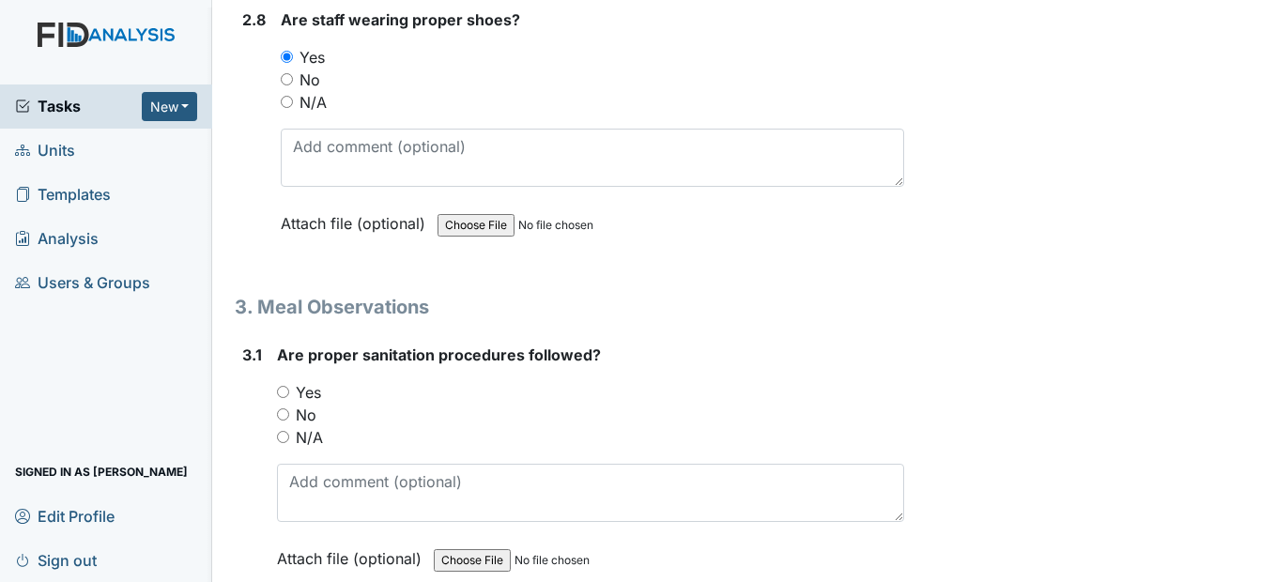
scroll to position [3004, 0]
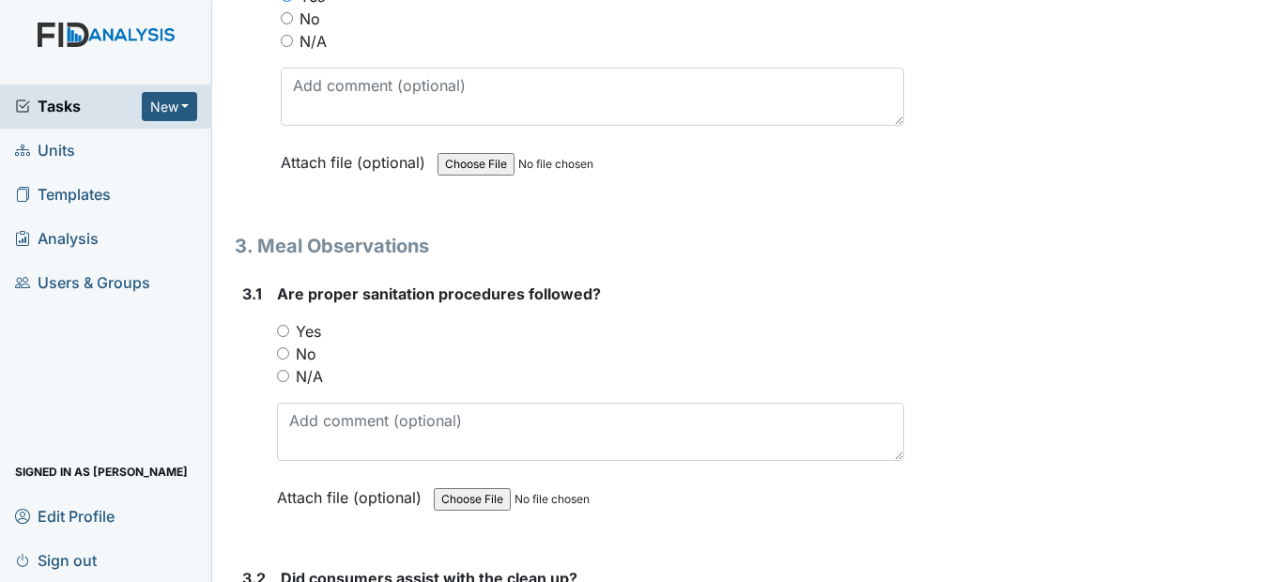
click at [283, 337] on input "Yes" at bounding box center [283, 331] width 12 height 12
radio input "true"
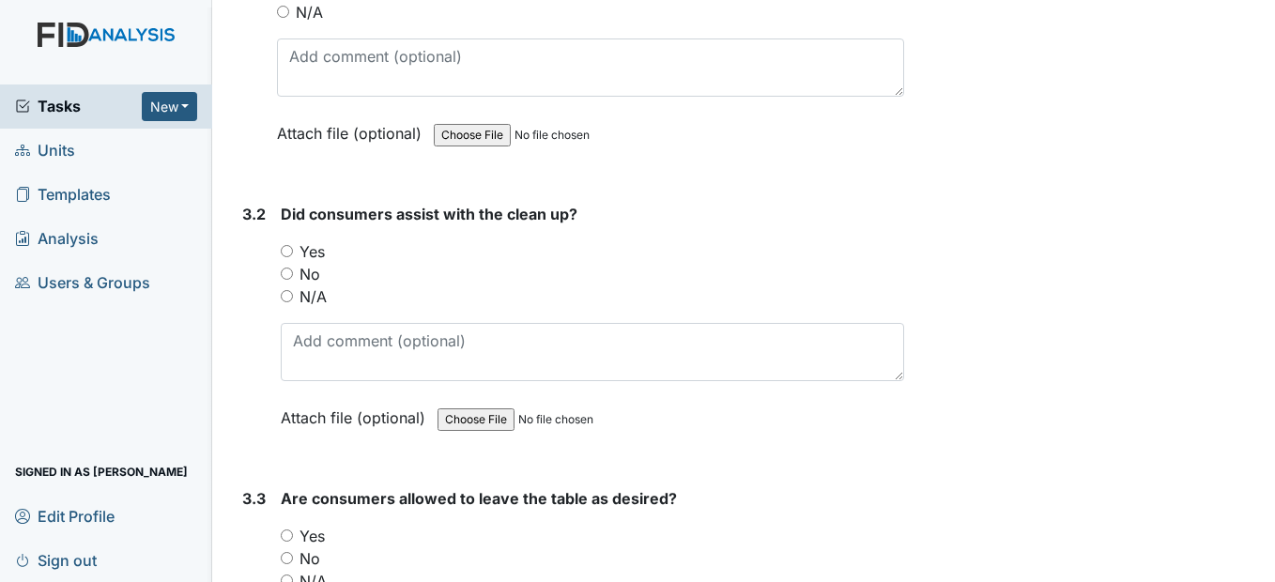
scroll to position [3379, 0]
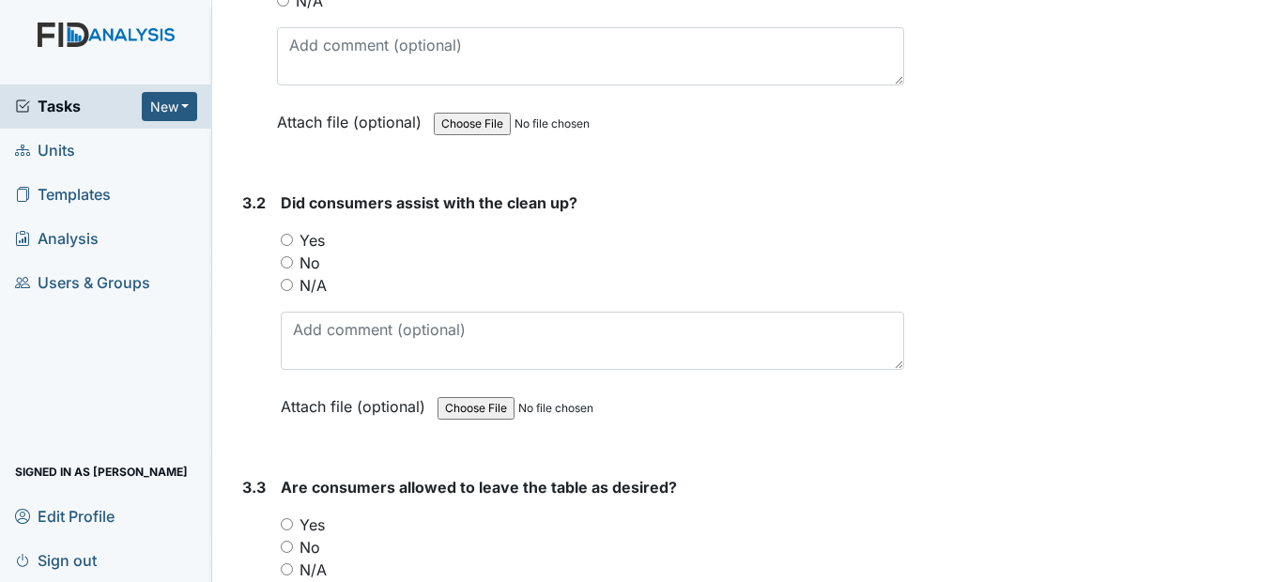
click at [288, 246] on input "Yes" at bounding box center [287, 240] width 12 height 12
radio input "true"
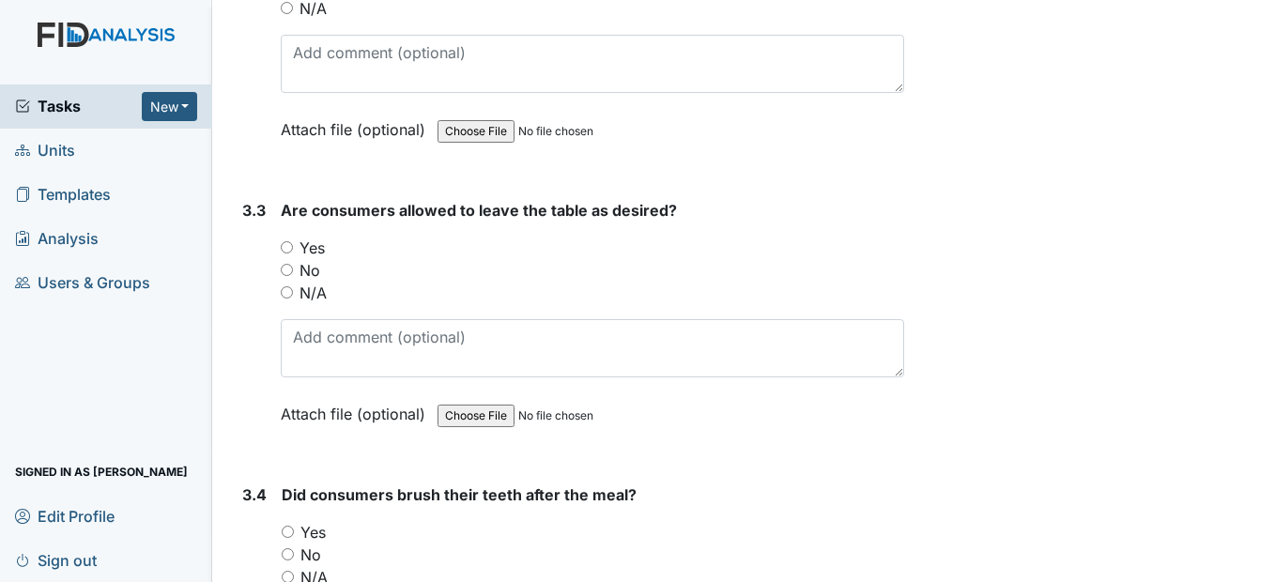
scroll to position [3661, 0]
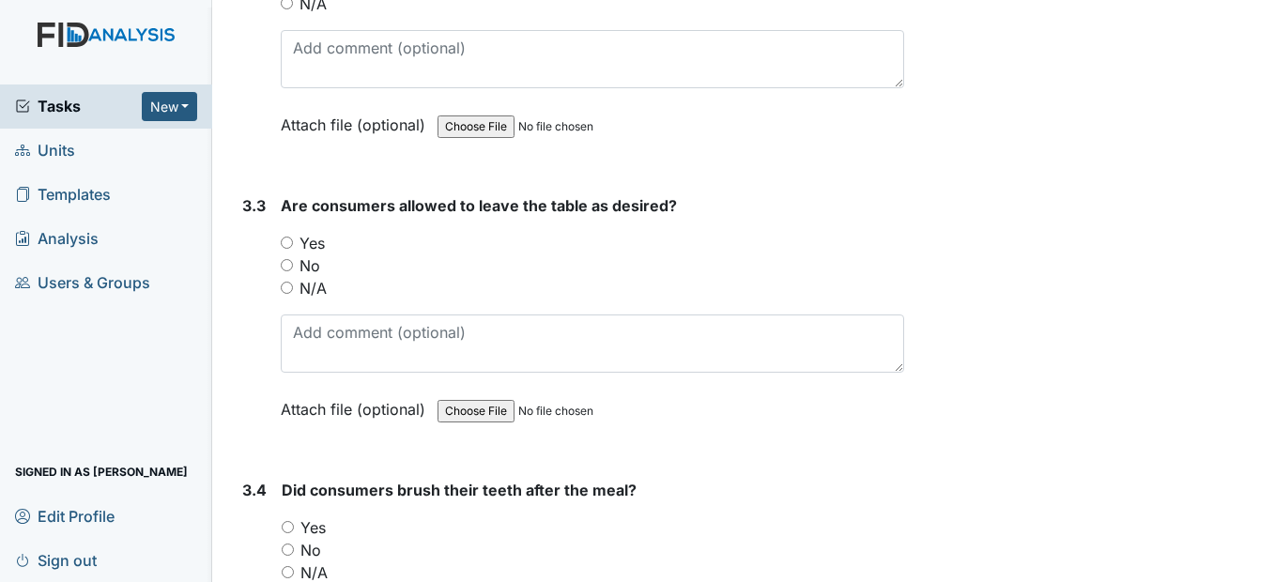
click at [289, 249] on input "Yes" at bounding box center [287, 243] width 12 height 12
radio input "true"
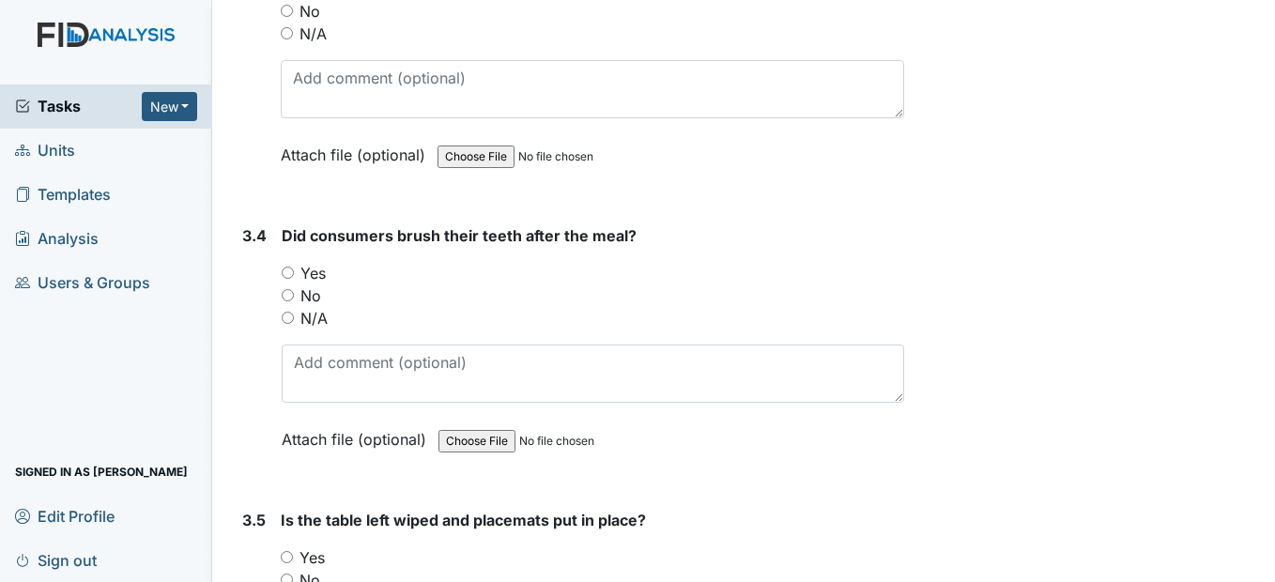
scroll to position [3943, 0]
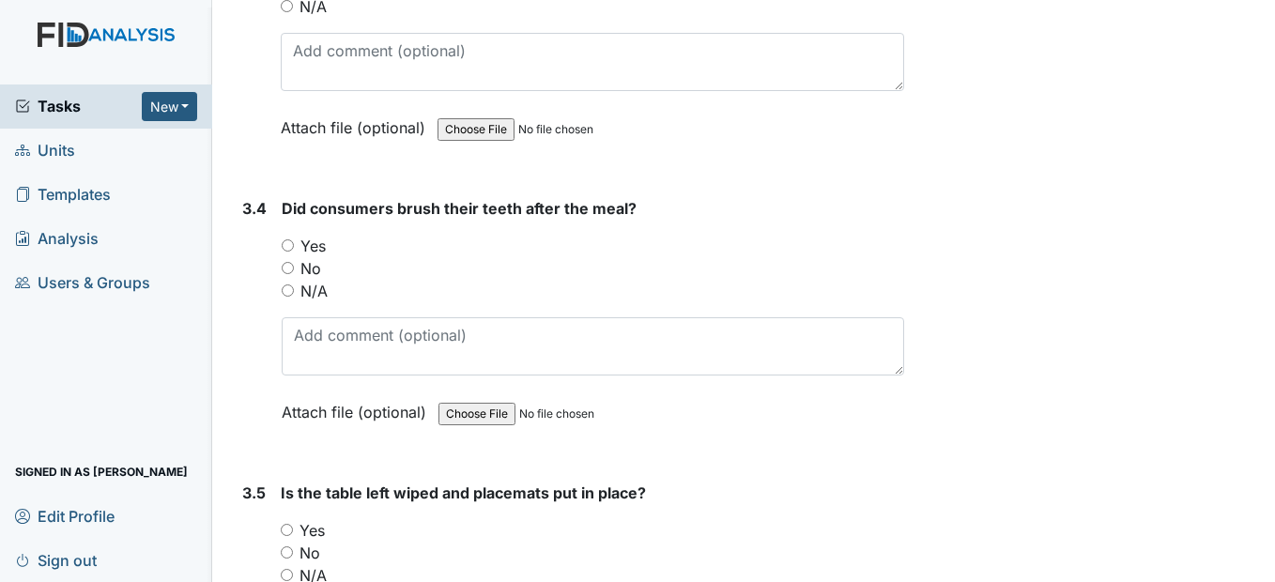
click at [291, 252] on input "Yes" at bounding box center [288, 245] width 12 height 12
radio input "true"
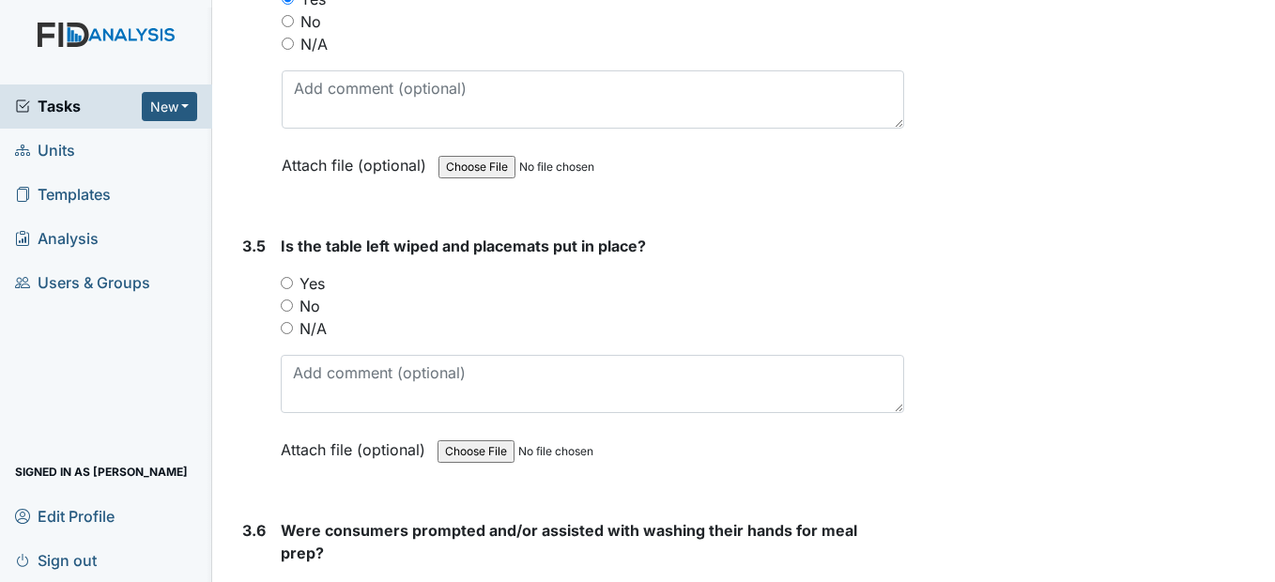
scroll to position [4224, 0]
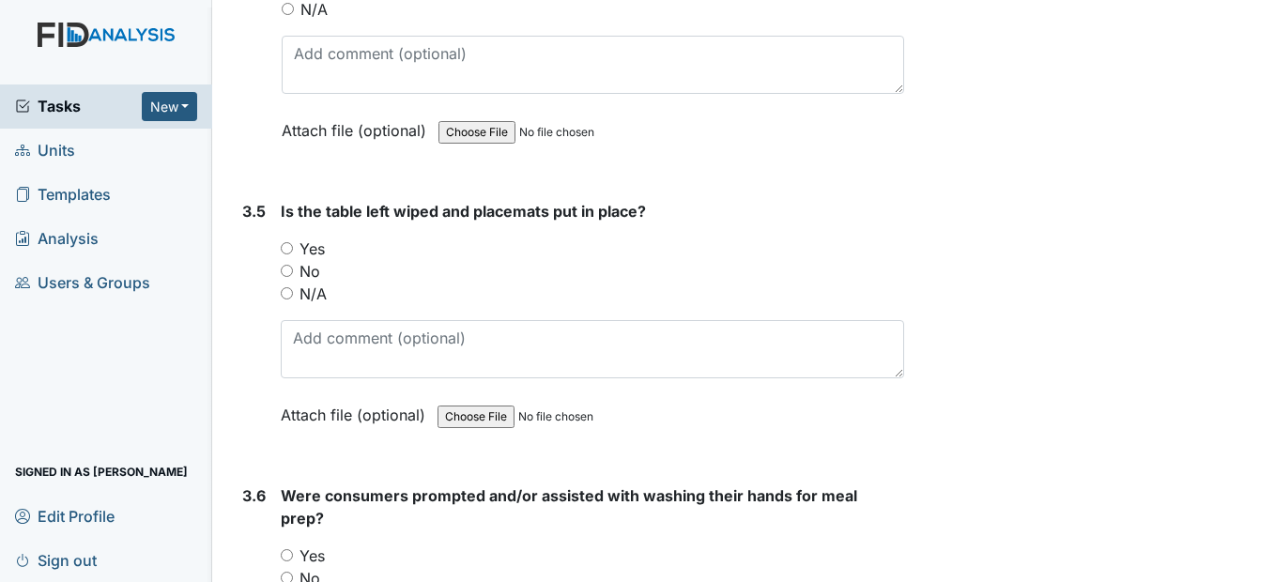
click at [294, 260] on div "Yes" at bounding box center [592, 249] width 622 height 23
click at [286, 254] on input "Yes" at bounding box center [287, 248] width 12 height 12
radio input "true"
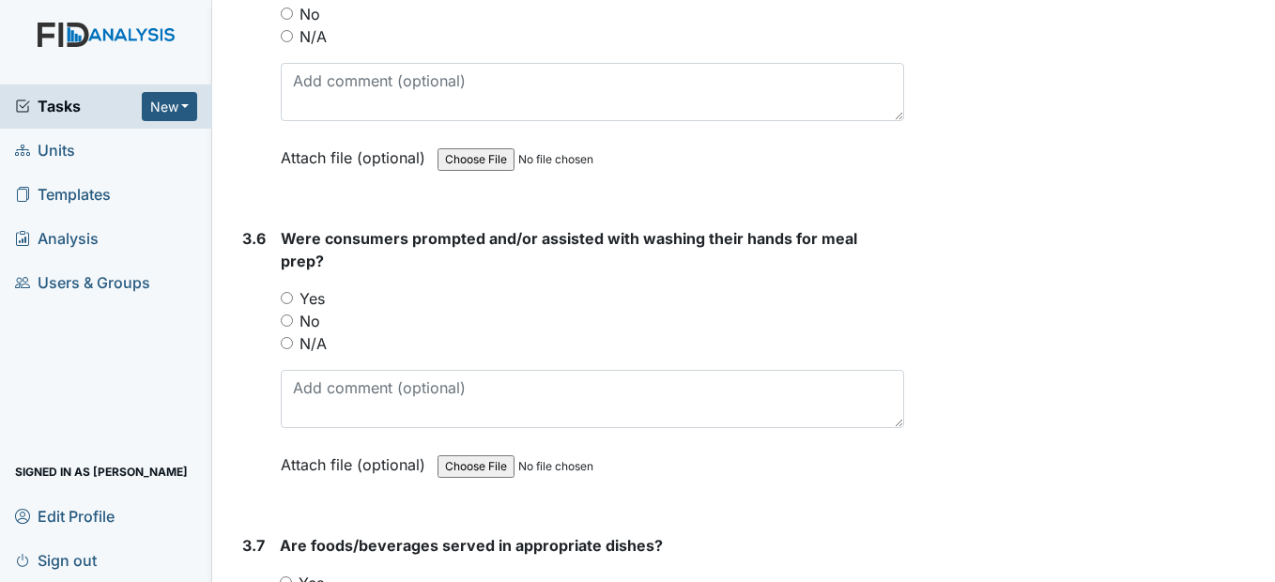
scroll to position [4506, 0]
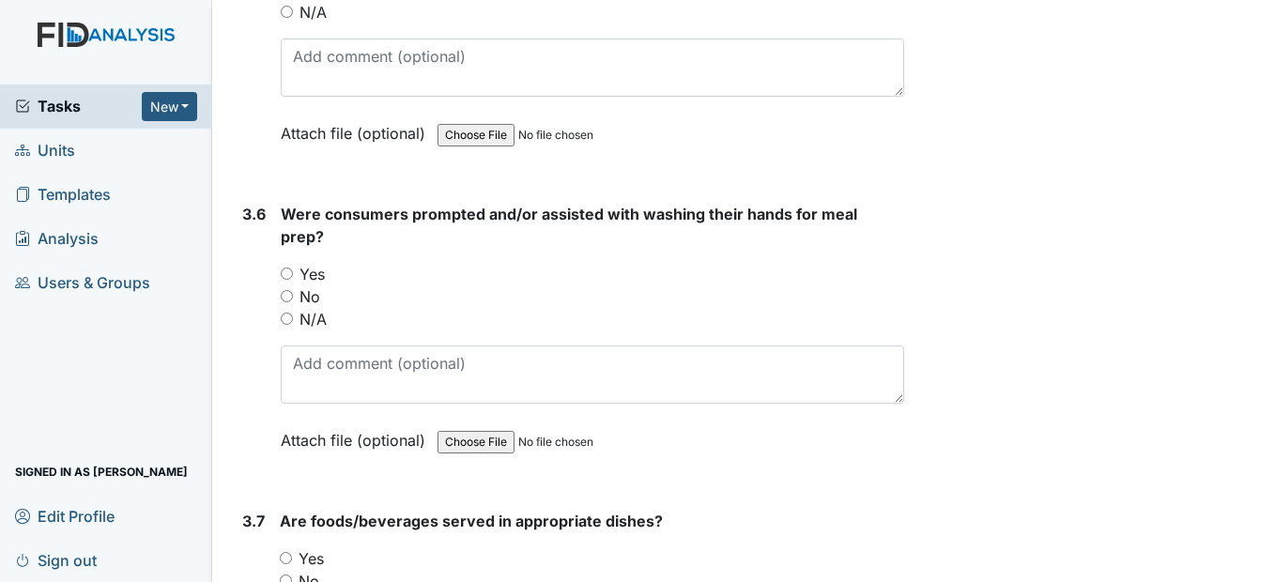
click at [289, 280] on input "Yes" at bounding box center [287, 274] width 12 height 12
radio input "true"
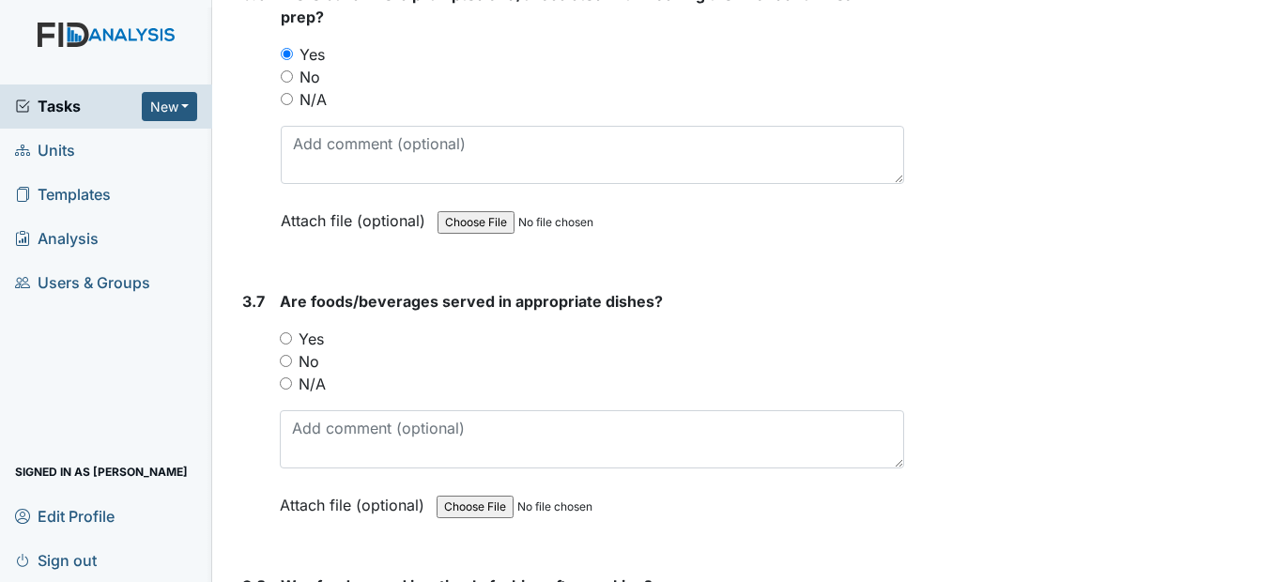
scroll to position [4788, 0]
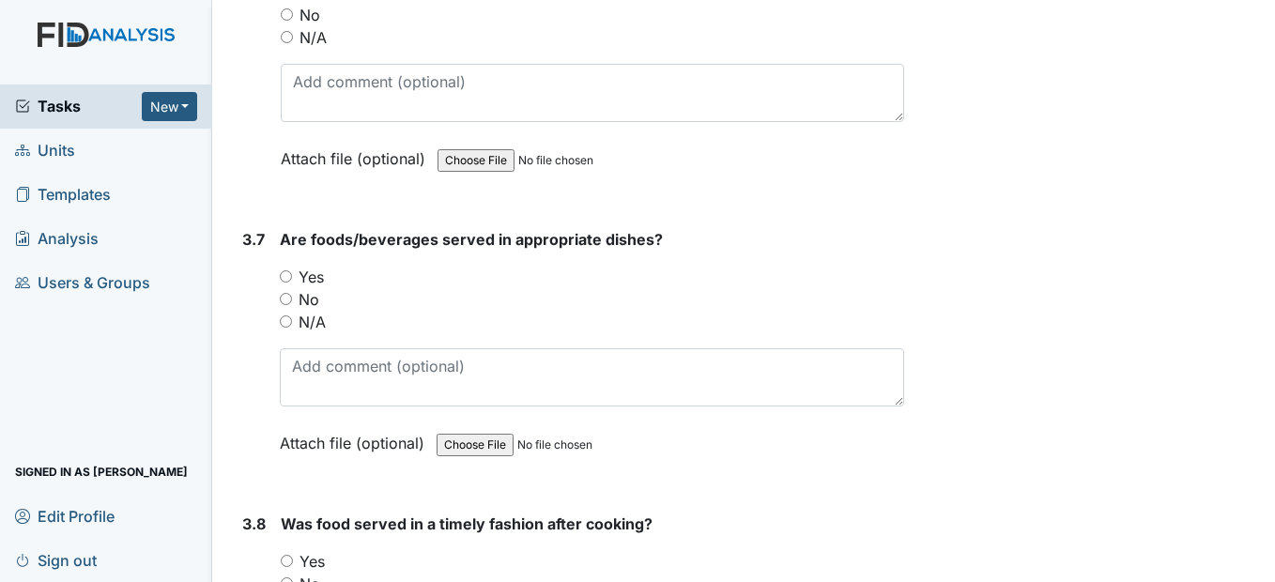
click at [287, 283] on input "Yes" at bounding box center [286, 276] width 12 height 12
radio input "true"
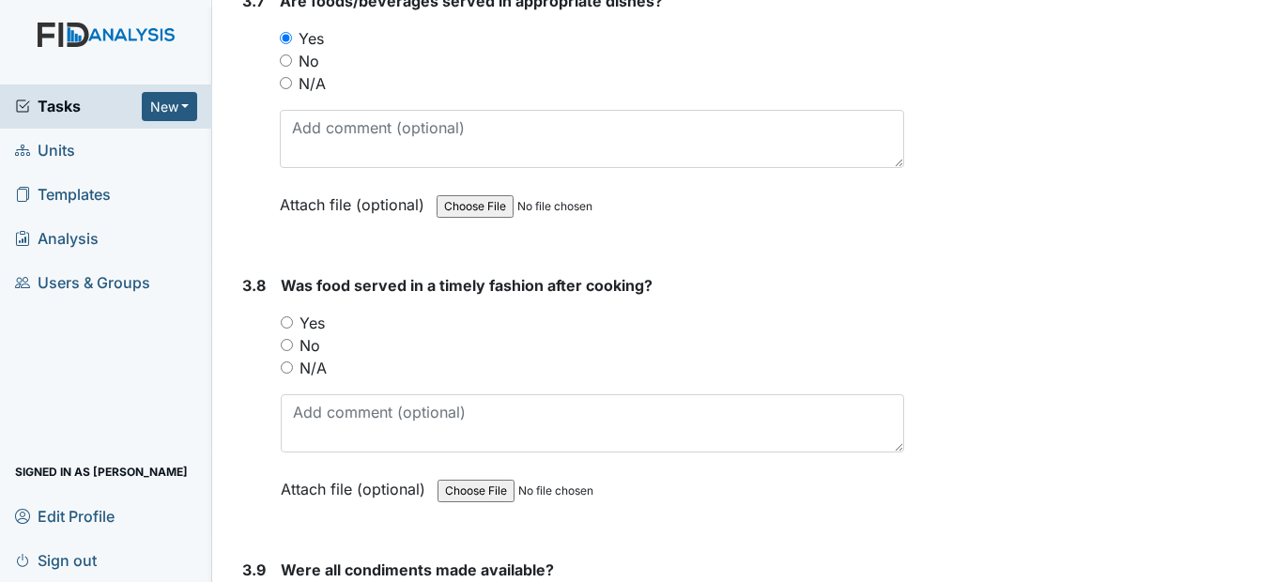
scroll to position [5069, 0]
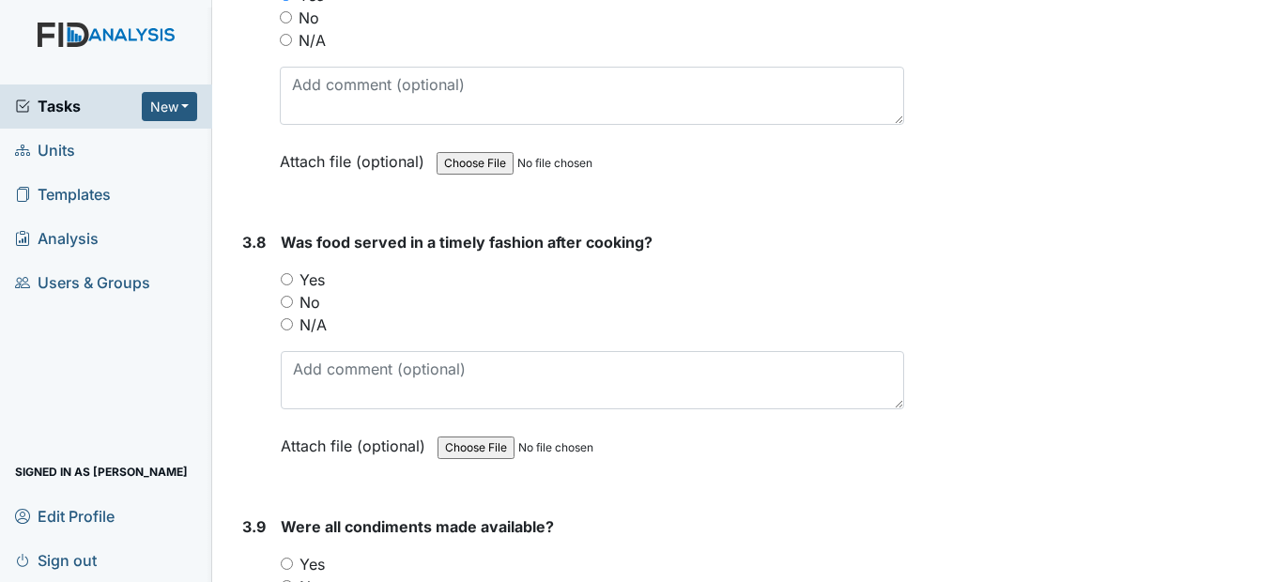
click at [283, 285] on input "Yes" at bounding box center [287, 279] width 12 height 12
radio input "true"
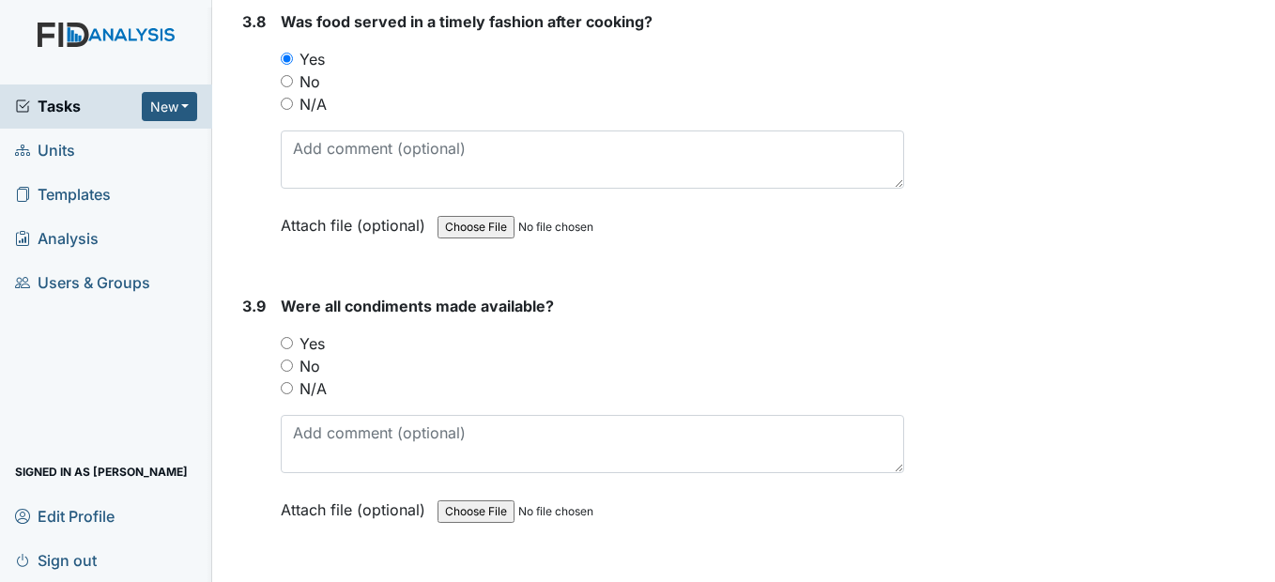
scroll to position [5351, 0]
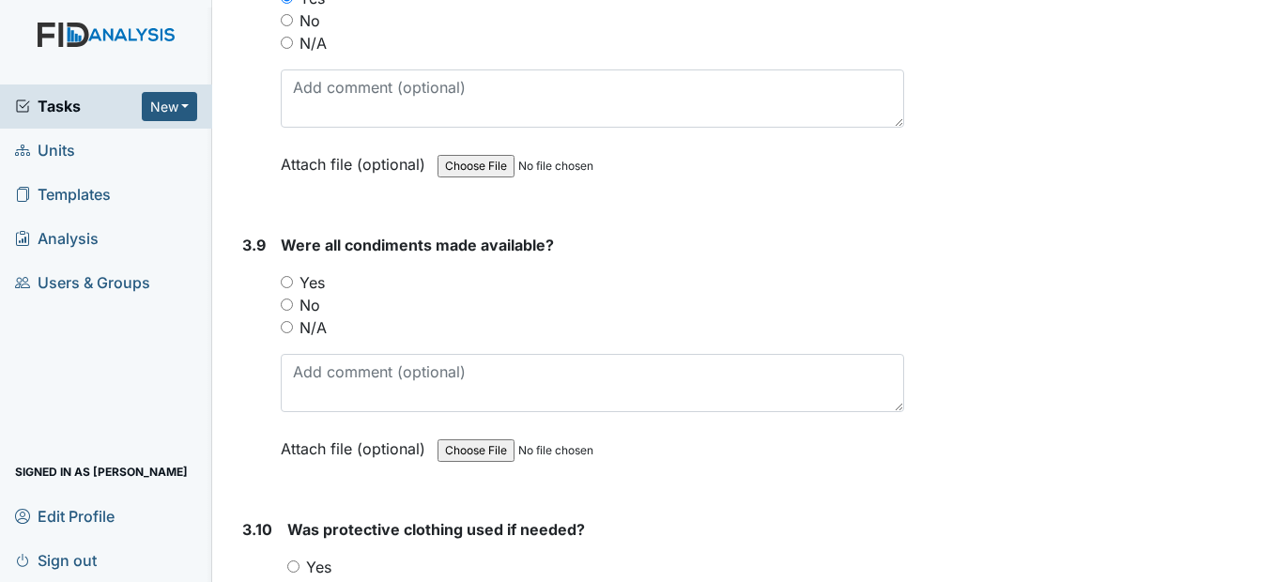
click at [292, 288] on input "Yes" at bounding box center [287, 282] width 12 height 12
radio input "true"
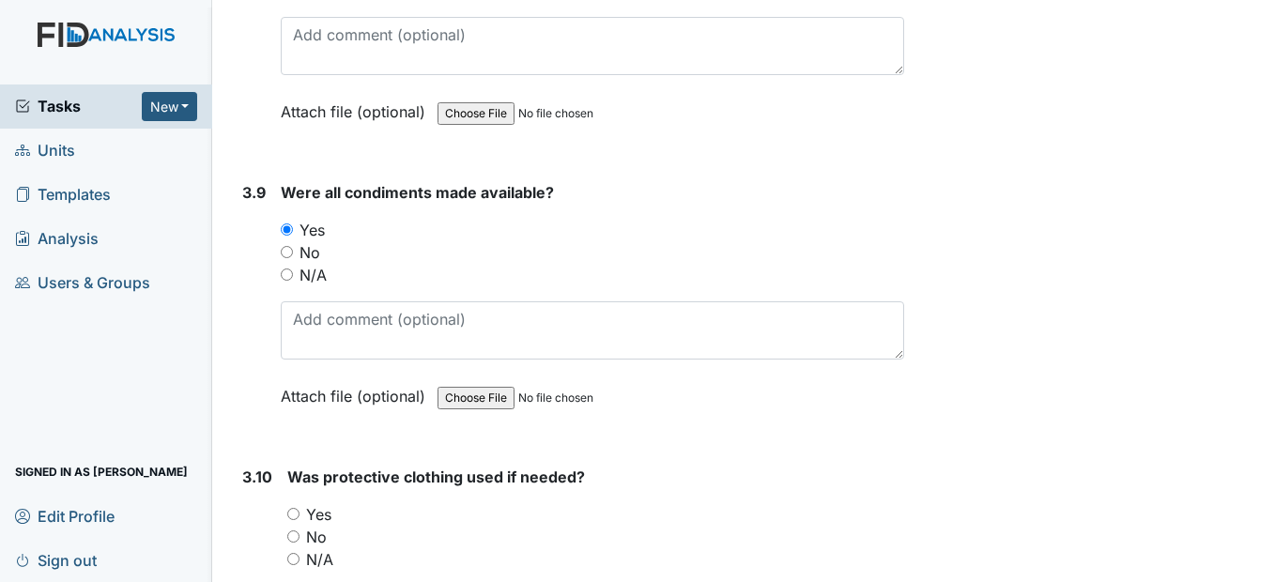
scroll to position [5632, 0]
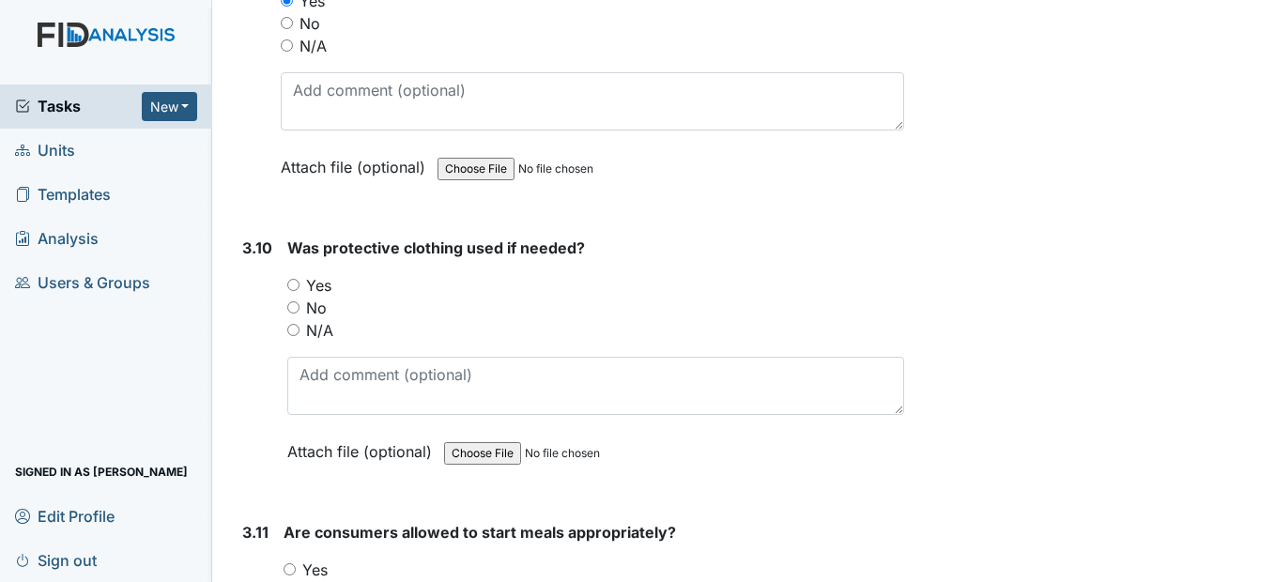
click at [295, 291] on input "Yes" at bounding box center [293, 285] width 12 height 12
radio input "true"
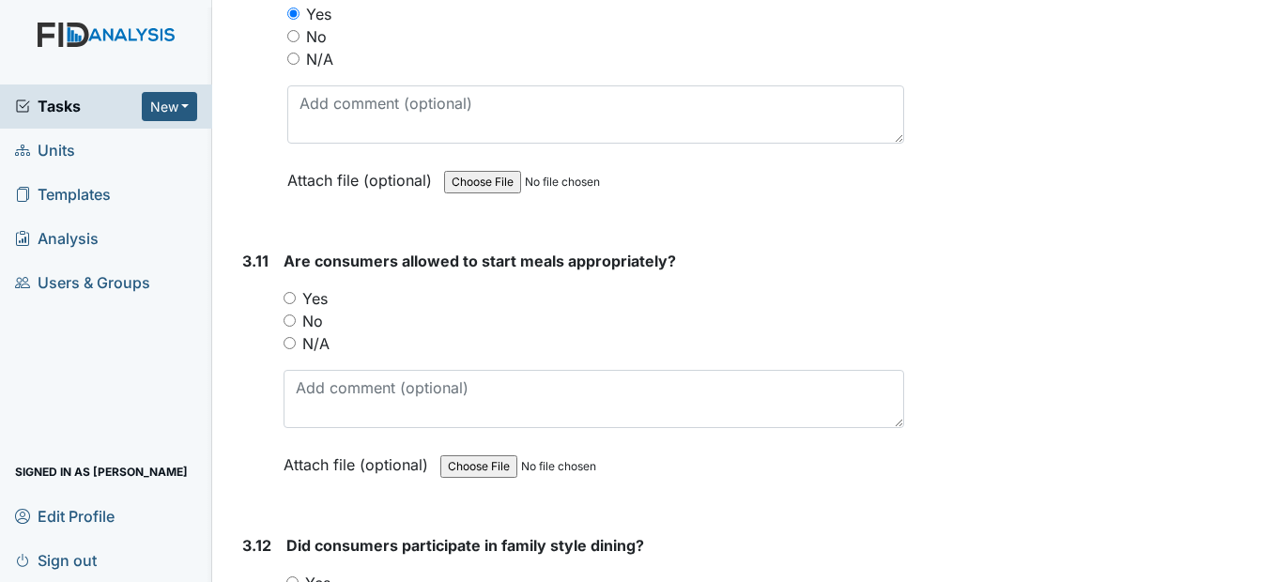
scroll to position [5914, 0]
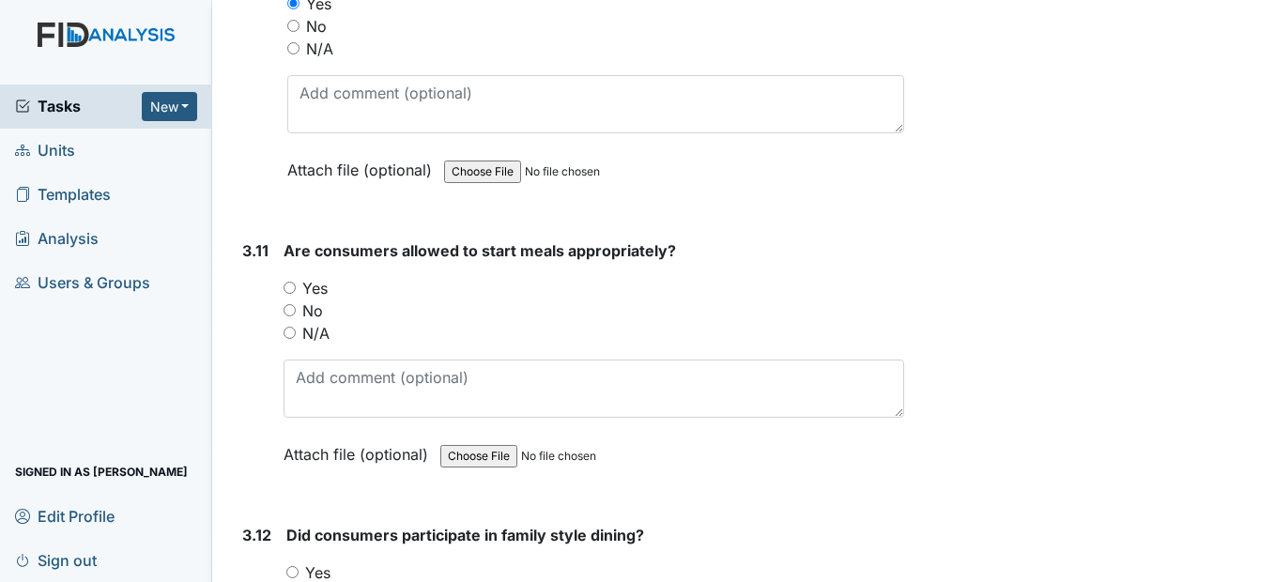
click at [289, 294] on input "Yes" at bounding box center [289, 288] width 12 height 12
radio input "true"
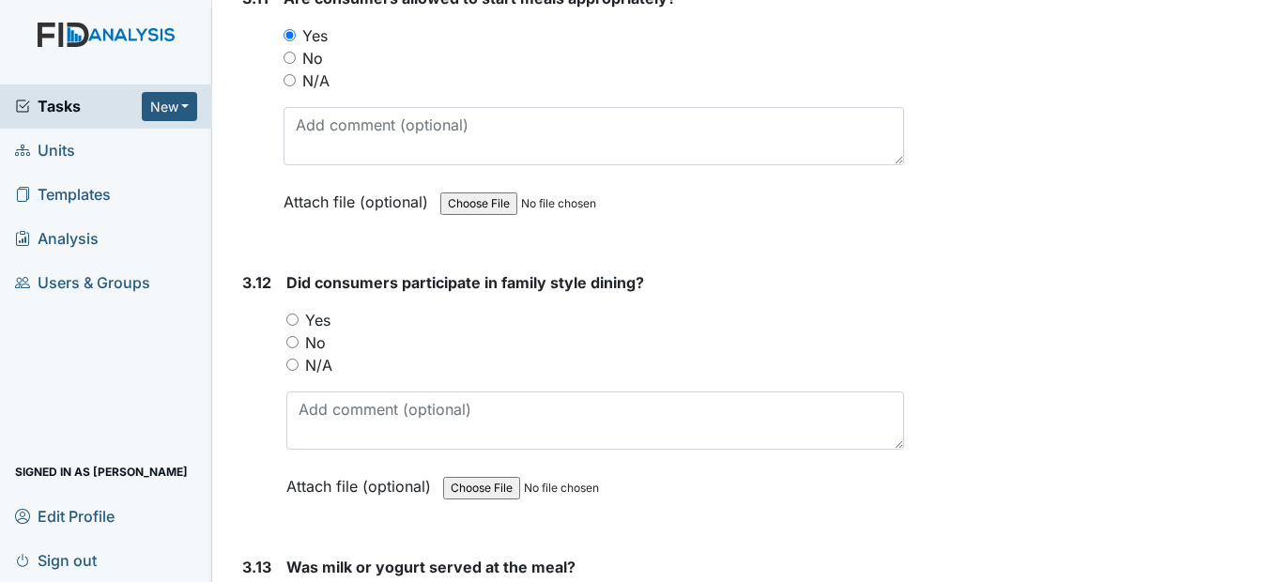
scroll to position [6196, 0]
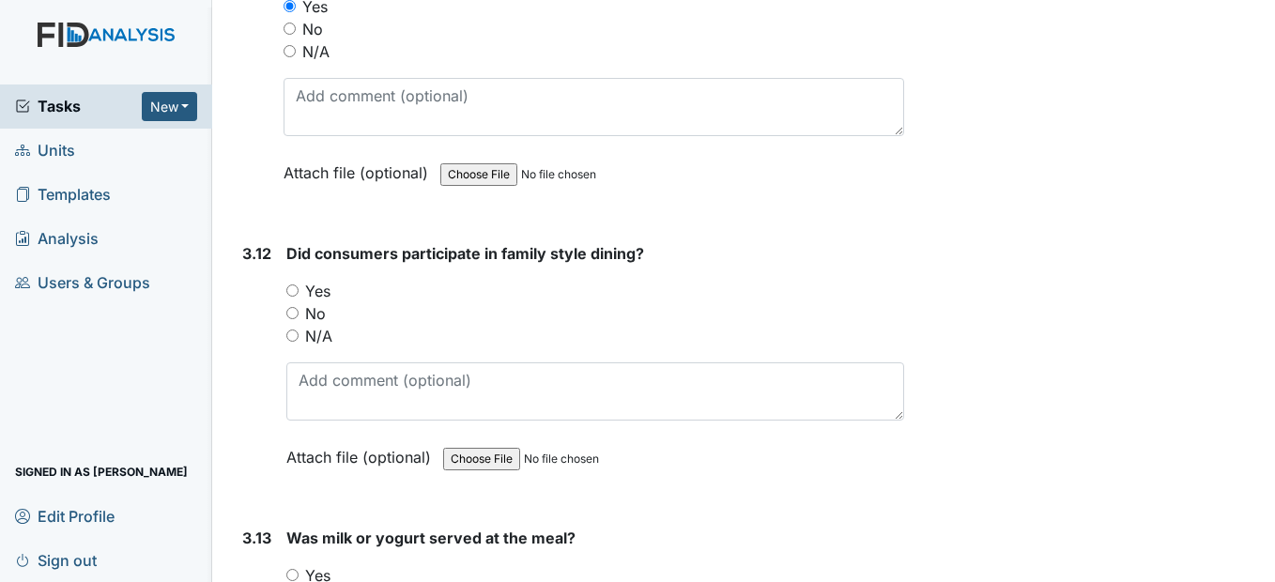
click at [296, 297] on input "Yes" at bounding box center [292, 290] width 12 height 12
radio input "true"
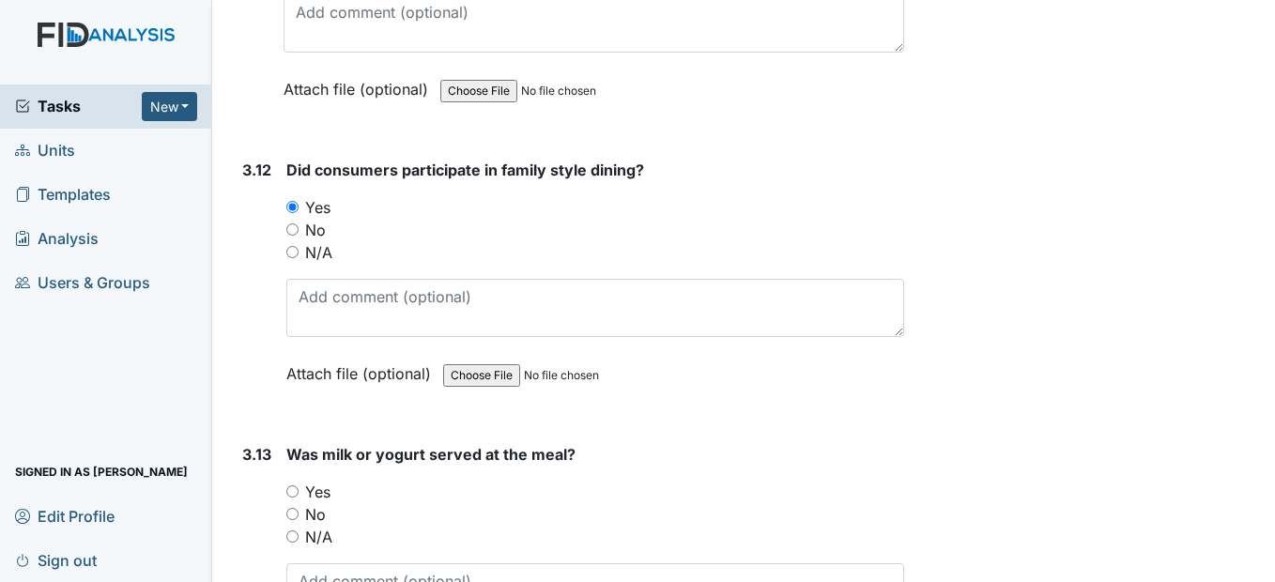
scroll to position [6477, 0]
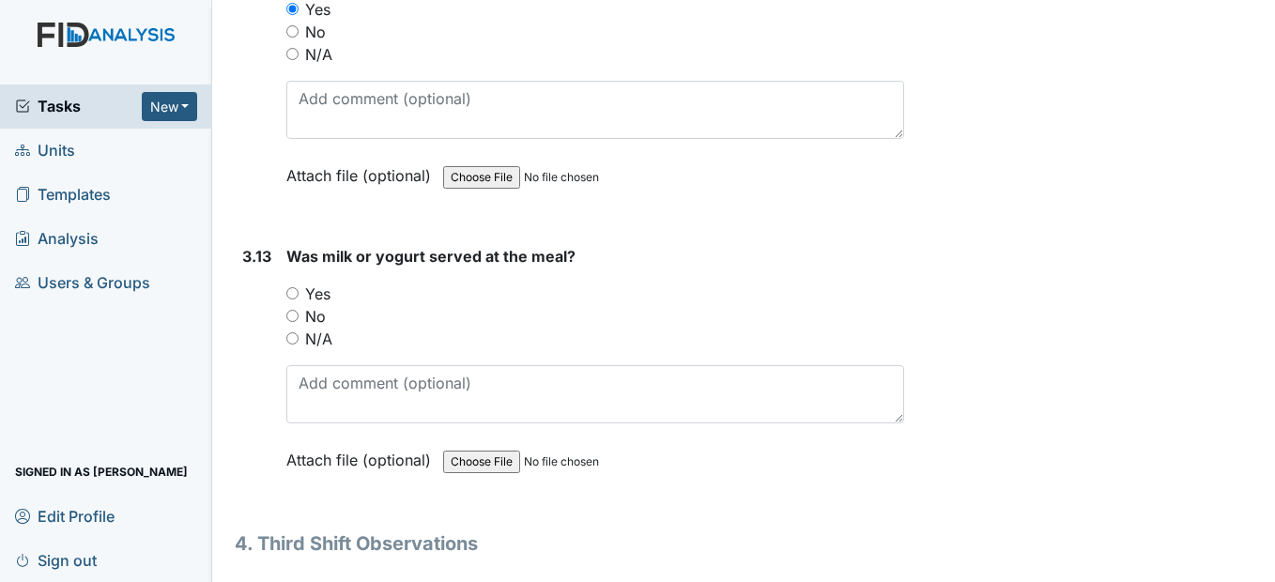
click at [289, 299] on input "Yes" at bounding box center [292, 293] width 12 height 12
radio input "true"
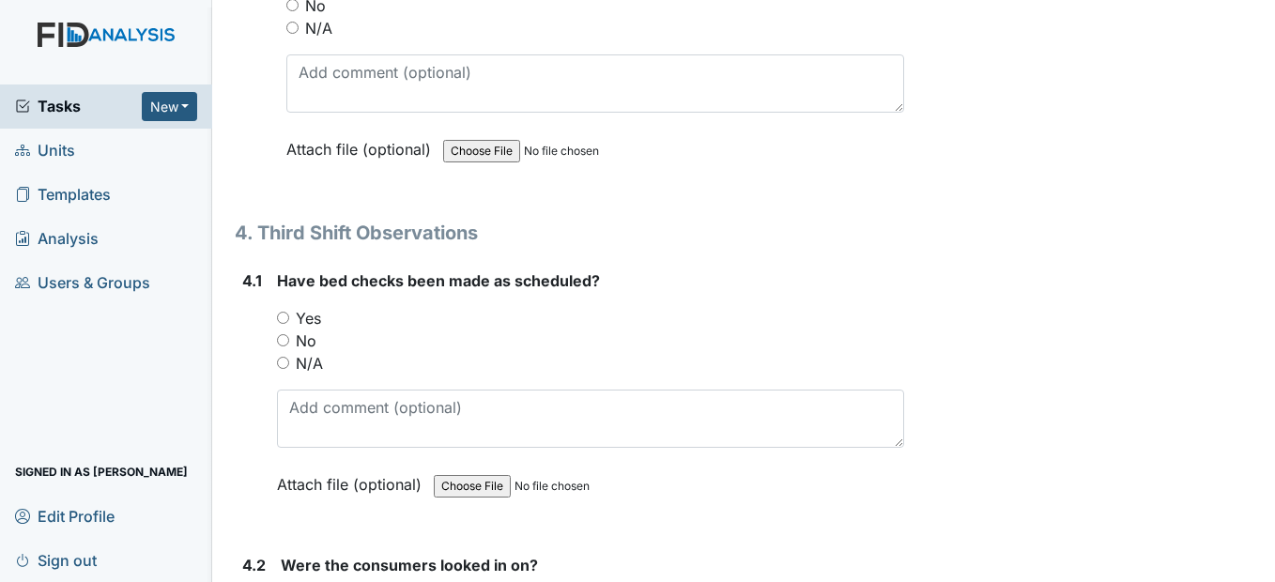
scroll to position [6853, 0]
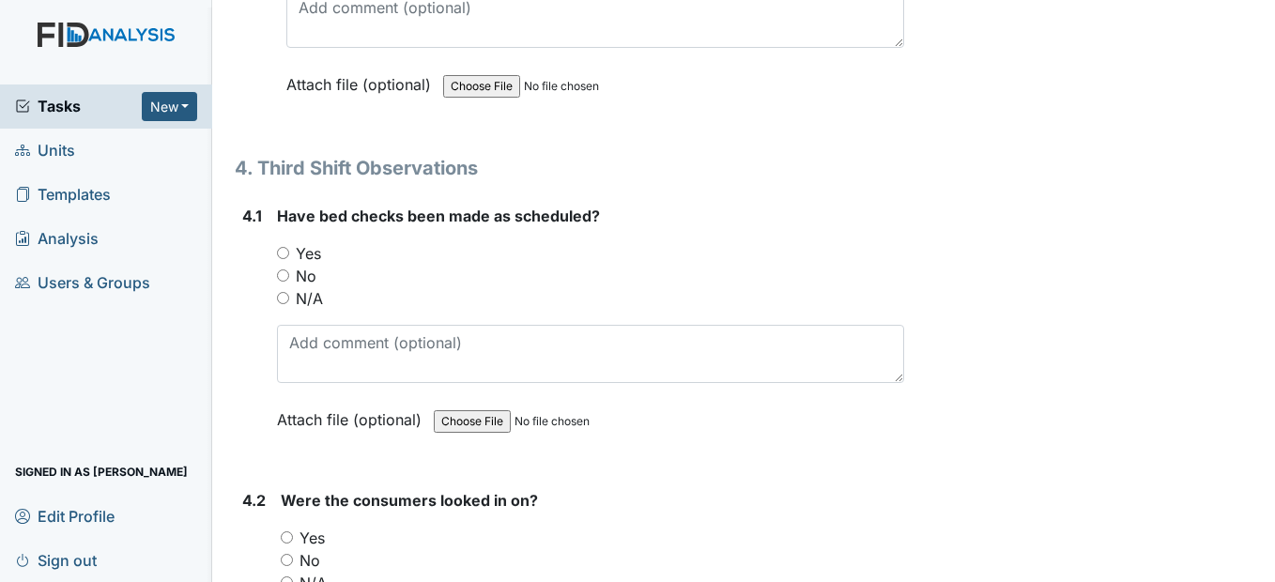
click at [283, 304] on input "N/A" at bounding box center [283, 298] width 12 height 12
radio input "true"
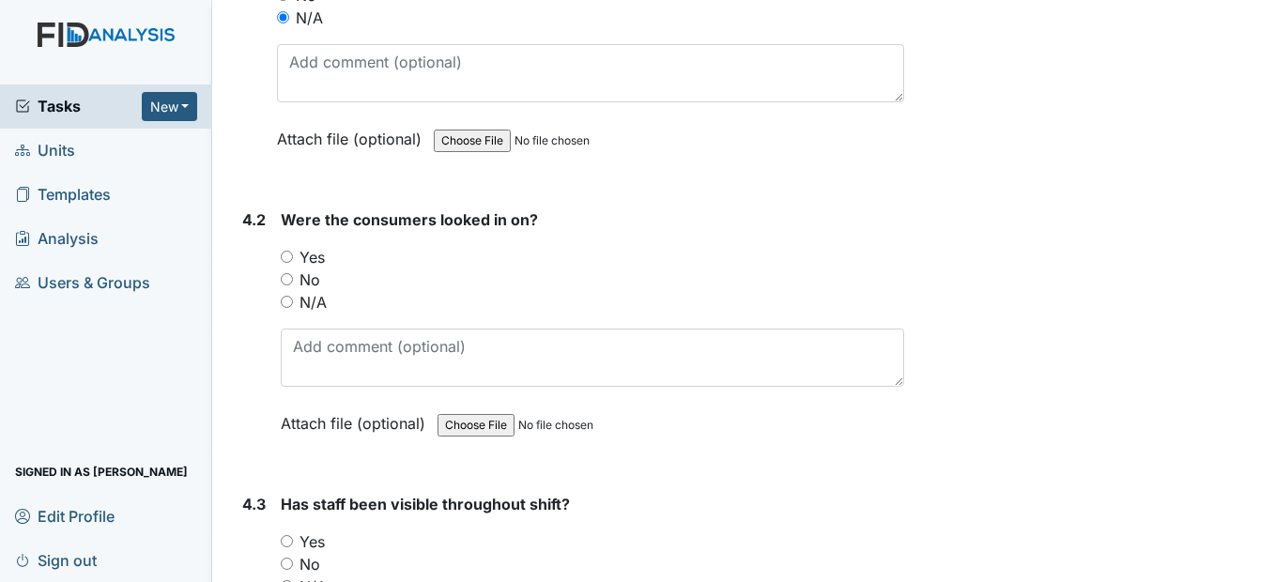
scroll to position [7134, 0]
click at [279, 345] on div "4.2 Were the consumers looked in on? You must select one of the below options. …" at bounding box center [569, 334] width 668 height 254
click at [283, 307] on input "N/A" at bounding box center [287, 301] width 12 height 12
radio input "true"
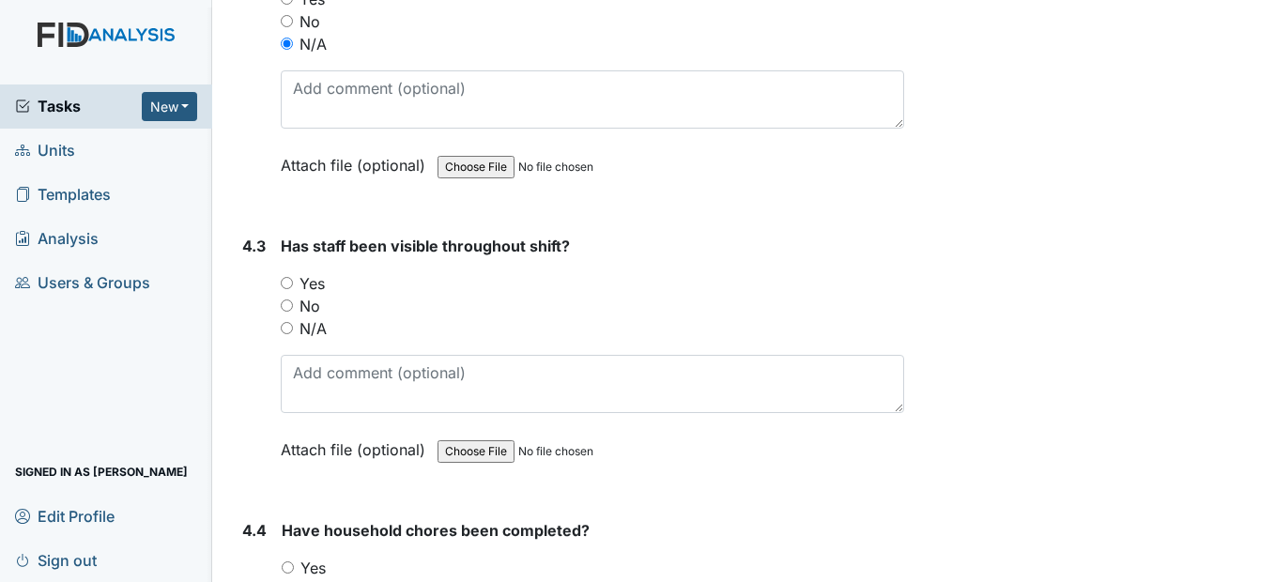
scroll to position [7510, 0]
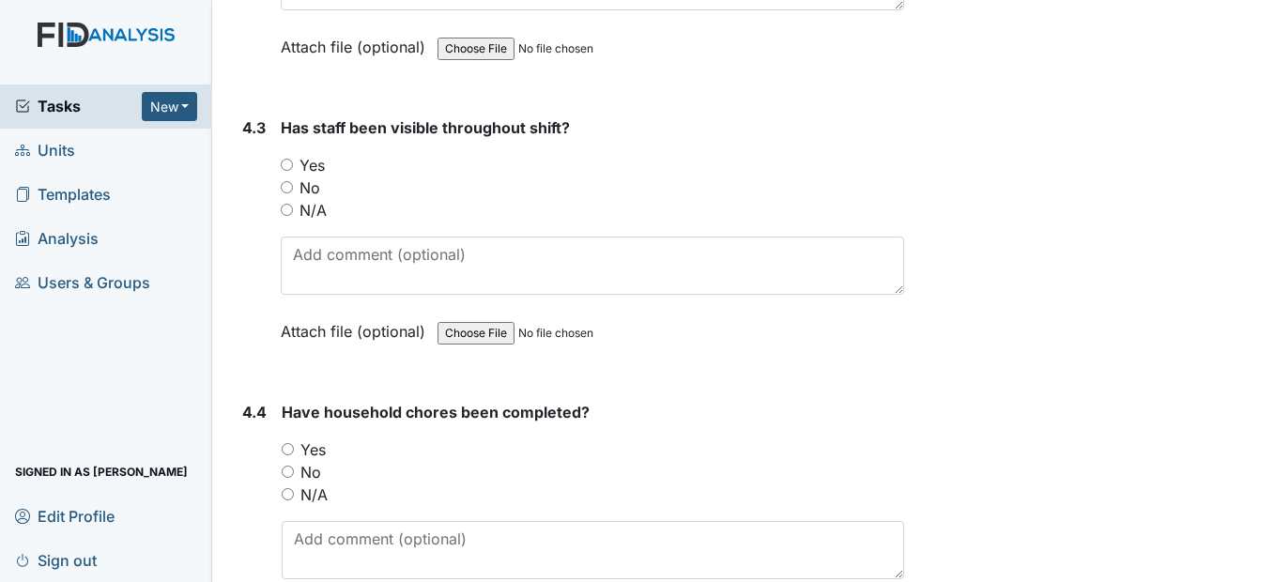
click at [285, 171] on input "Yes" at bounding box center [287, 165] width 12 height 12
radio input "true"
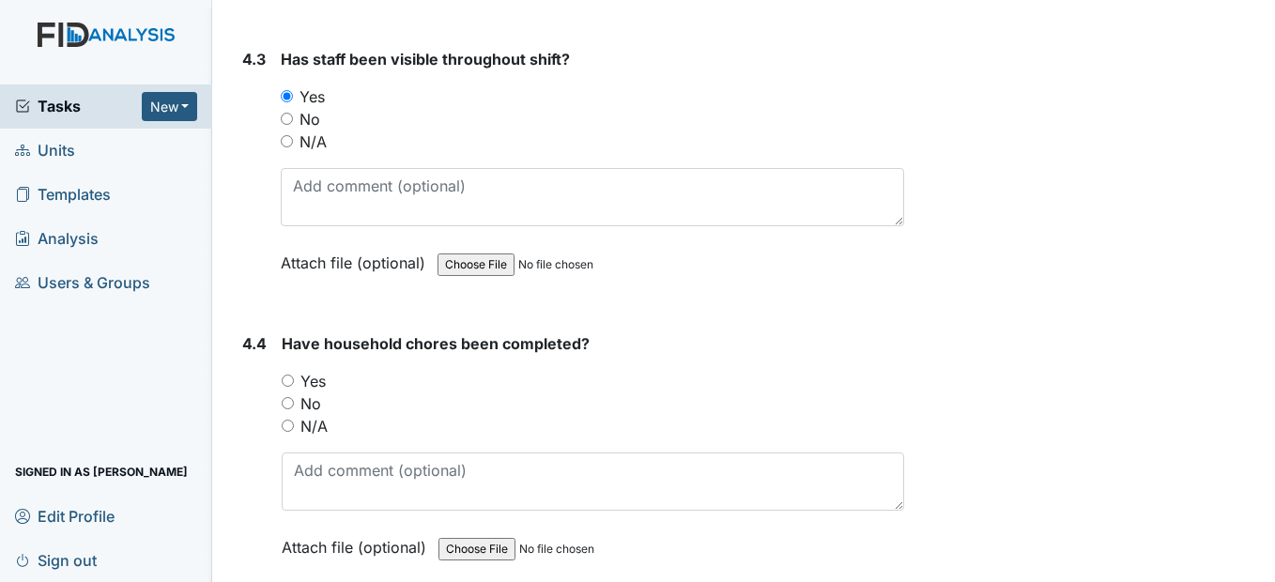
scroll to position [7698, 0]
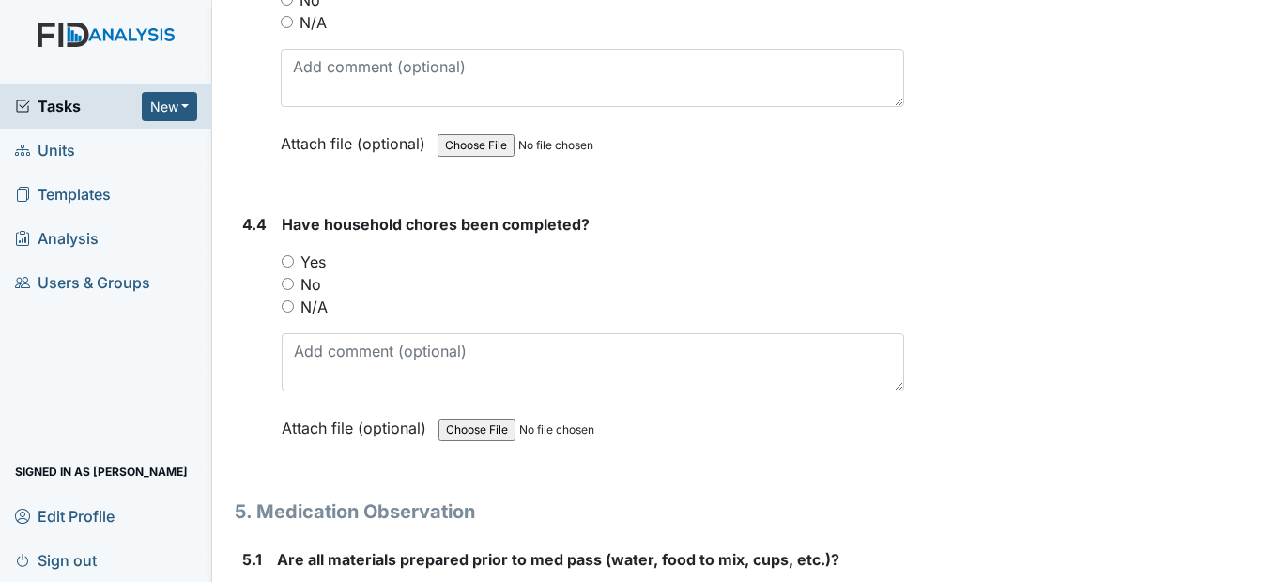
click at [292, 268] on input "Yes" at bounding box center [288, 261] width 12 height 12
radio input "true"
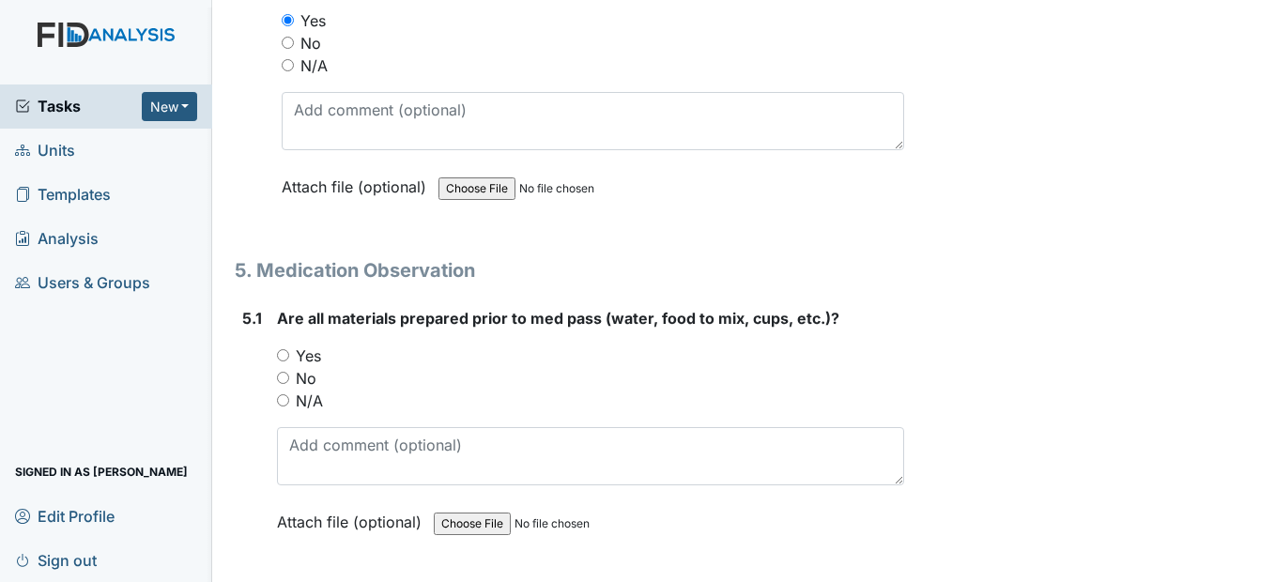
scroll to position [7979, 0]
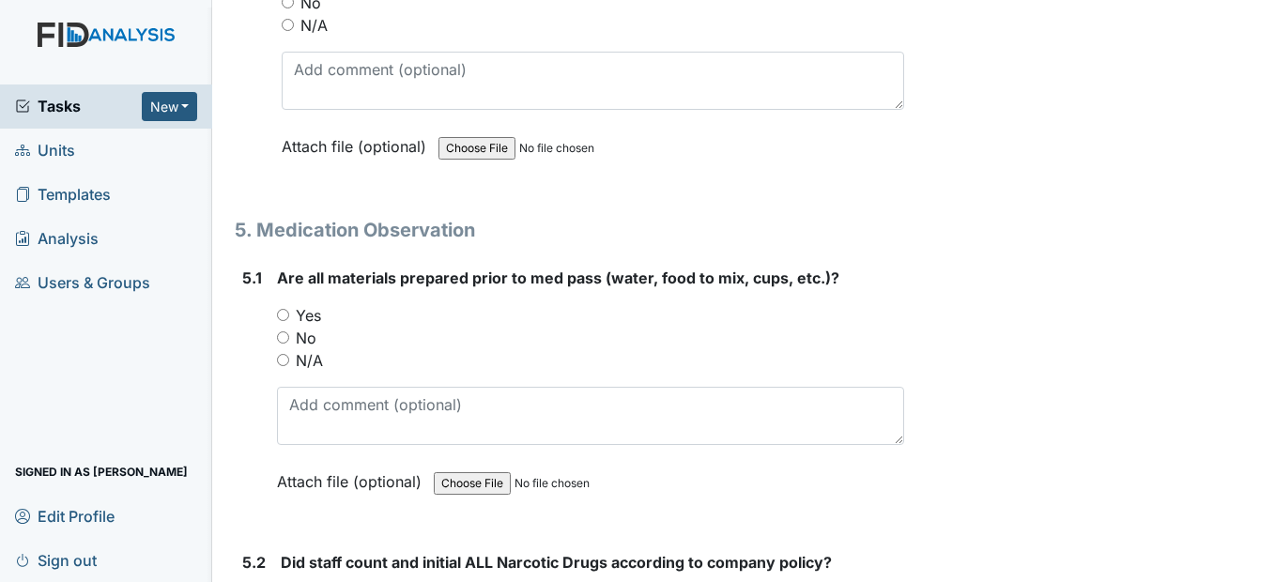
click at [282, 321] on input "Yes" at bounding box center [283, 315] width 12 height 12
radio input "true"
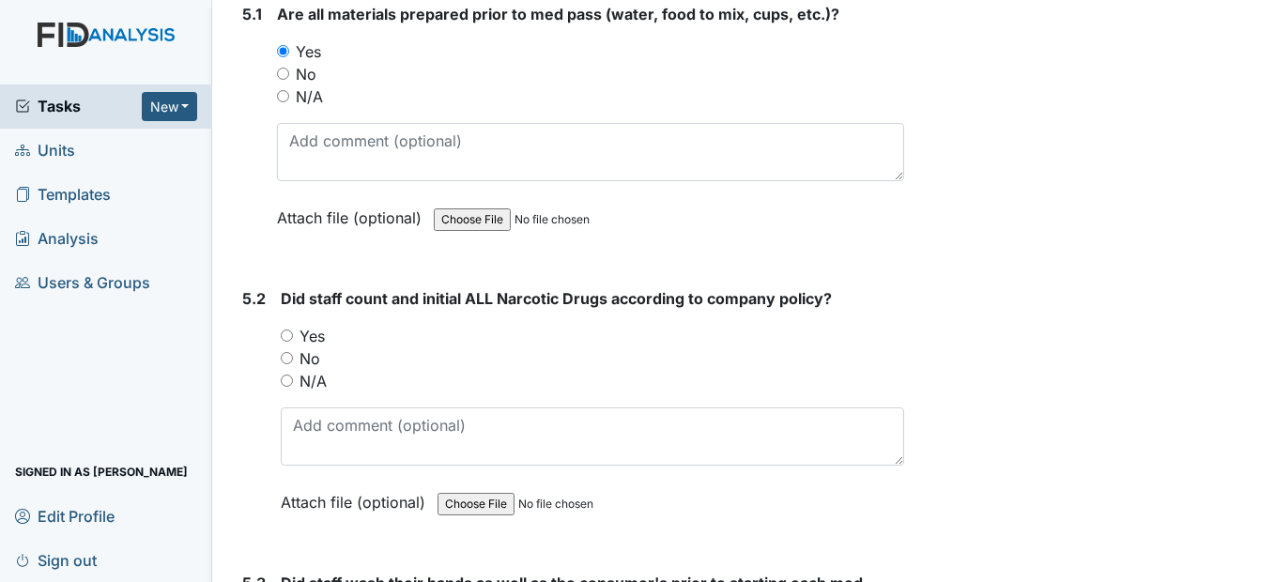
scroll to position [8261, 0]
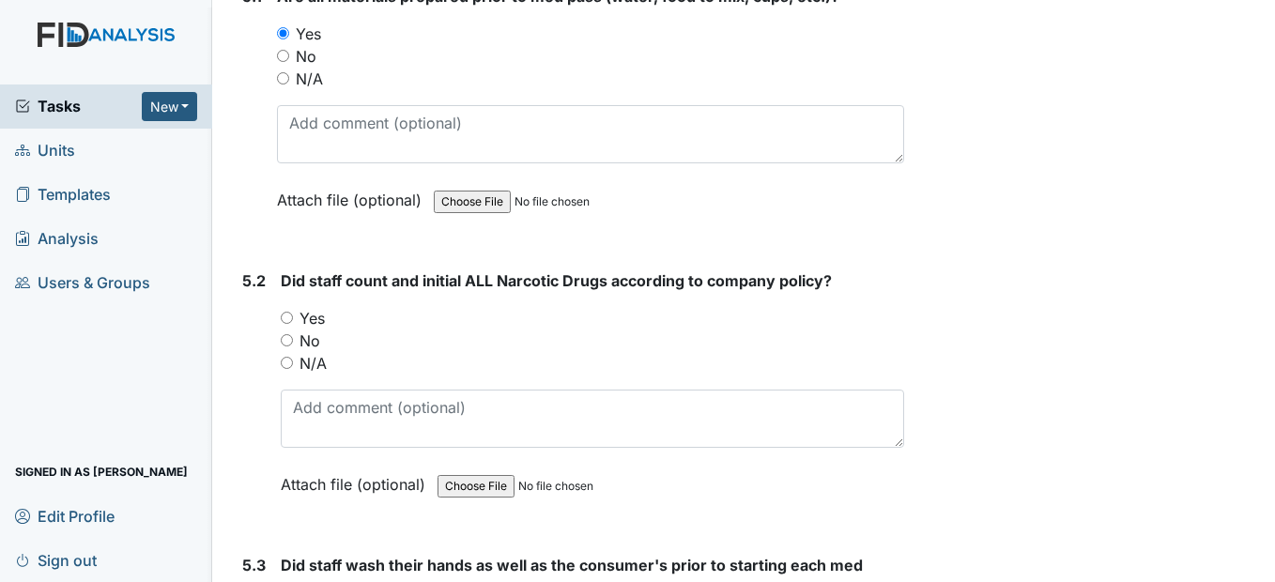
click at [292, 324] on input "Yes" at bounding box center [287, 318] width 12 height 12
radio input "true"
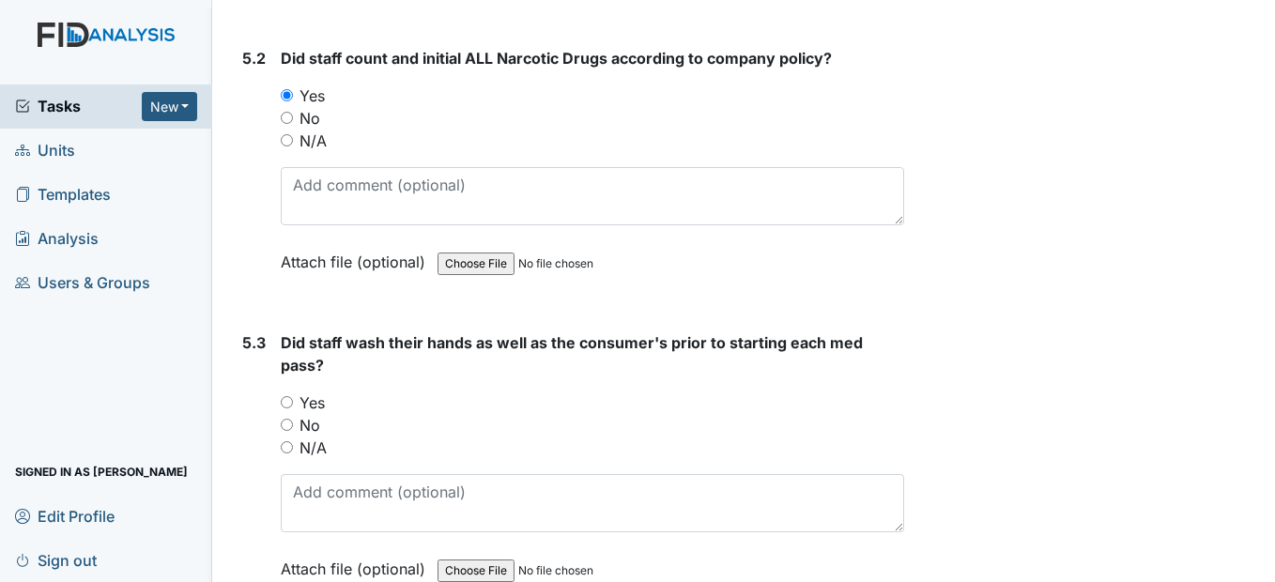
scroll to position [8636, 0]
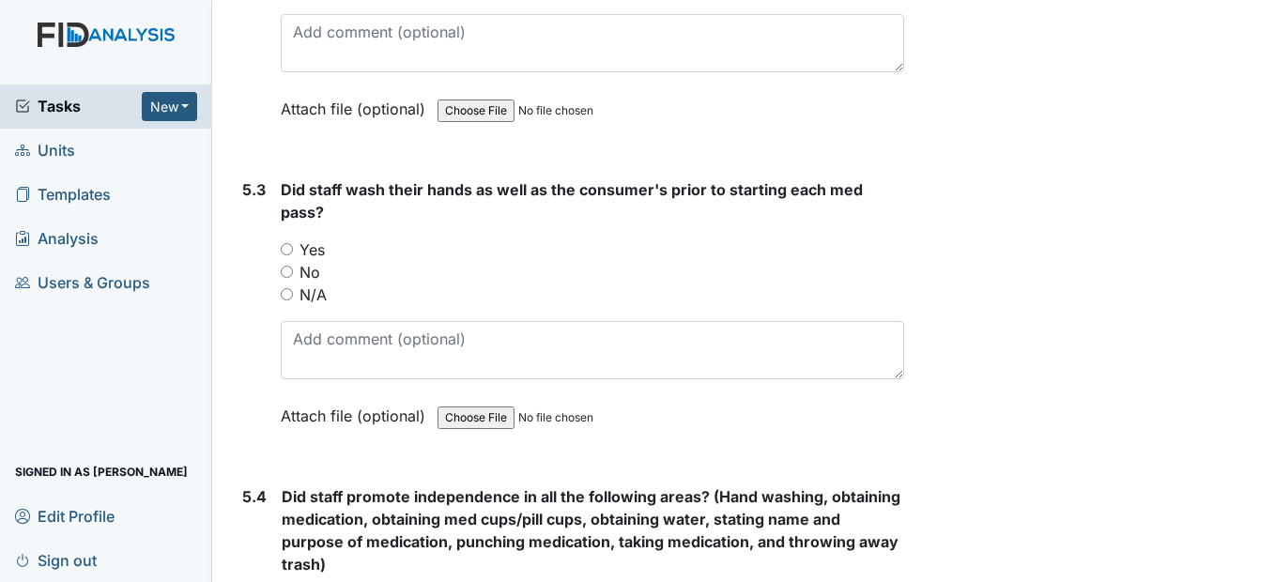
click at [290, 255] on input "Yes" at bounding box center [287, 249] width 12 height 12
radio input "true"
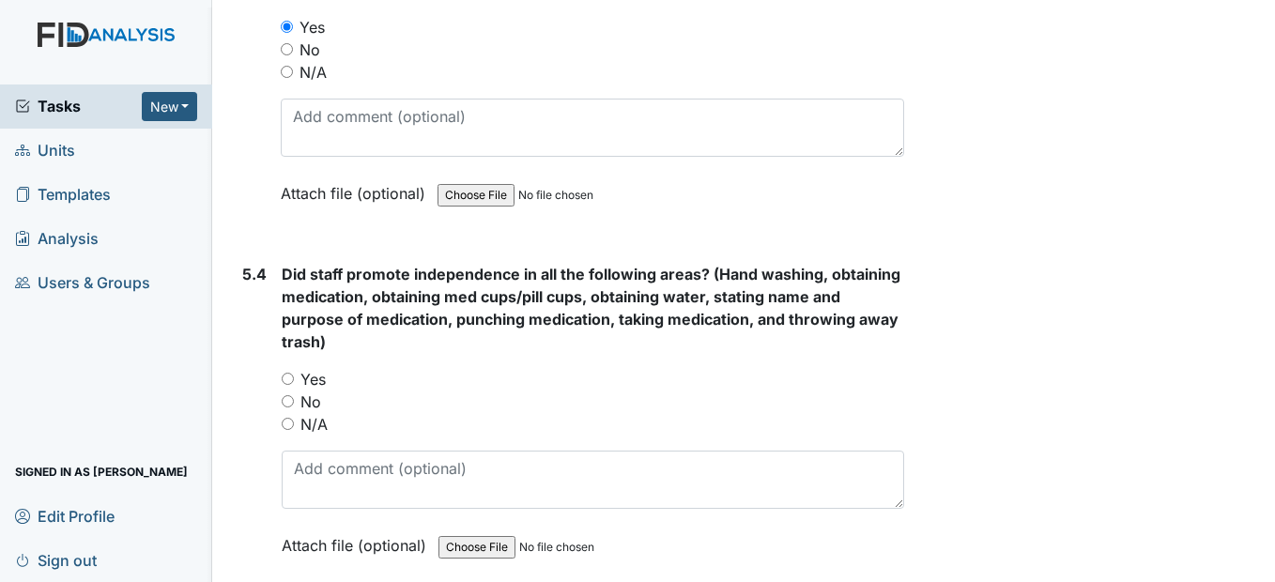
scroll to position [8918, 0]
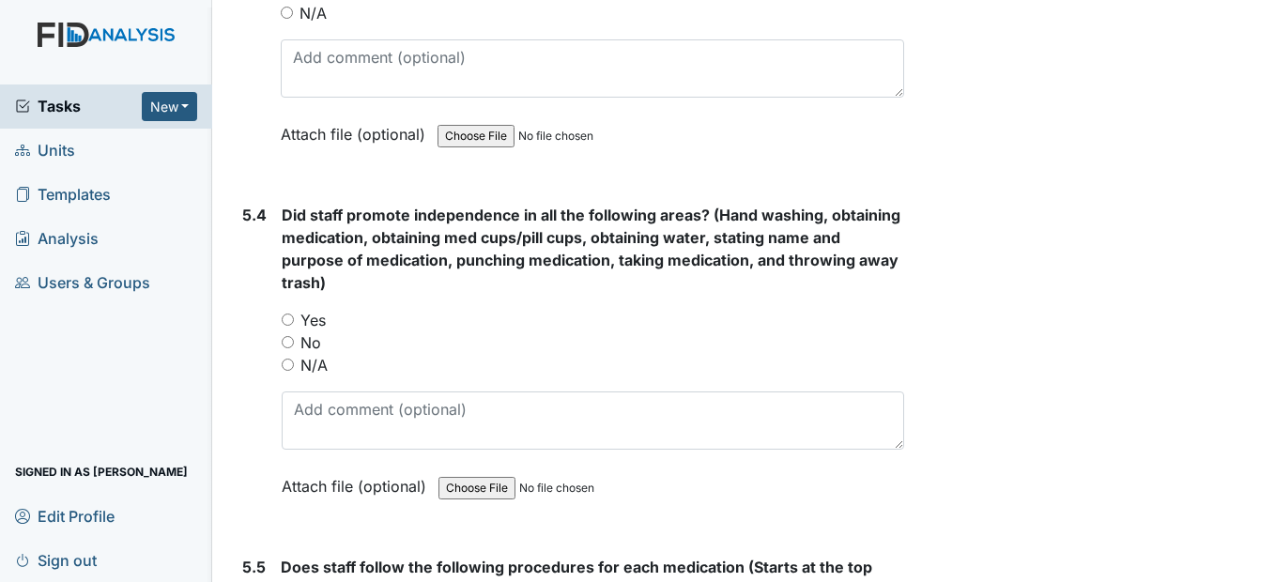
click at [288, 326] on input "Yes" at bounding box center [288, 320] width 12 height 12
radio input "true"
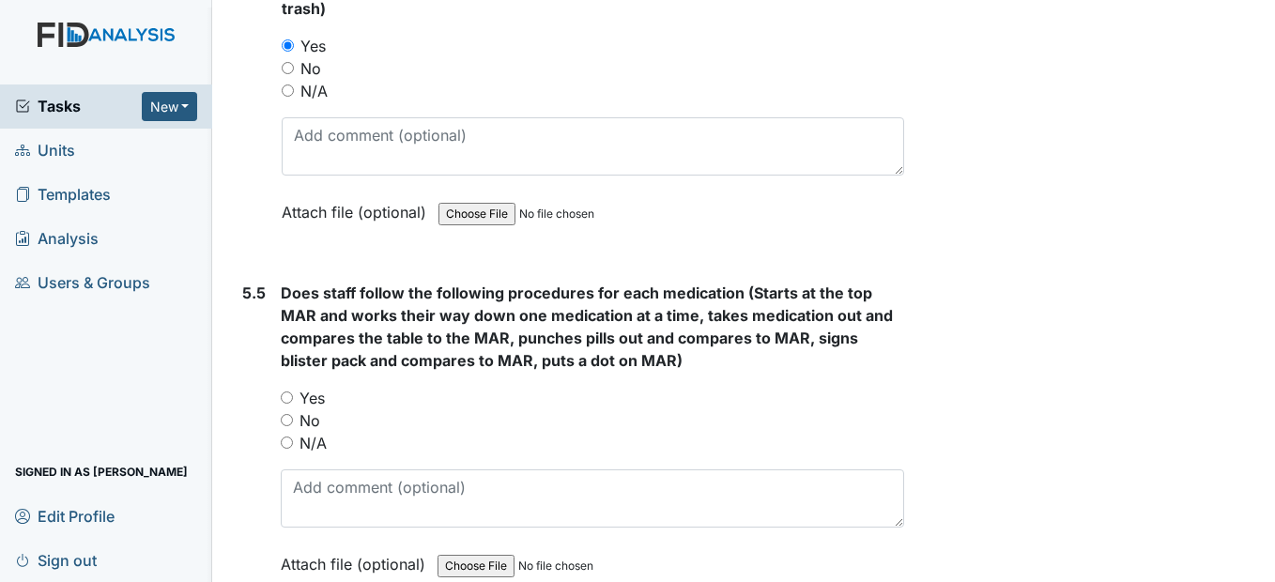
scroll to position [9200, 0]
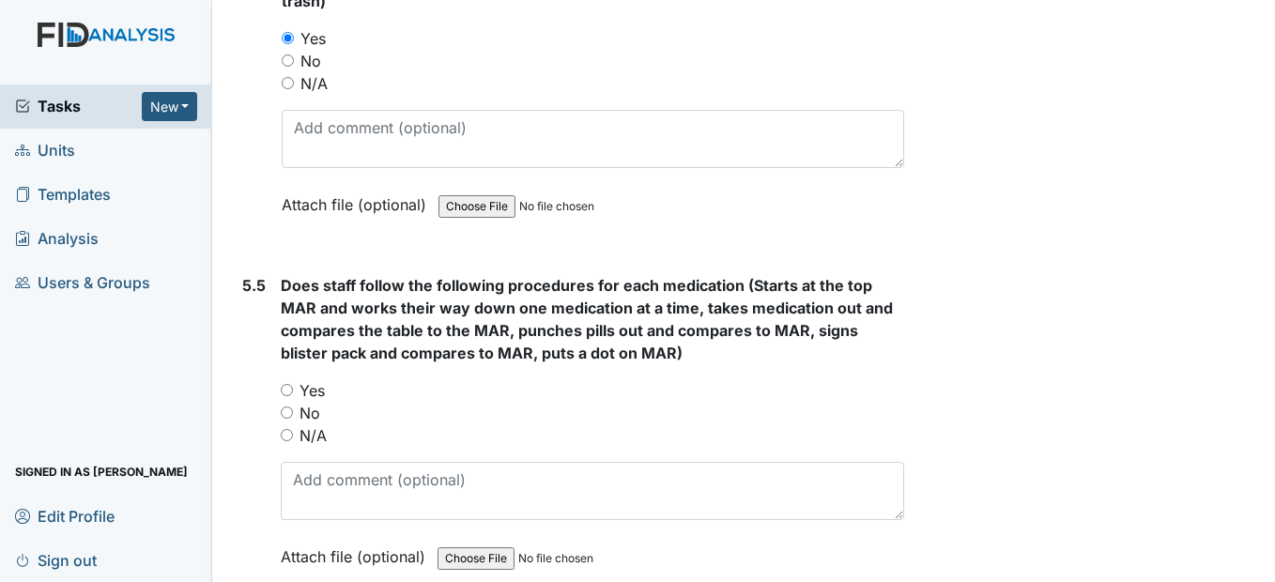
click at [288, 396] on input "Yes" at bounding box center [287, 390] width 12 height 12
radio input "true"
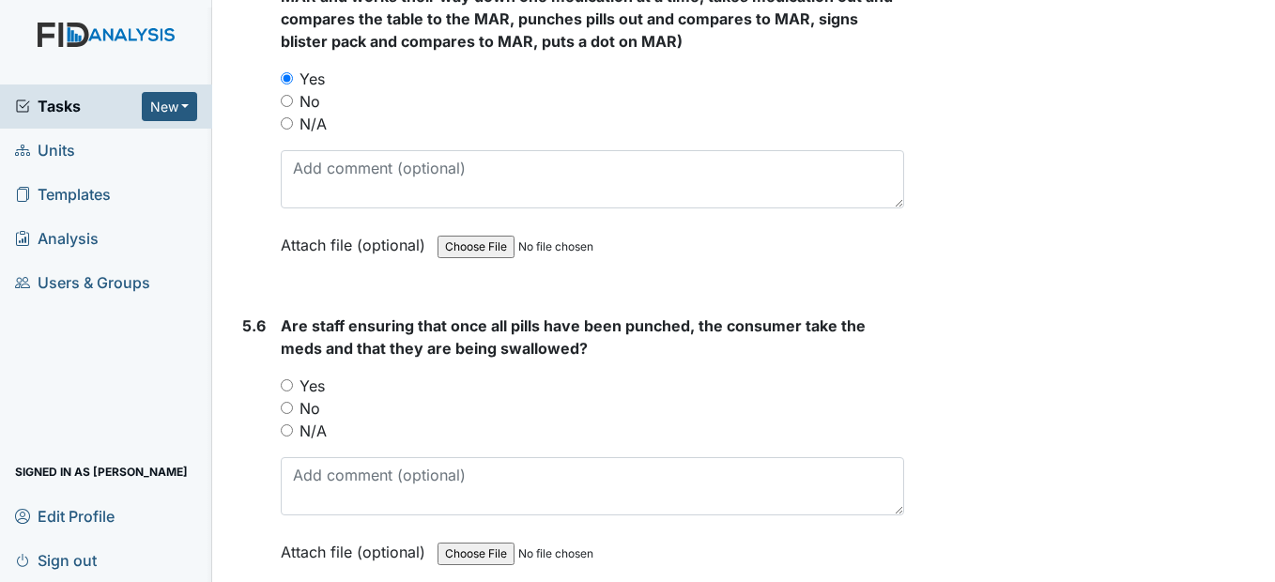
scroll to position [9575, 0]
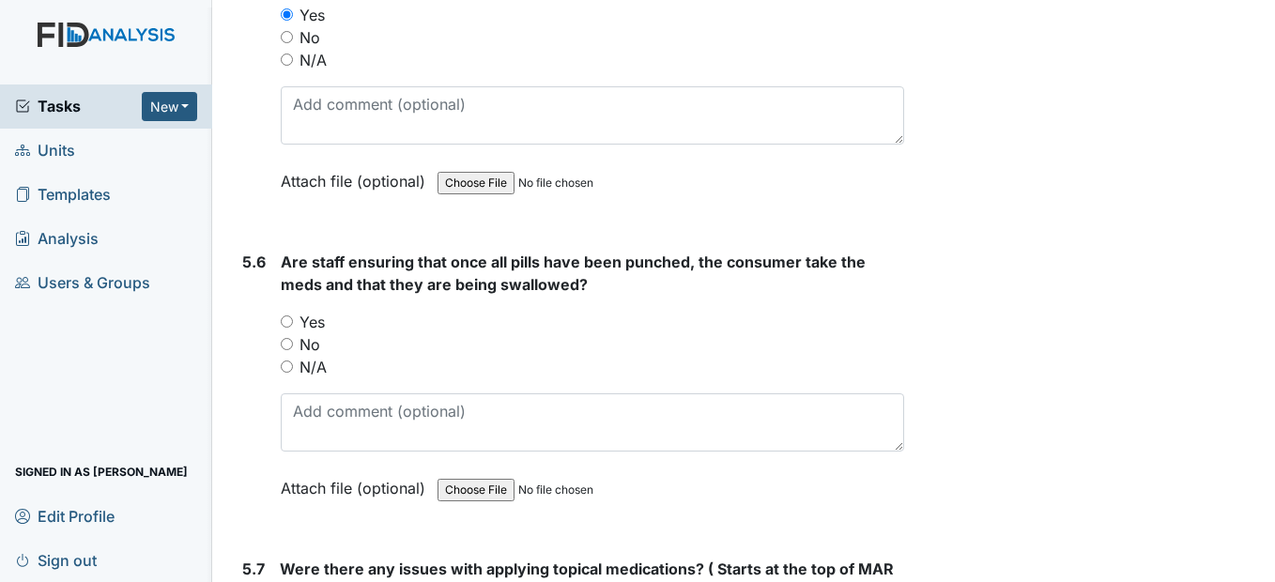
click at [290, 328] on input "Yes" at bounding box center [287, 321] width 12 height 12
radio input "true"
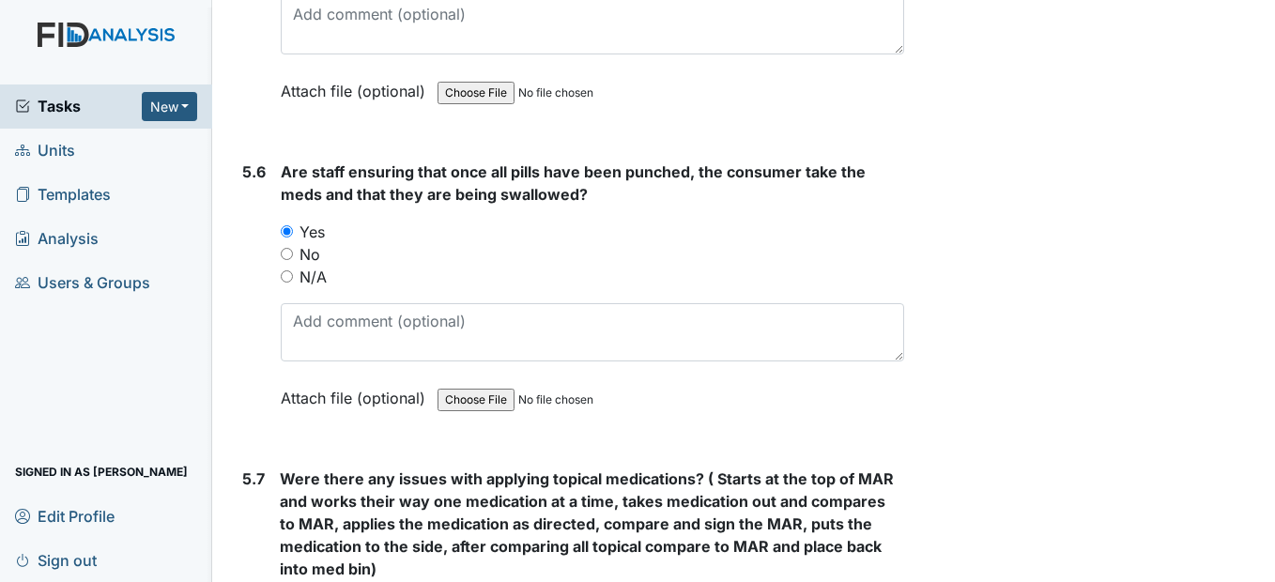
scroll to position [9951, 0]
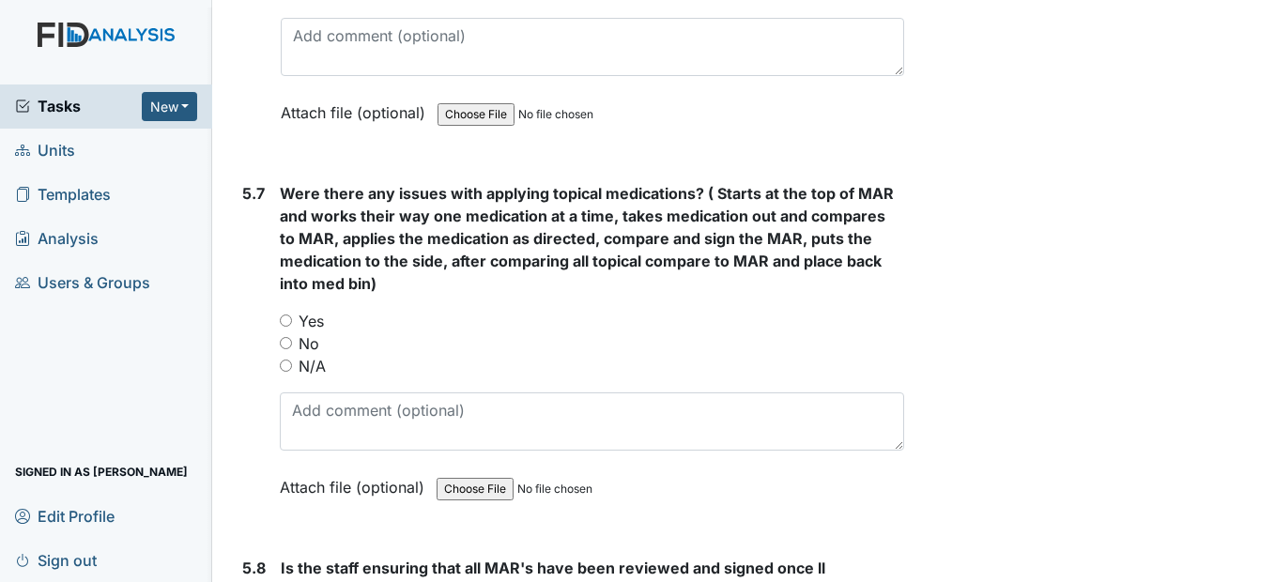
click at [285, 349] on input "No" at bounding box center [286, 343] width 12 height 12
radio input "true"
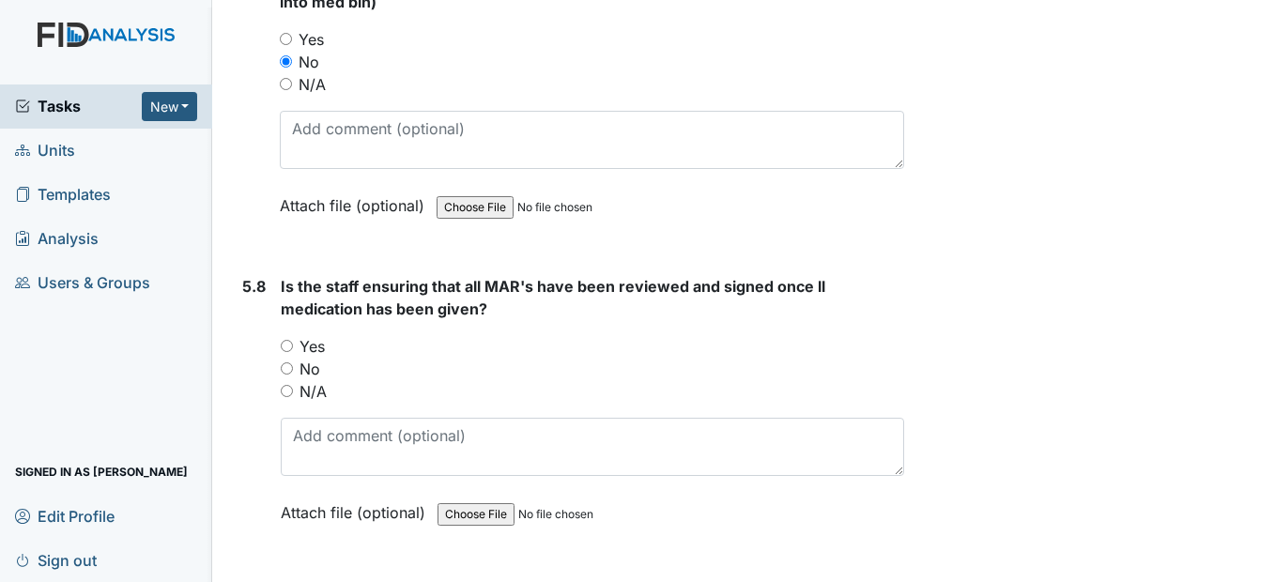
scroll to position [10326, 0]
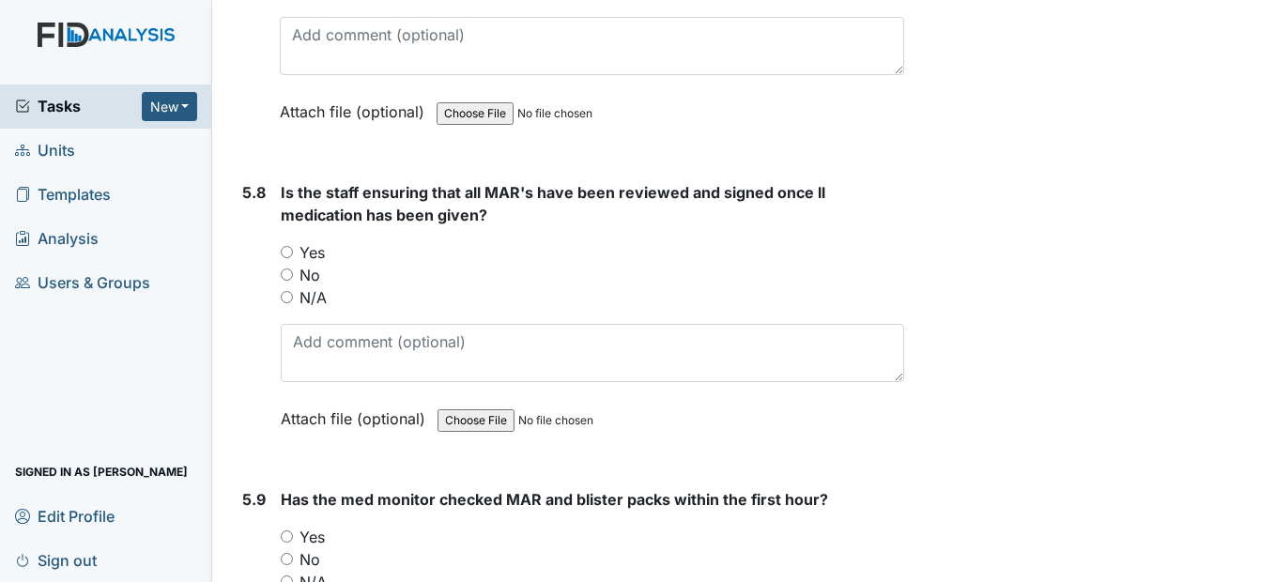
click at [292, 258] on input "Yes" at bounding box center [287, 252] width 12 height 12
radio input "true"
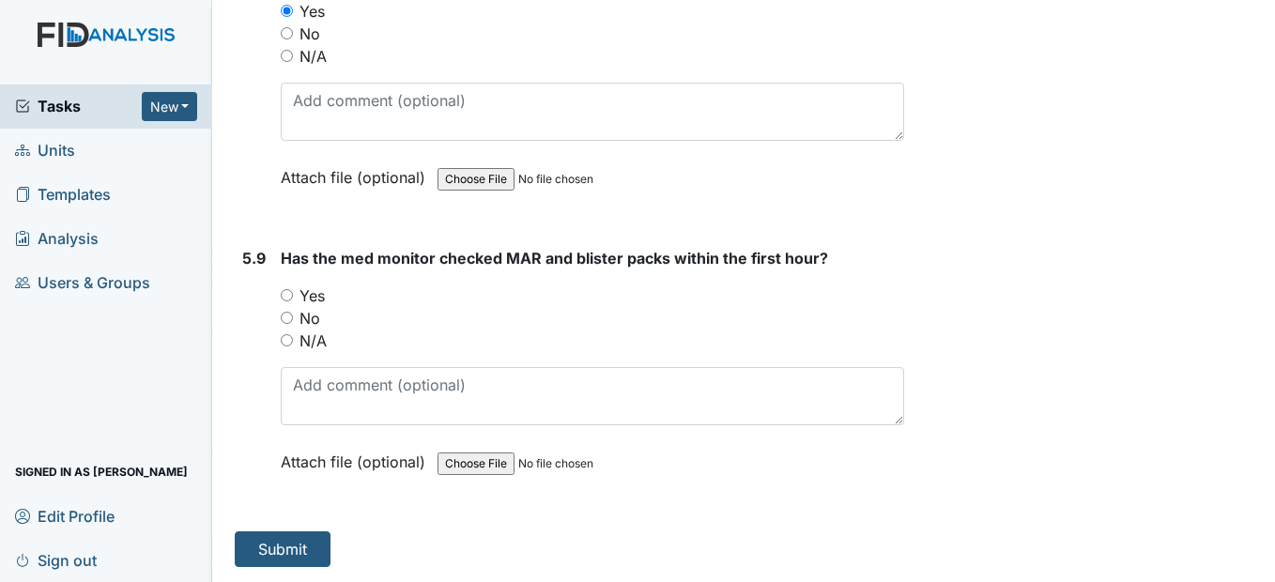
scroll to position [10608, 0]
click at [286, 301] on input "Yes" at bounding box center [287, 295] width 12 height 12
radio input "true"
click at [277, 549] on button "Submit" at bounding box center [283, 549] width 96 height 36
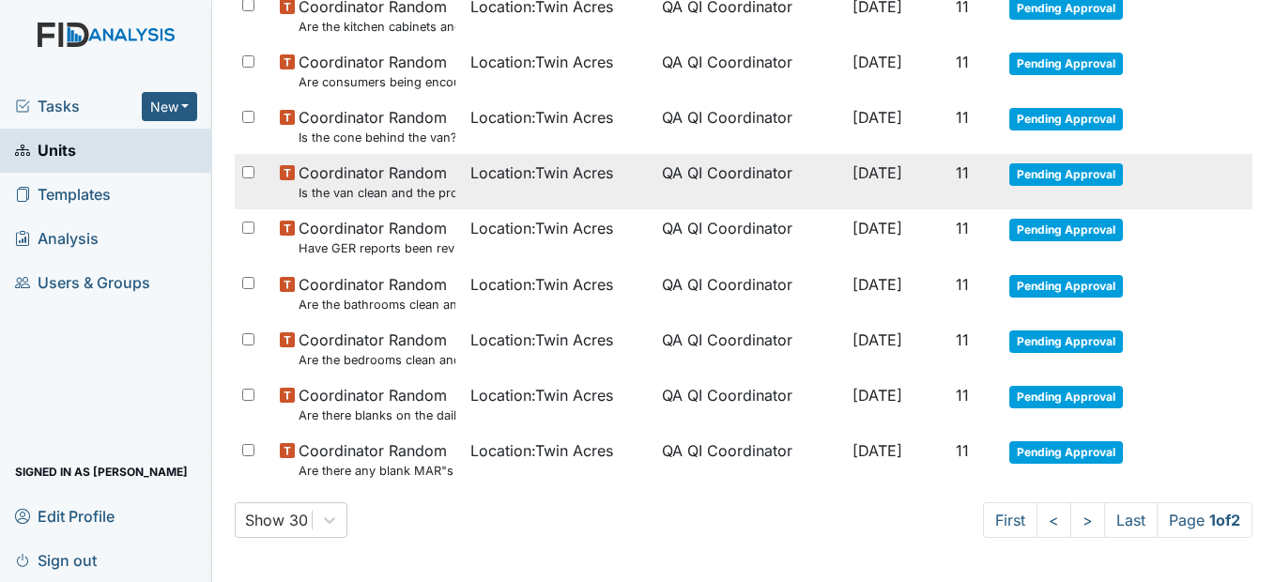
scroll to position [1377, 0]
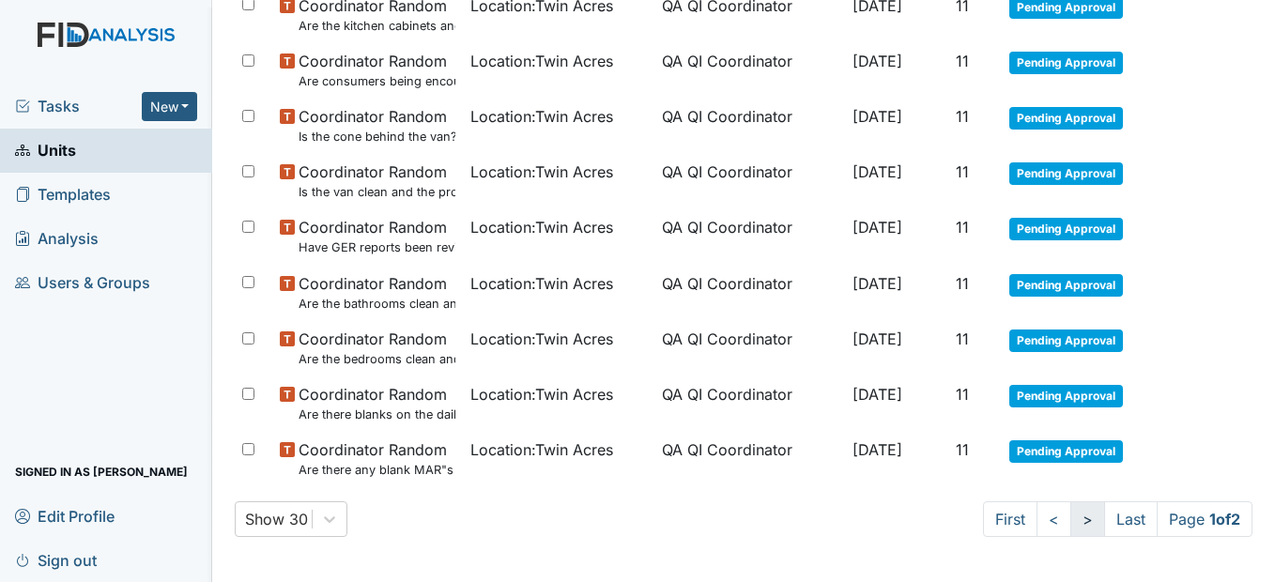
click at [1070, 527] on link ">" at bounding box center [1087, 519] width 35 height 36
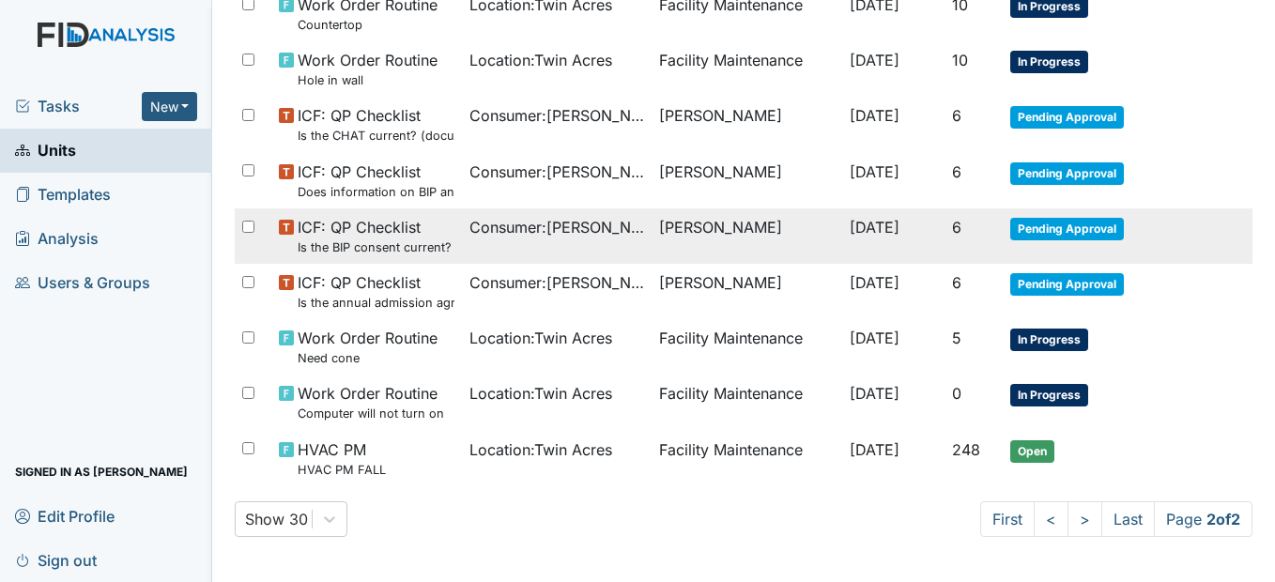
scroll to position [0, 0]
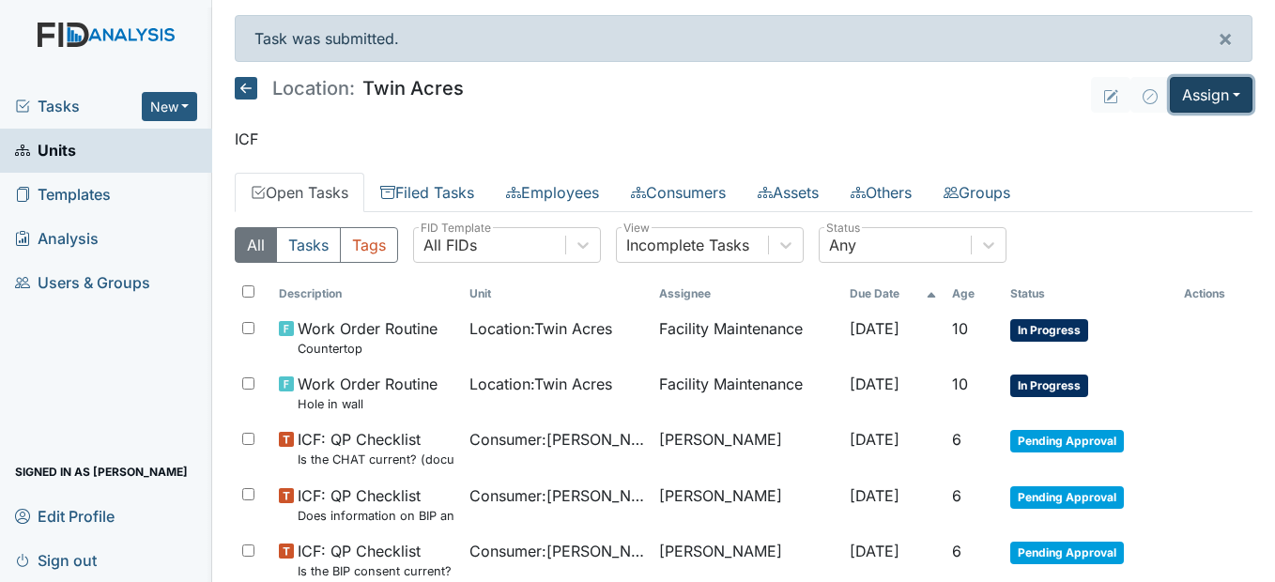
click at [1215, 100] on button "Assign" at bounding box center [1211, 95] width 83 height 36
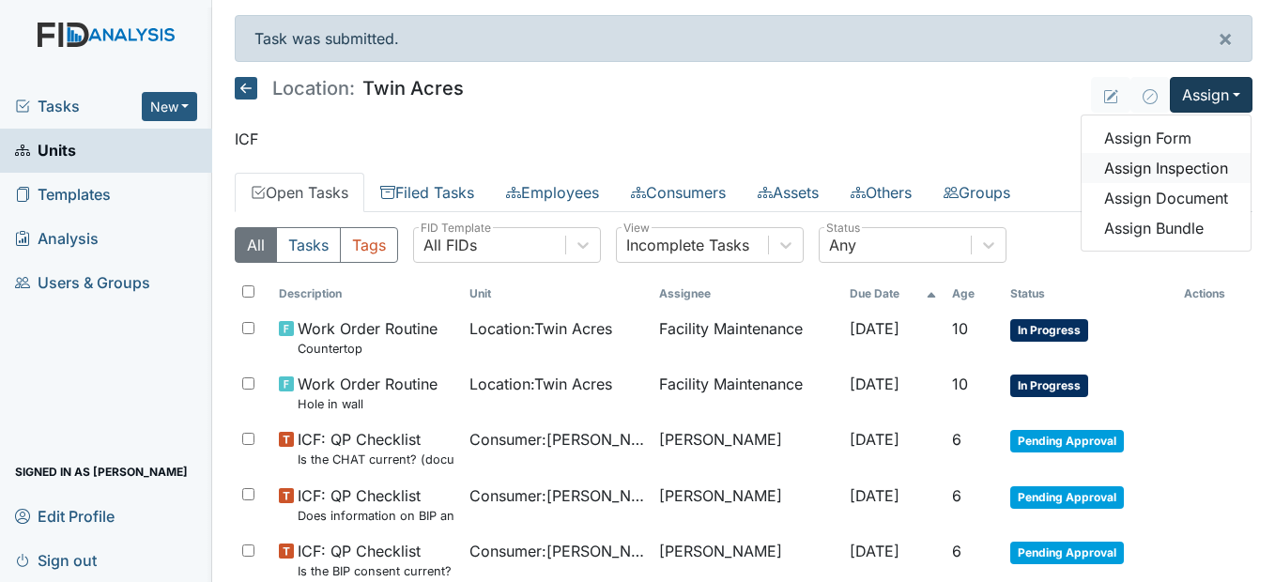
click at [1162, 165] on link "Assign Inspection" at bounding box center [1165, 168] width 169 height 30
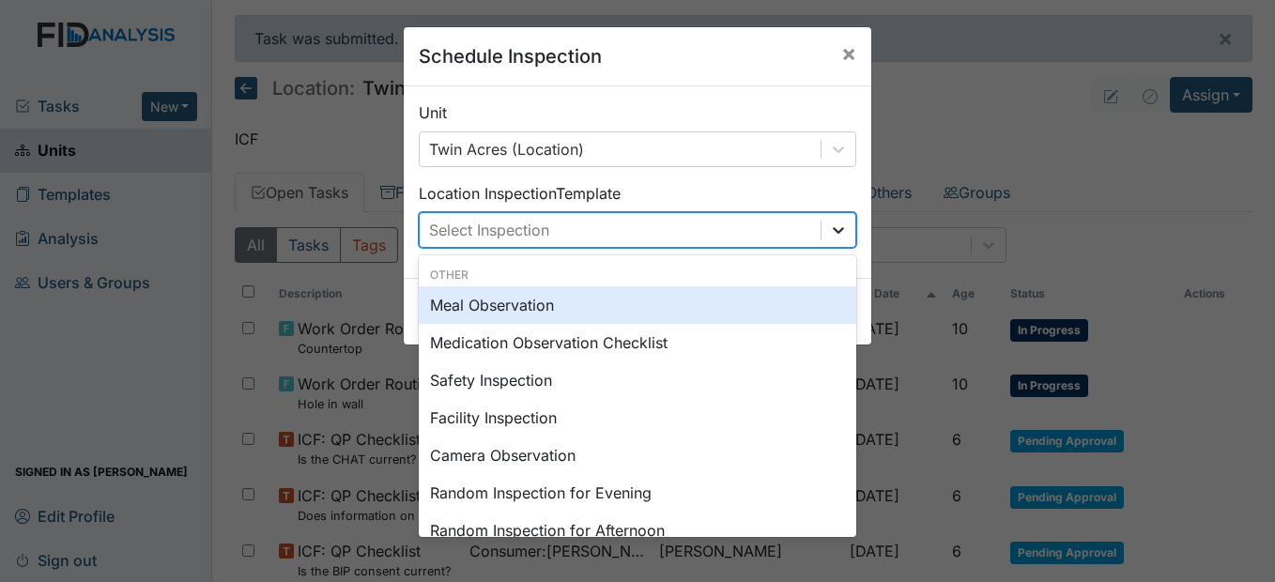
click at [829, 230] on icon at bounding box center [838, 230] width 19 height 19
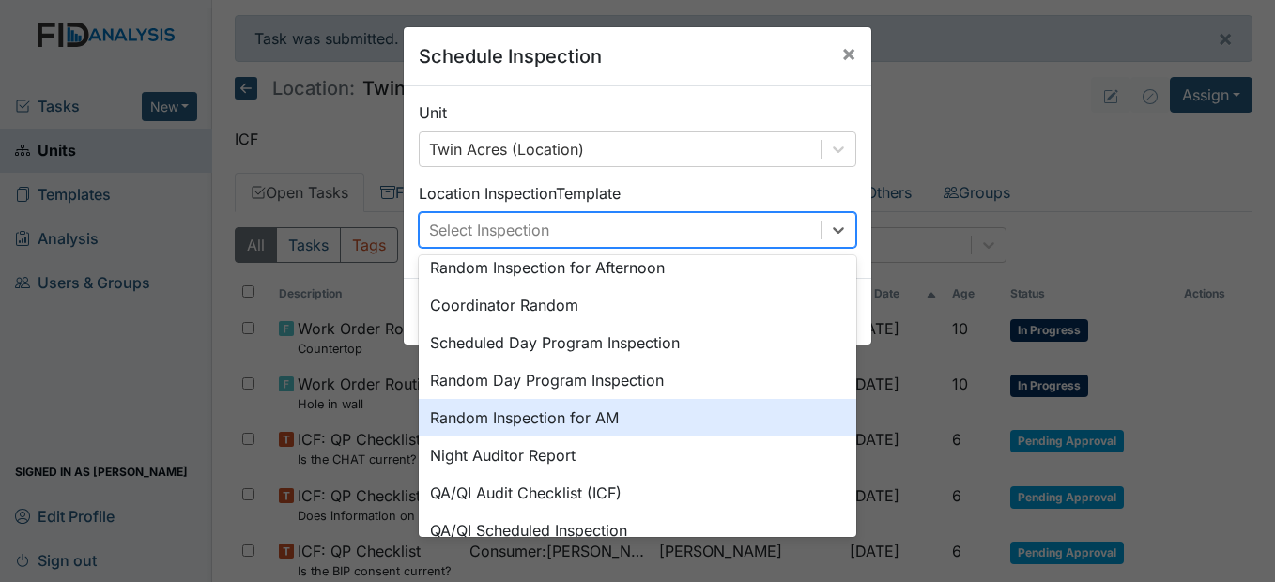
scroll to position [230, 0]
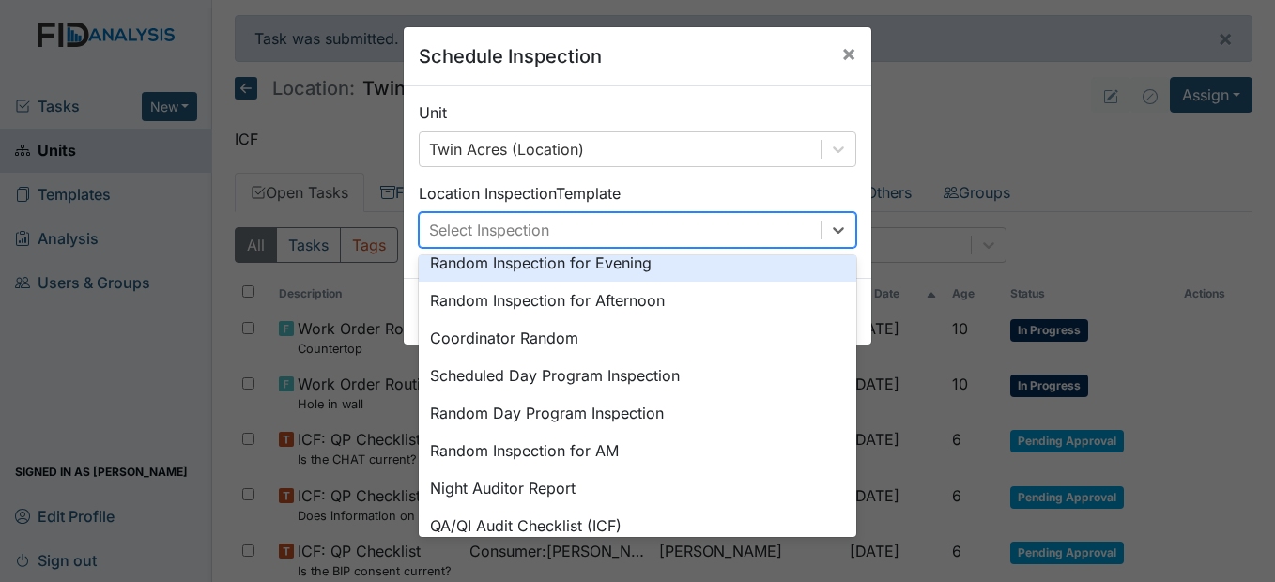
click at [631, 256] on div "Random Inspection for Evening" at bounding box center [637, 263] width 437 height 38
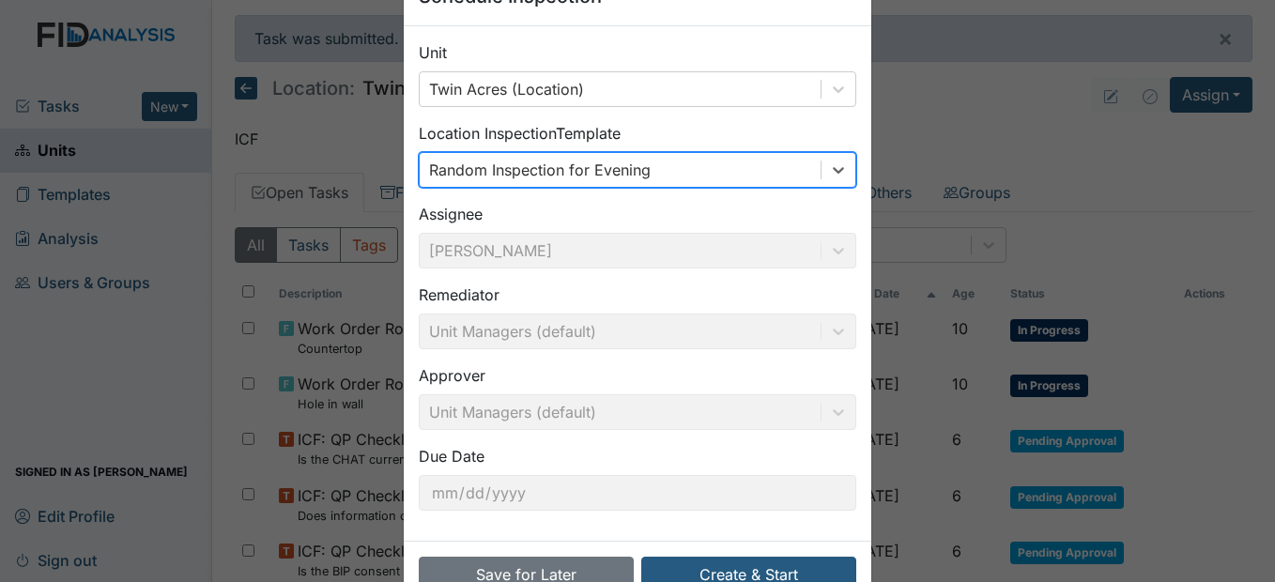
scroll to position [113, 0]
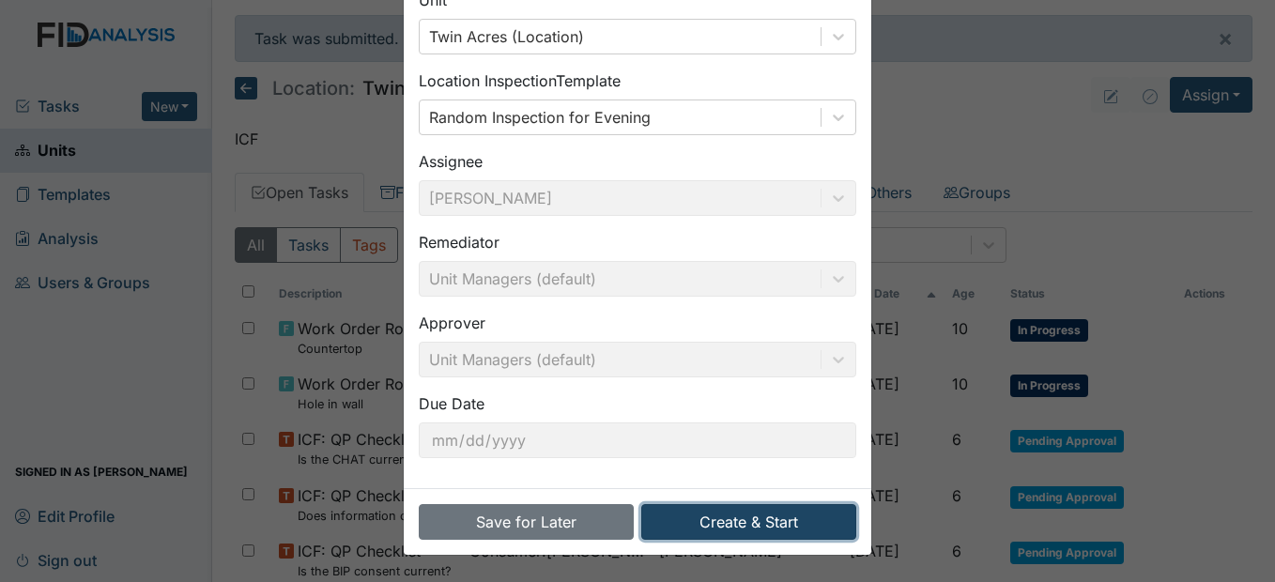
click at [772, 510] on button "Create & Start" at bounding box center [748, 522] width 215 height 36
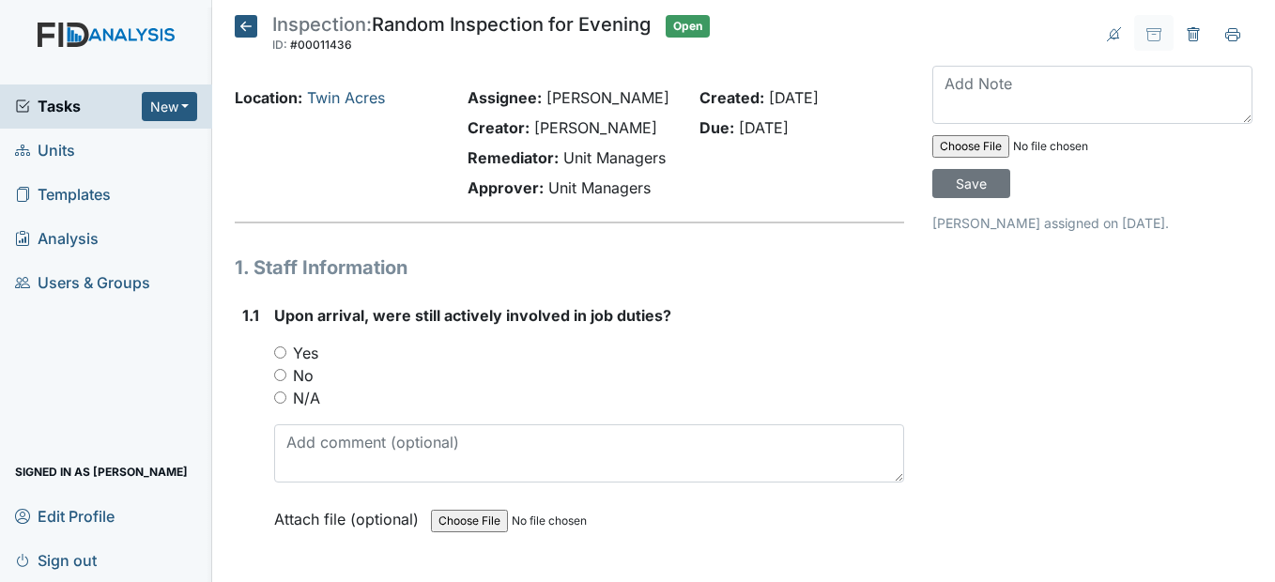
click at [290, 364] on div "Yes" at bounding box center [588, 353] width 629 height 23
click at [278, 359] on input "Yes" at bounding box center [280, 352] width 12 height 12
radio input "true"
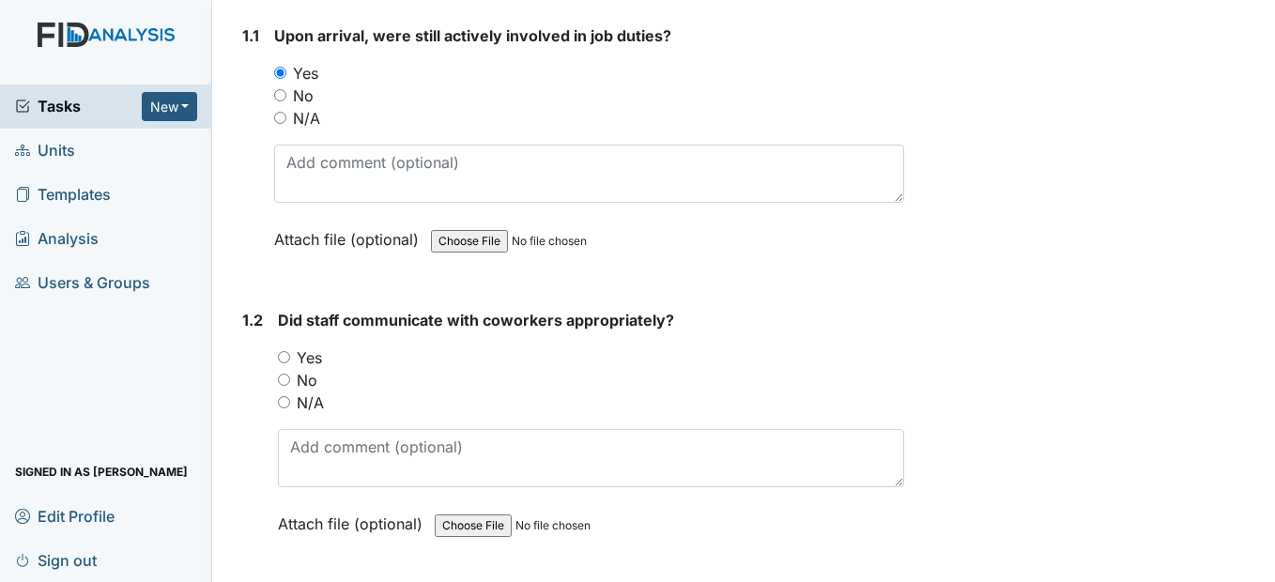
scroll to position [282, 0]
click at [288, 361] on input "Yes" at bounding box center [284, 355] width 12 height 12
radio input "true"
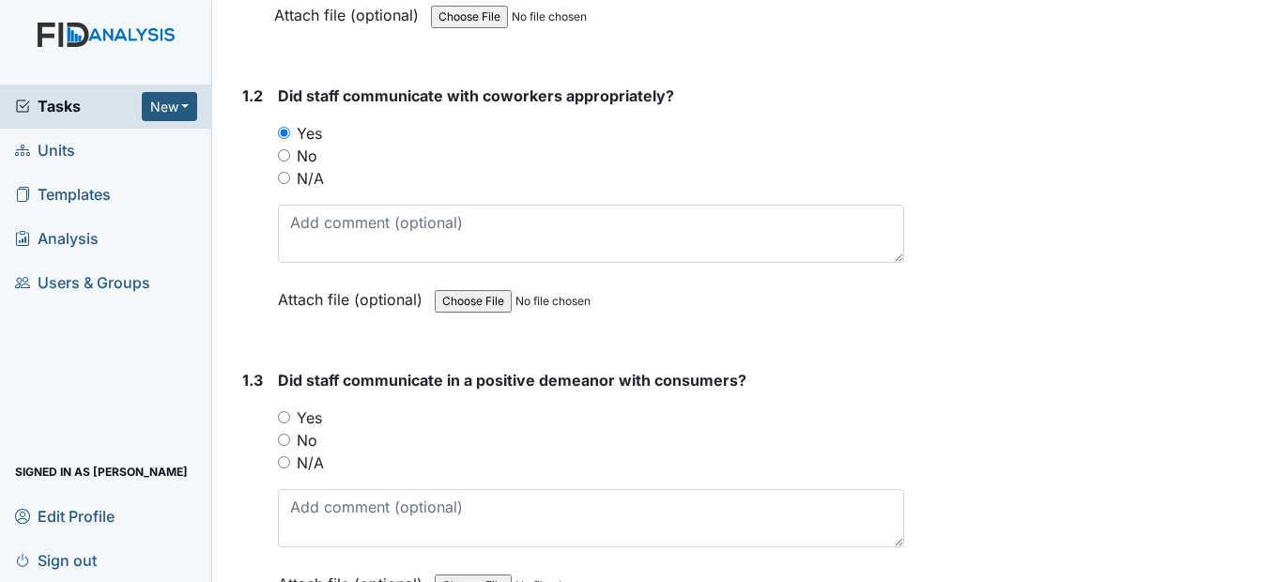
scroll to position [563, 0]
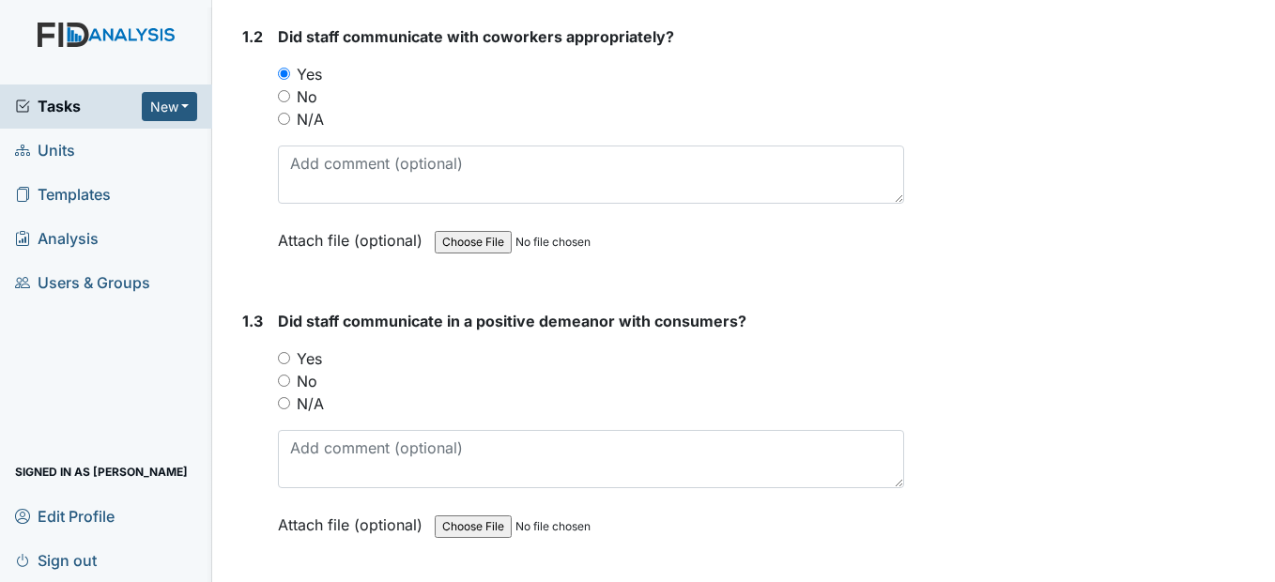
click at [283, 364] on input "Yes" at bounding box center [284, 358] width 12 height 12
radio input "true"
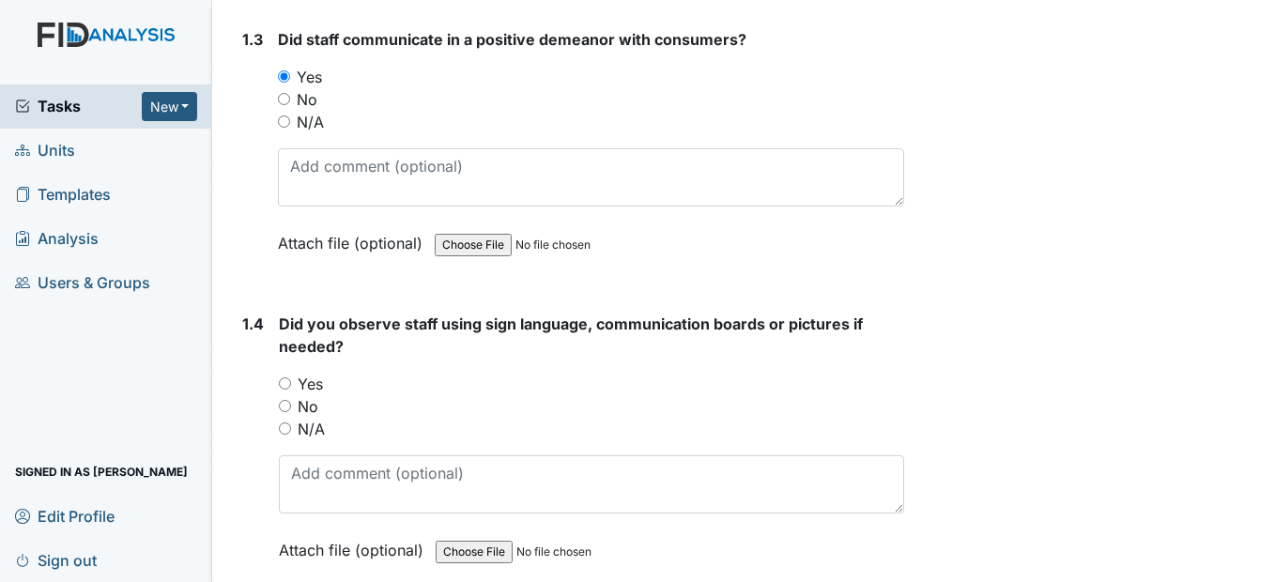
scroll to position [939, 0]
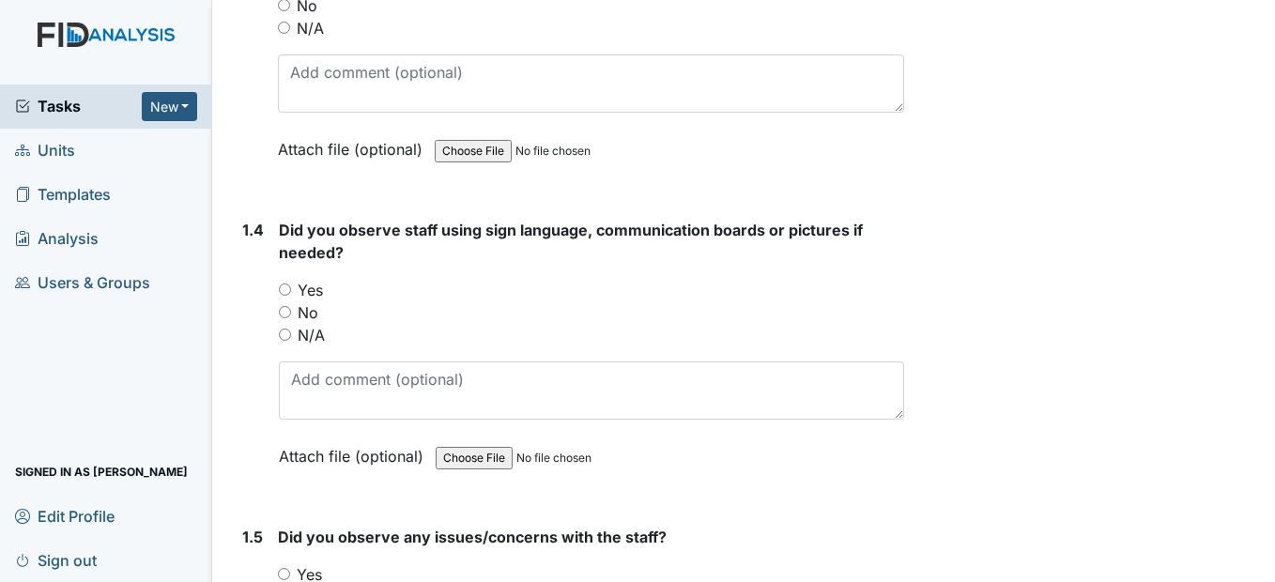
click at [284, 318] on input "No" at bounding box center [285, 312] width 12 height 12
radio input "true"
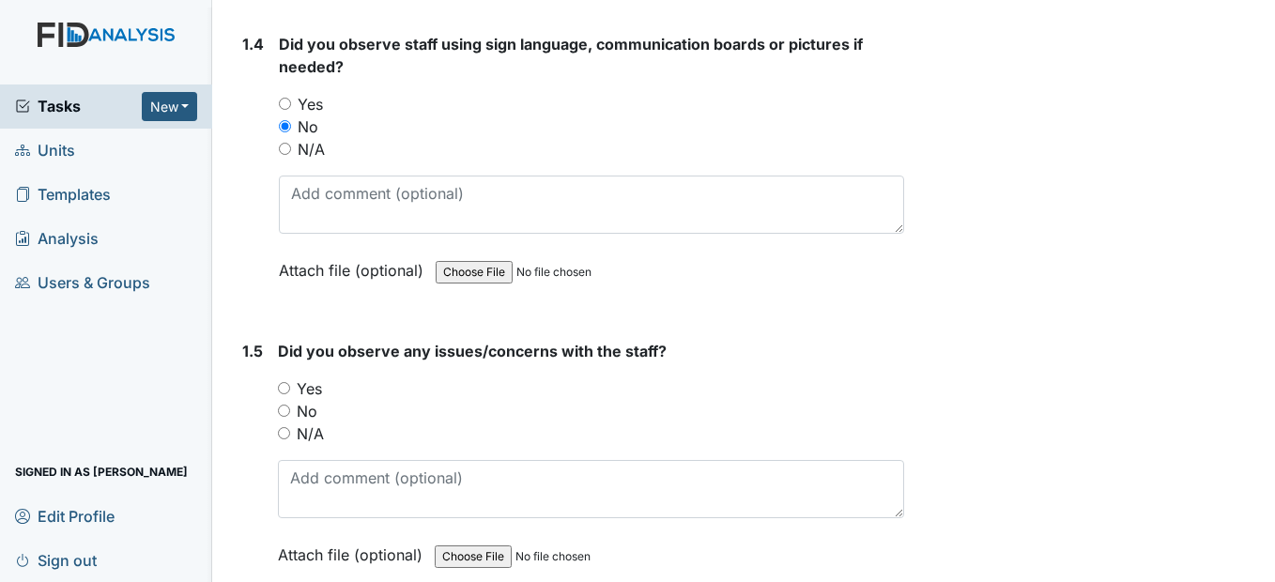
scroll to position [1126, 0]
click at [285, 415] on input "No" at bounding box center [284, 409] width 12 height 12
radio input "true"
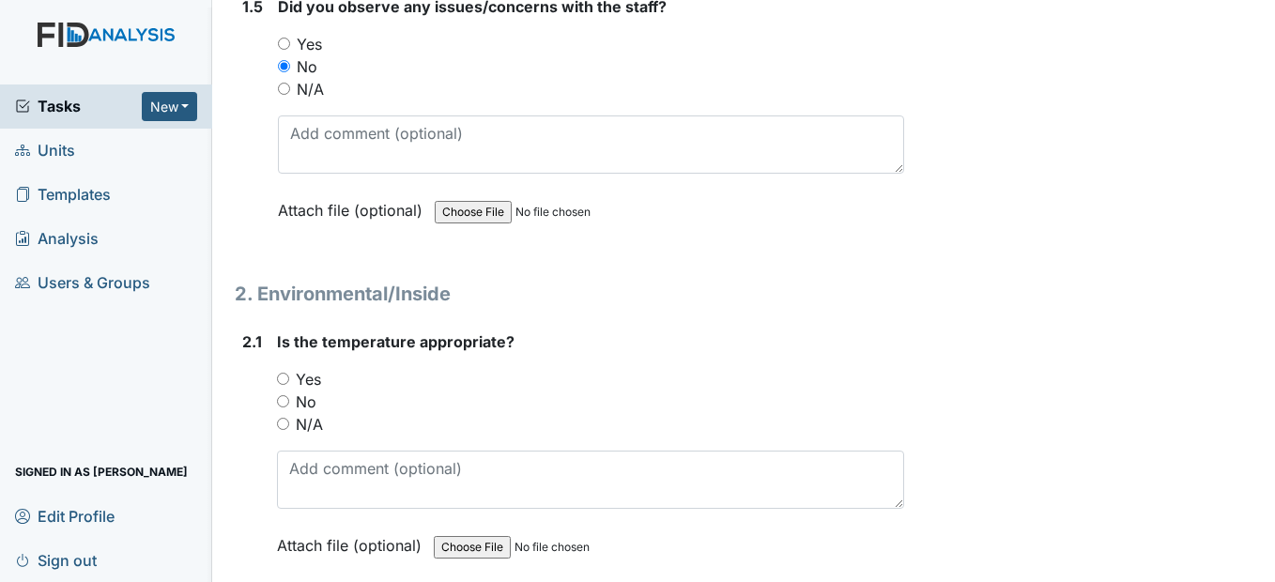
scroll to position [1502, 0]
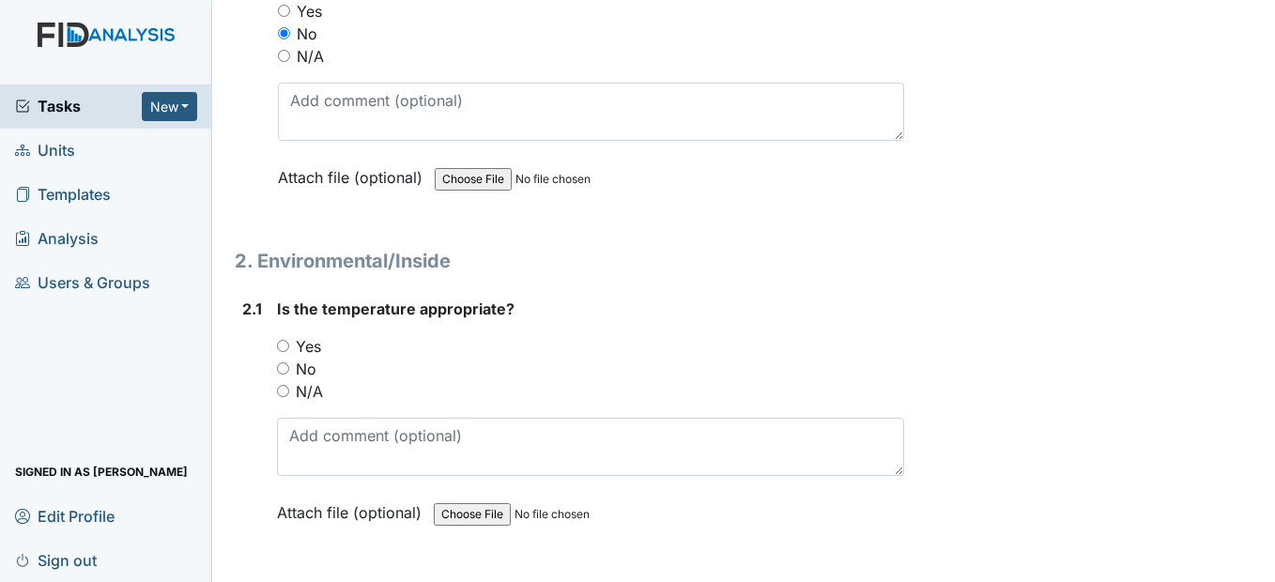
click at [284, 352] on input "Yes" at bounding box center [283, 346] width 12 height 12
radio input "true"
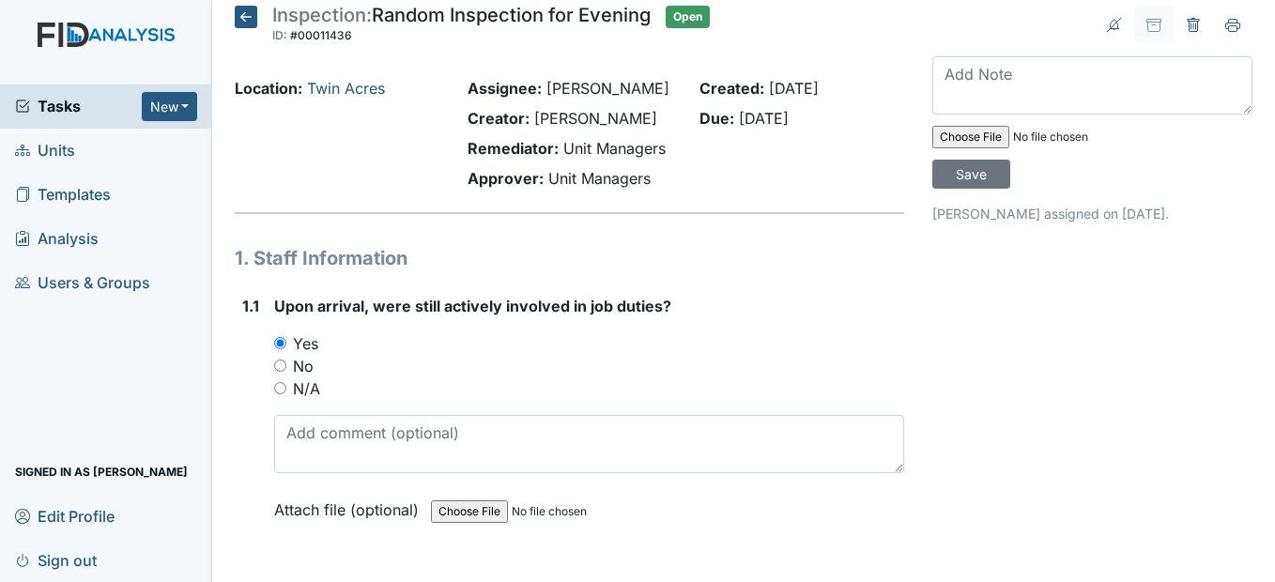
scroll to position [0, 0]
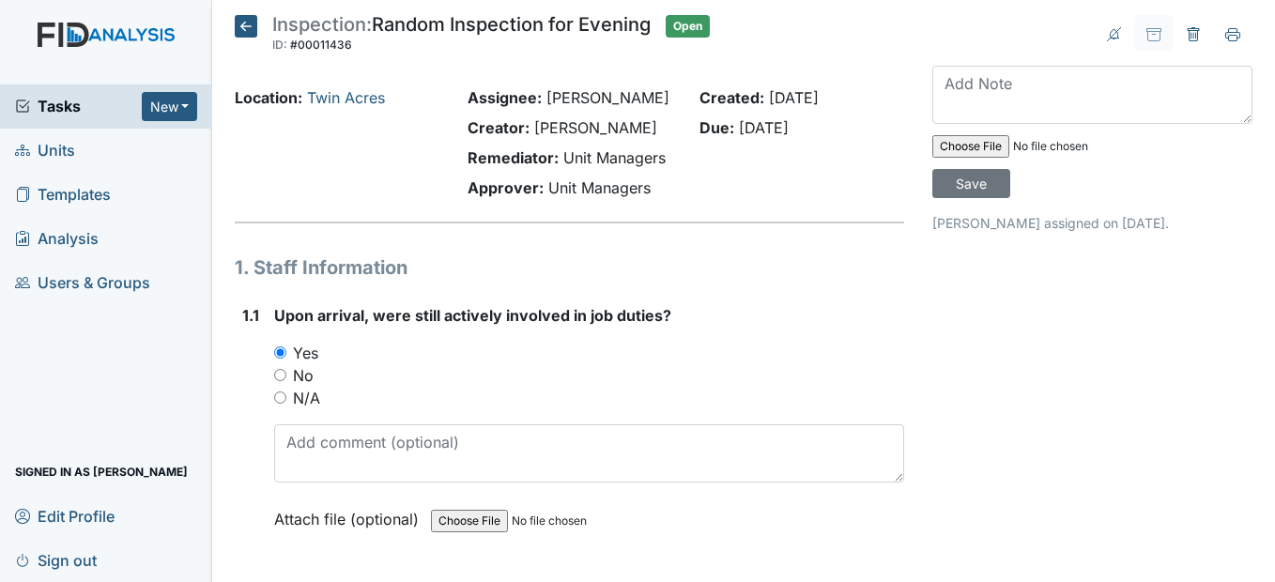
click at [248, 29] on icon at bounding box center [246, 26] width 23 height 23
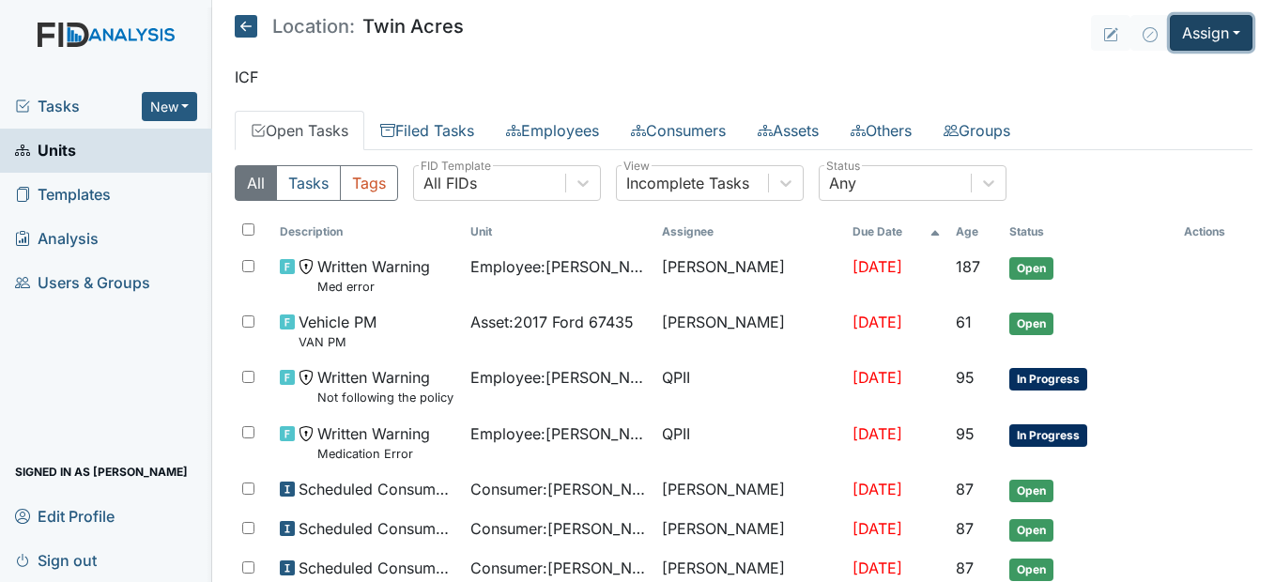
click at [1234, 27] on button "Assign" at bounding box center [1211, 33] width 83 height 36
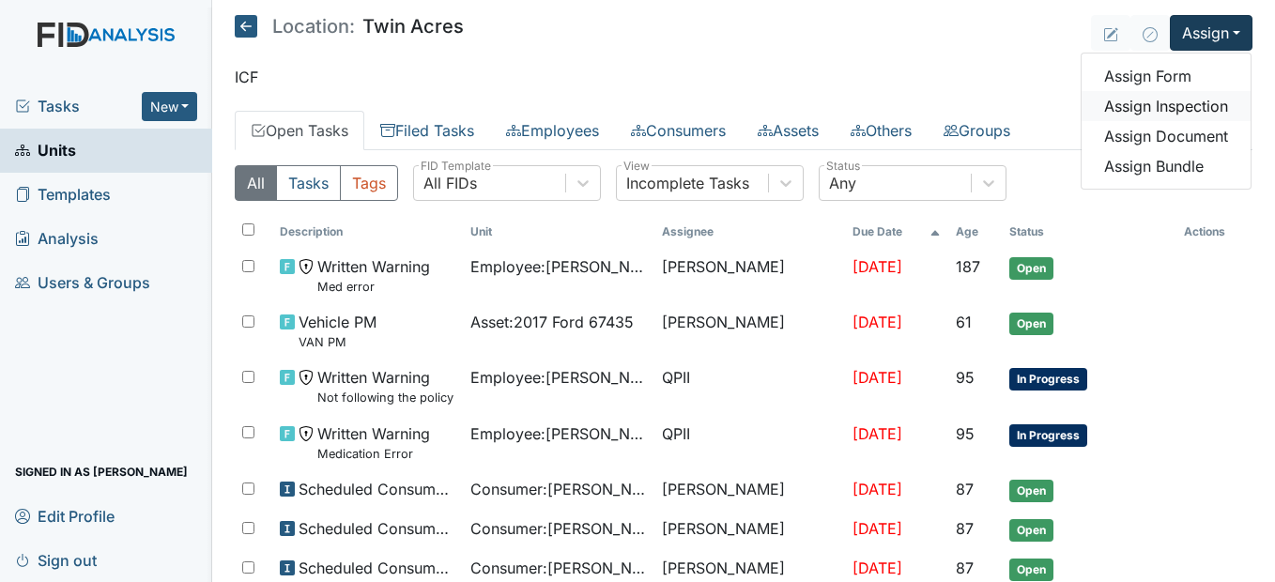
click at [1194, 111] on link "Assign Inspection" at bounding box center [1165, 106] width 169 height 30
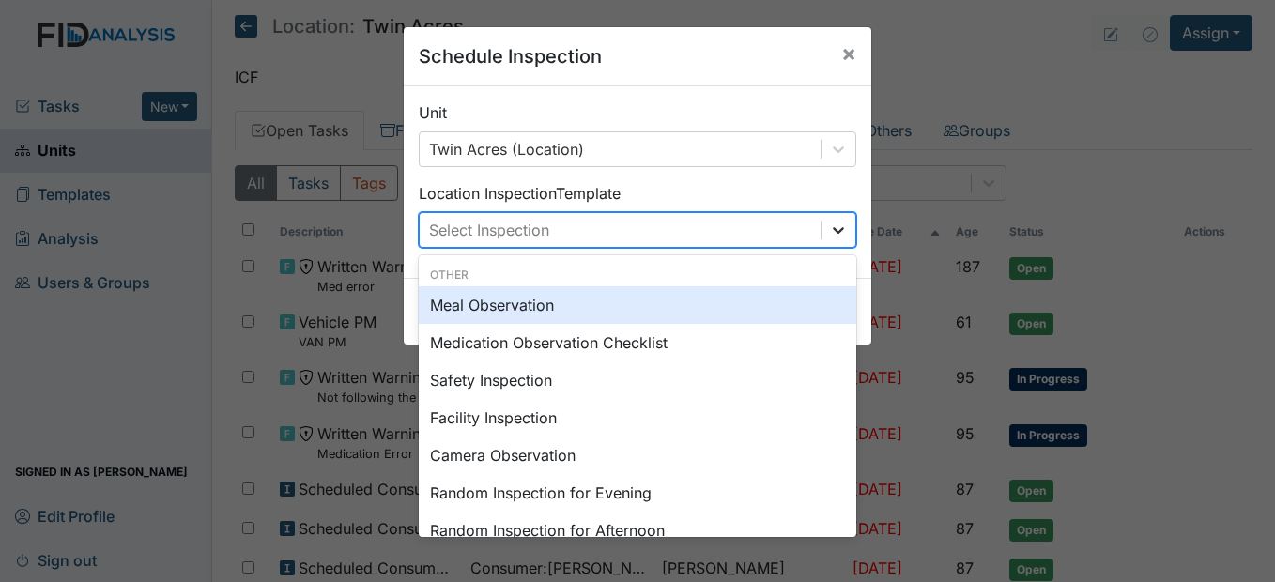
click at [829, 233] on icon at bounding box center [838, 230] width 19 height 19
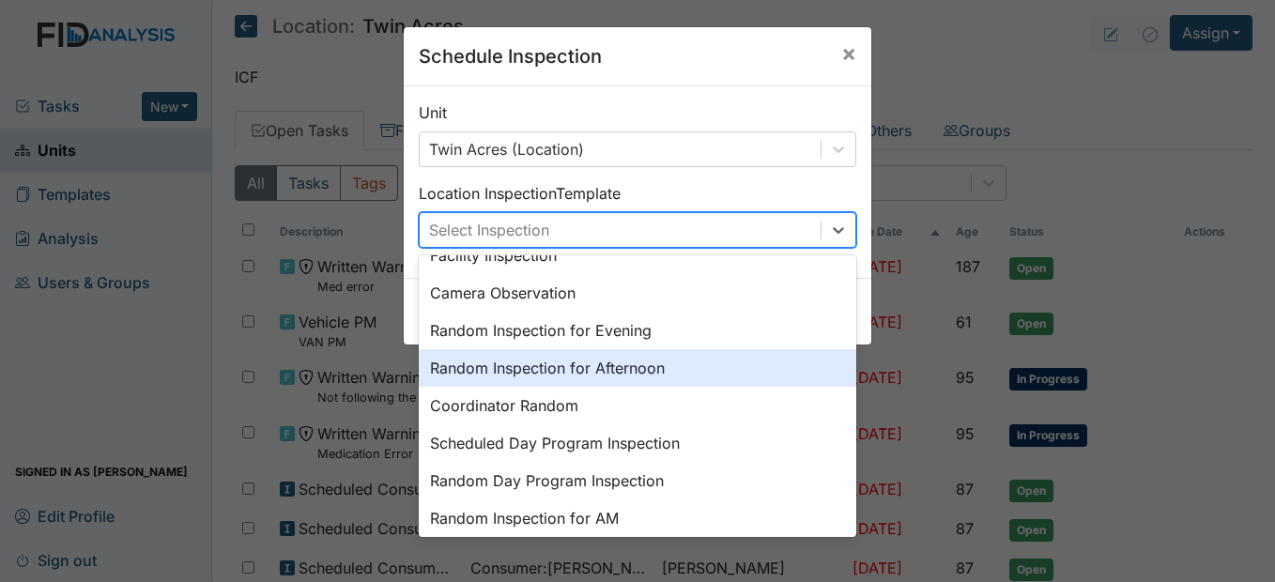
scroll to position [188, 0]
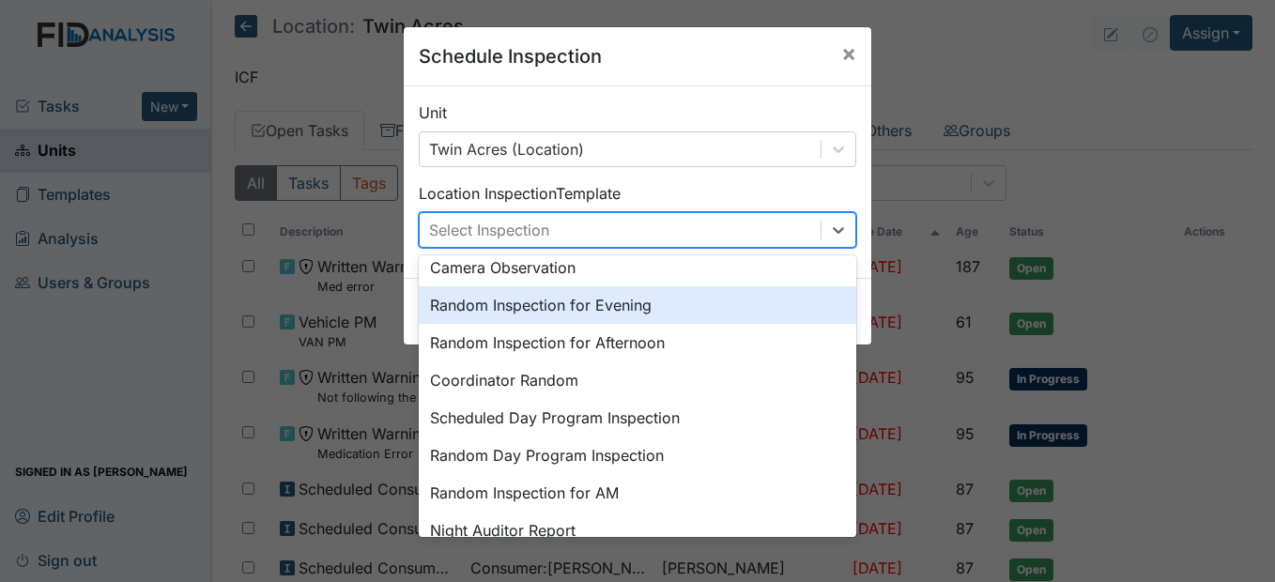
click at [557, 310] on div "Random Inspection for Evening" at bounding box center [637, 305] width 437 height 38
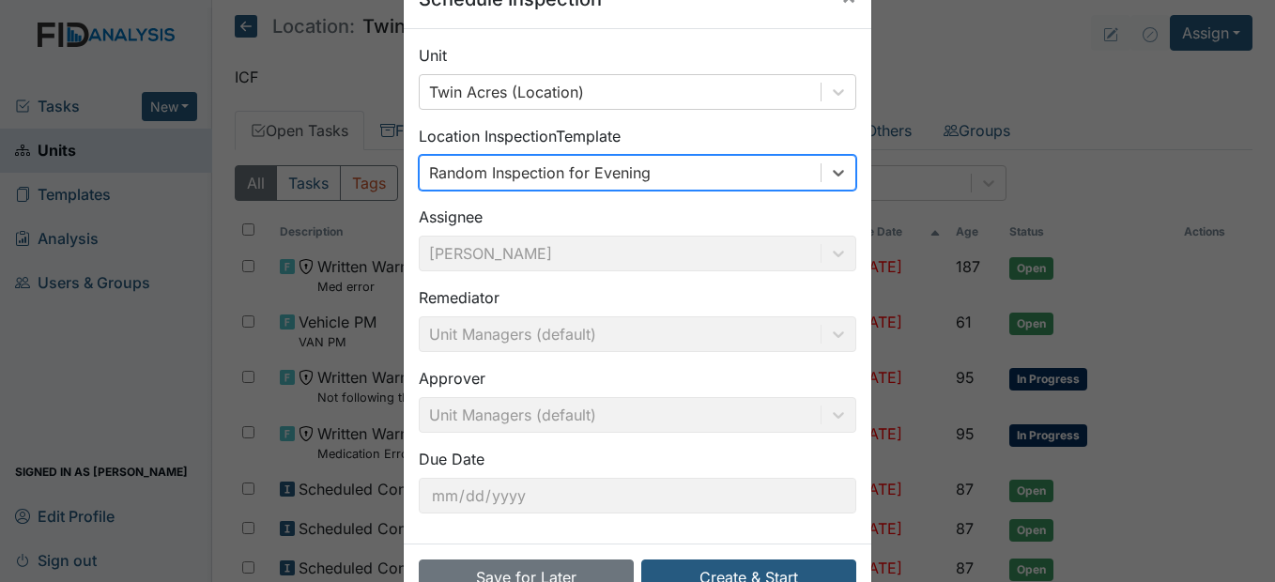
scroll to position [113, 0]
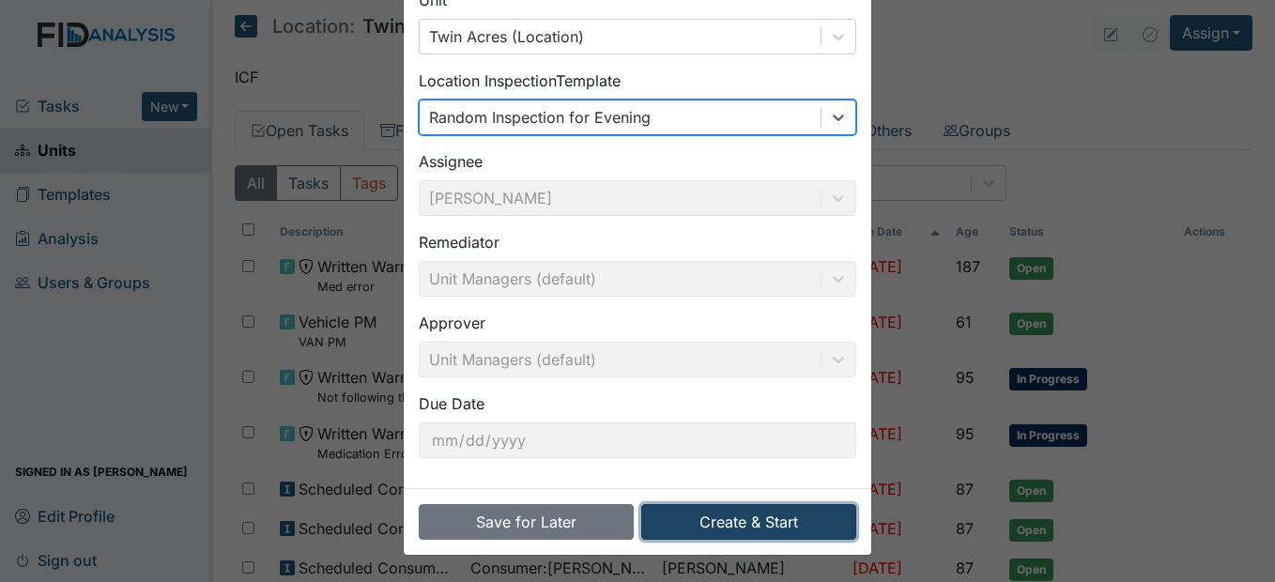
click at [786, 513] on button "Create & Start" at bounding box center [748, 522] width 215 height 36
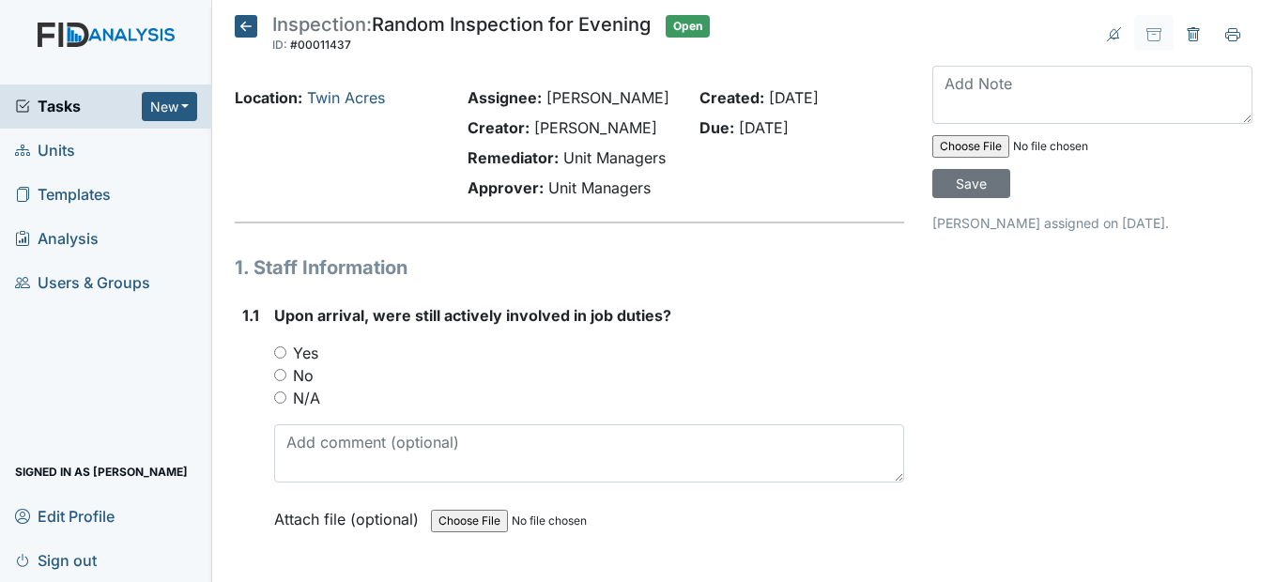
click at [242, 18] on icon at bounding box center [246, 26] width 23 height 23
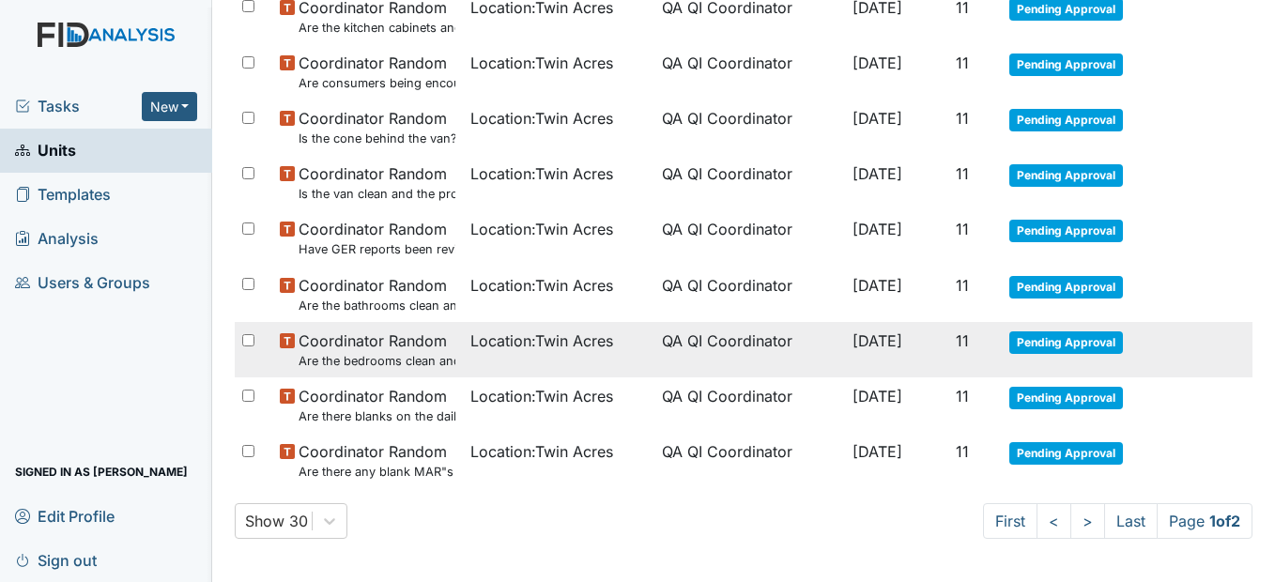
scroll to position [1315, 0]
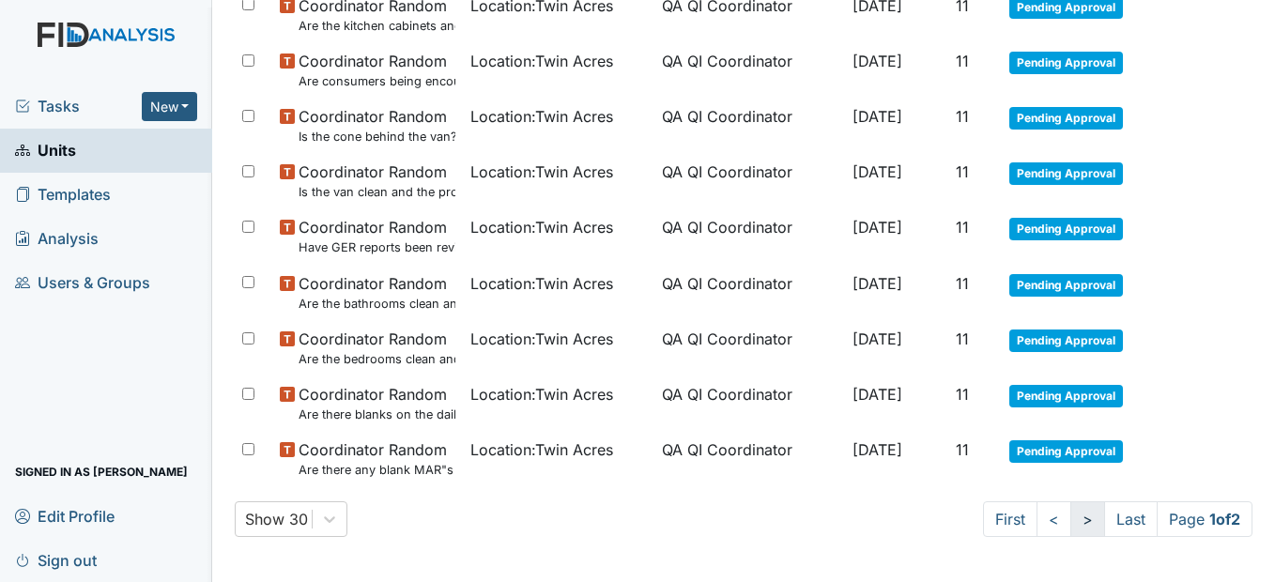
click at [1070, 517] on link ">" at bounding box center [1087, 519] width 35 height 36
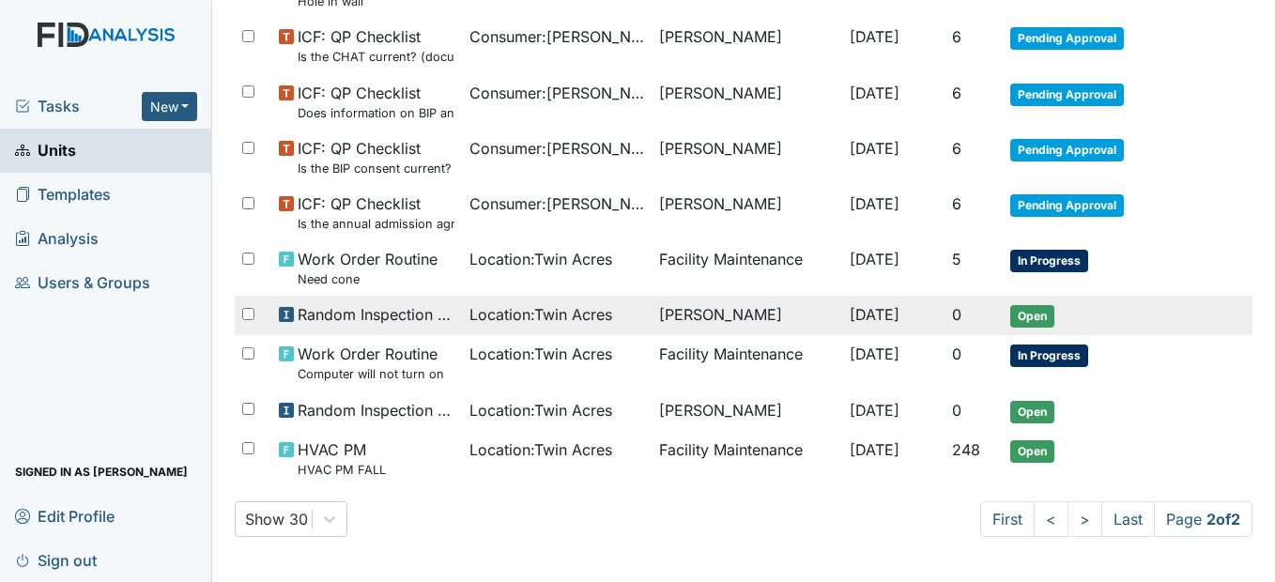
scroll to position [341, 0]
click at [424, 313] on span "Random Inspection for Evening" at bounding box center [376, 314] width 156 height 23
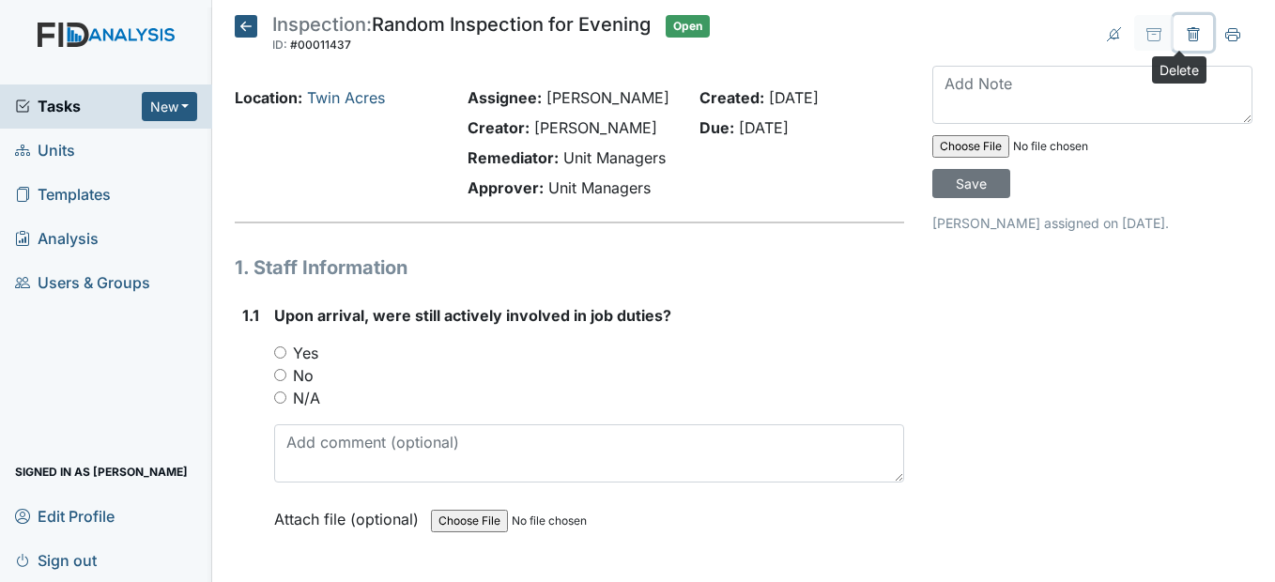
click at [1188, 32] on icon at bounding box center [1194, 34] width 12 height 14
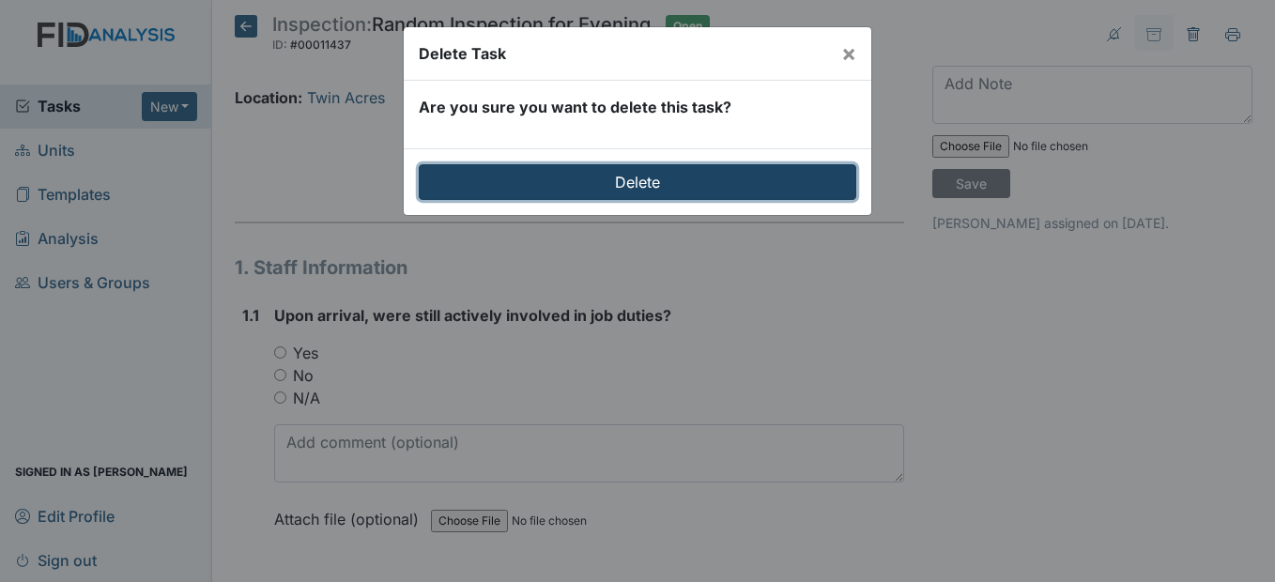
click at [727, 184] on input "Delete" at bounding box center [637, 182] width 437 height 36
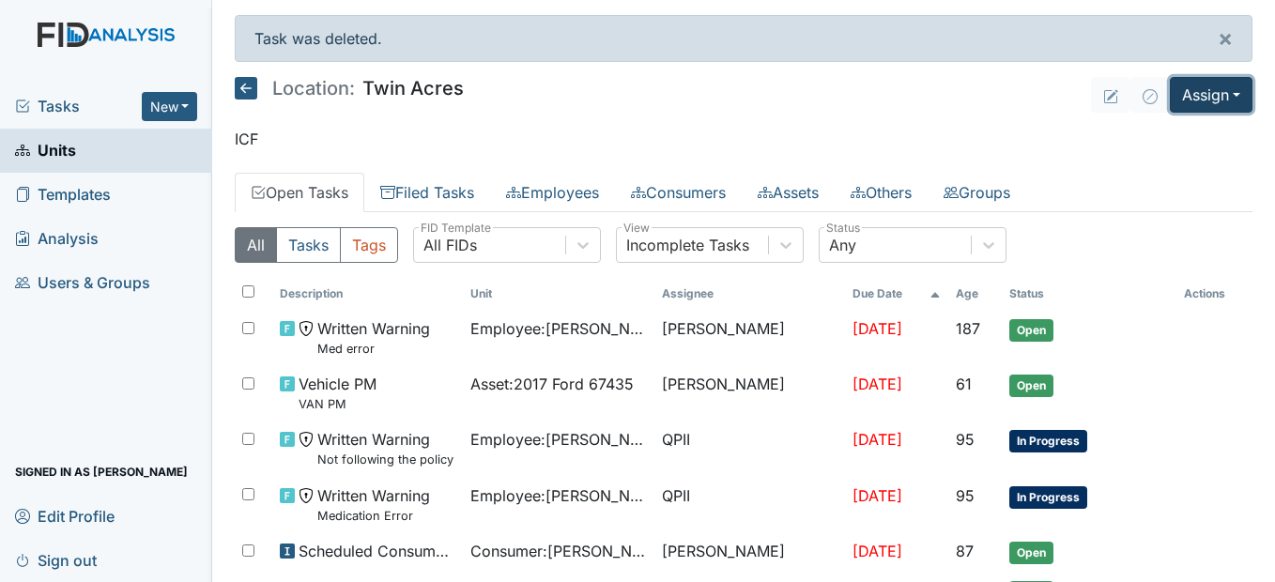
click at [1225, 80] on button "Assign" at bounding box center [1211, 95] width 83 height 36
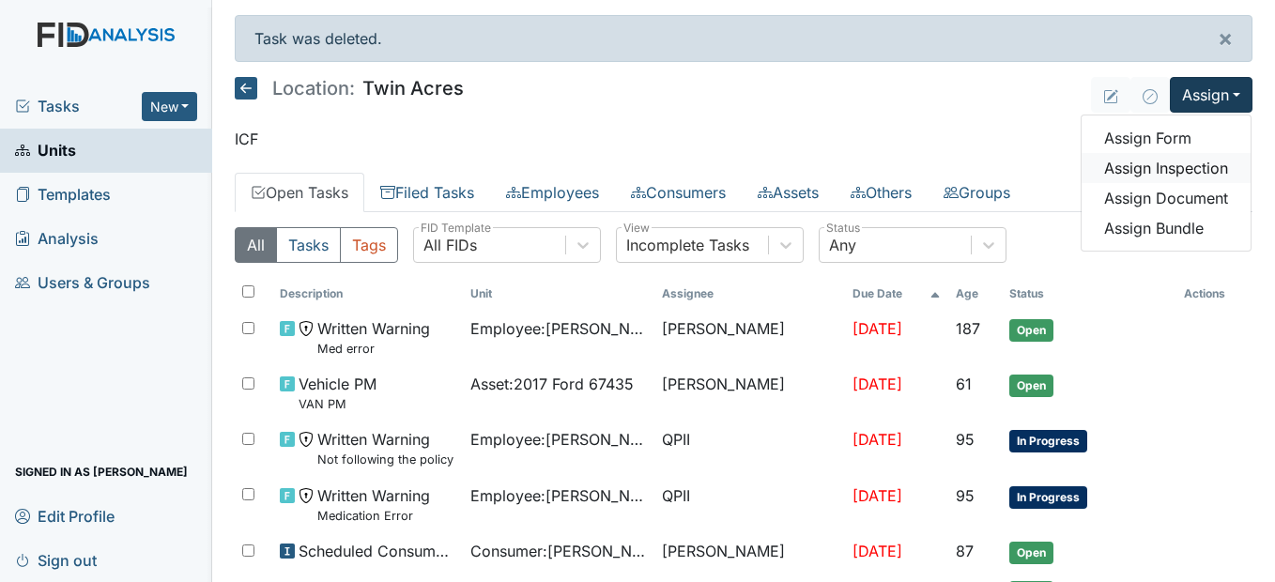
click at [1171, 165] on link "Assign Inspection" at bounding box center [1165, 168] width 169 height 30
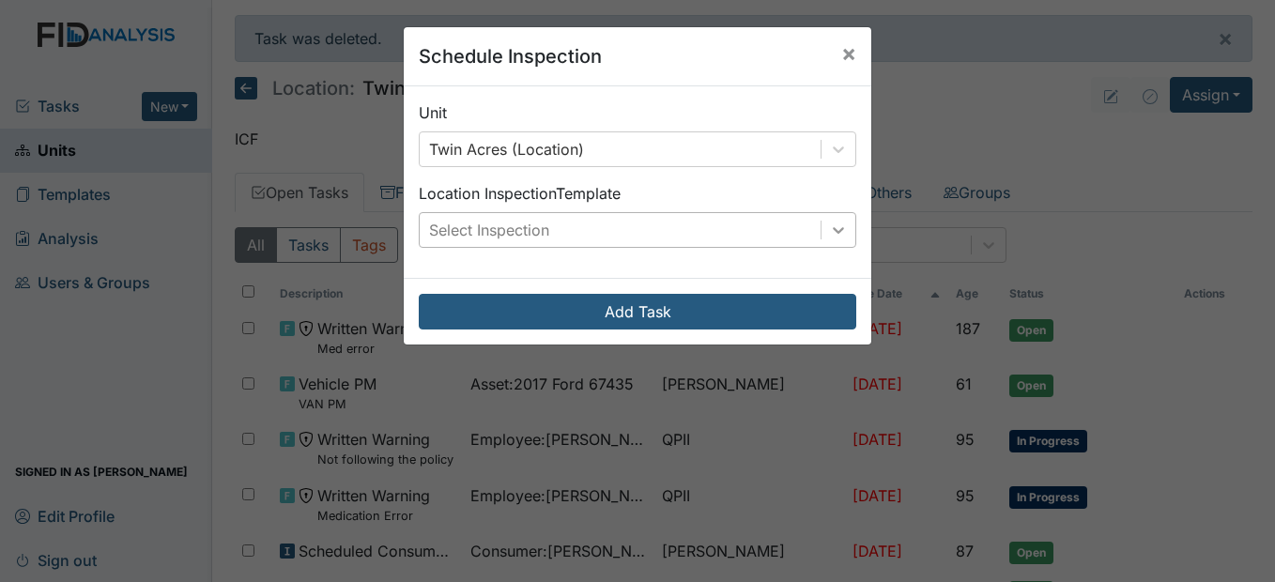
click at [828, 238] on div at bounding box center [838, 230] width 34 height 34
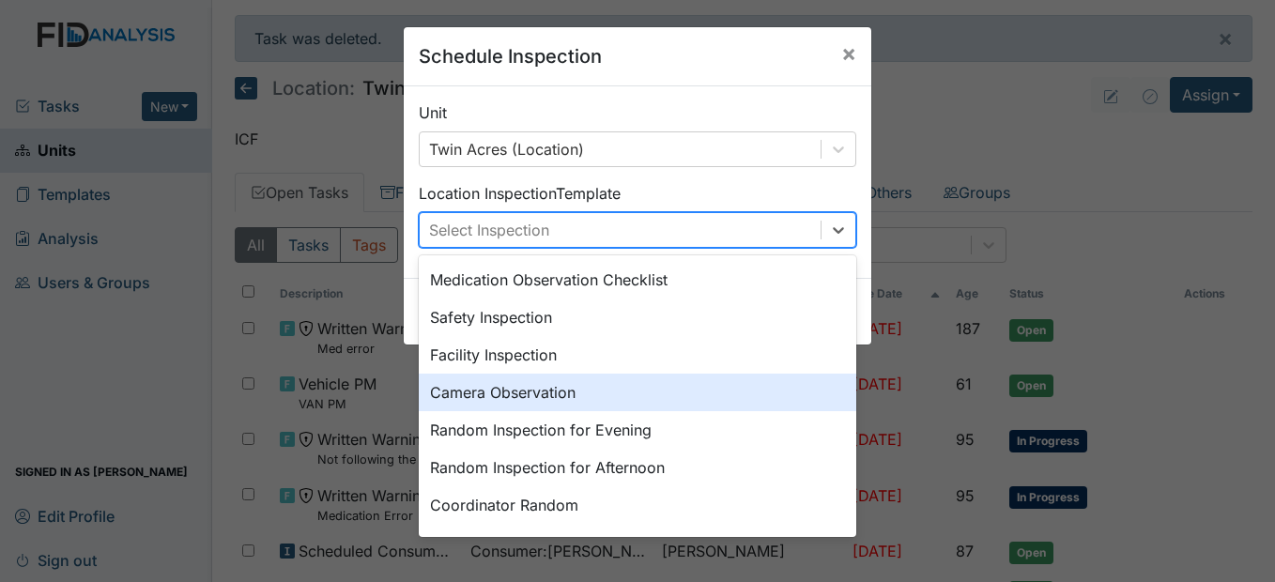
scroll to position [94, 0]
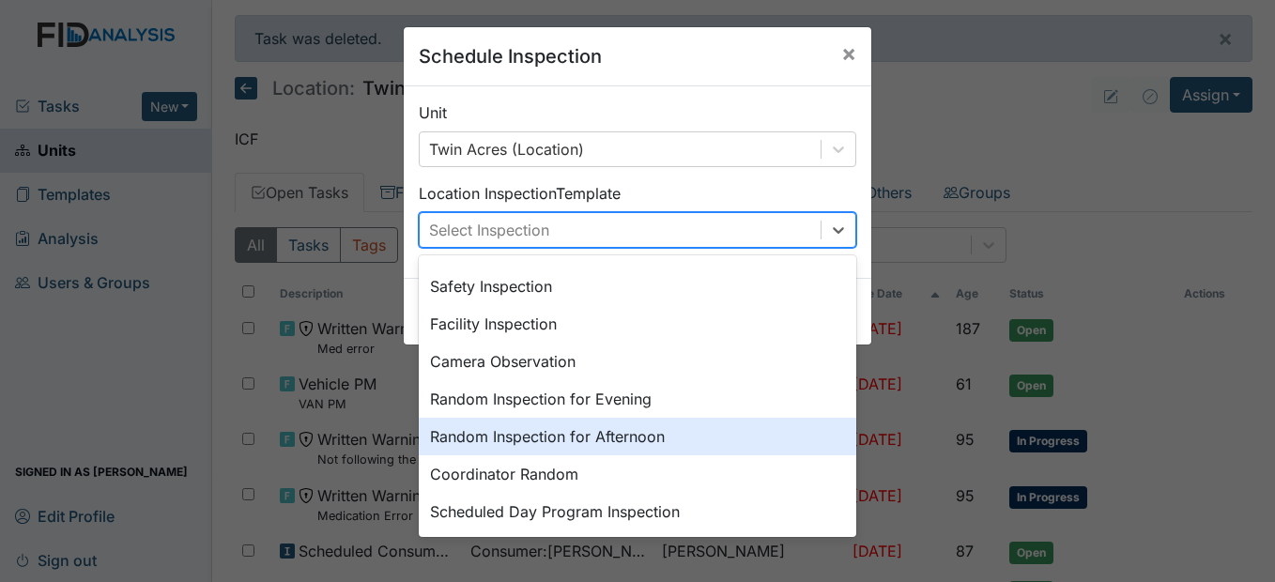
click at [623, 432] on div "Random Inspection for Afternoon" at bounding box center [637, 437] width 437 height 38
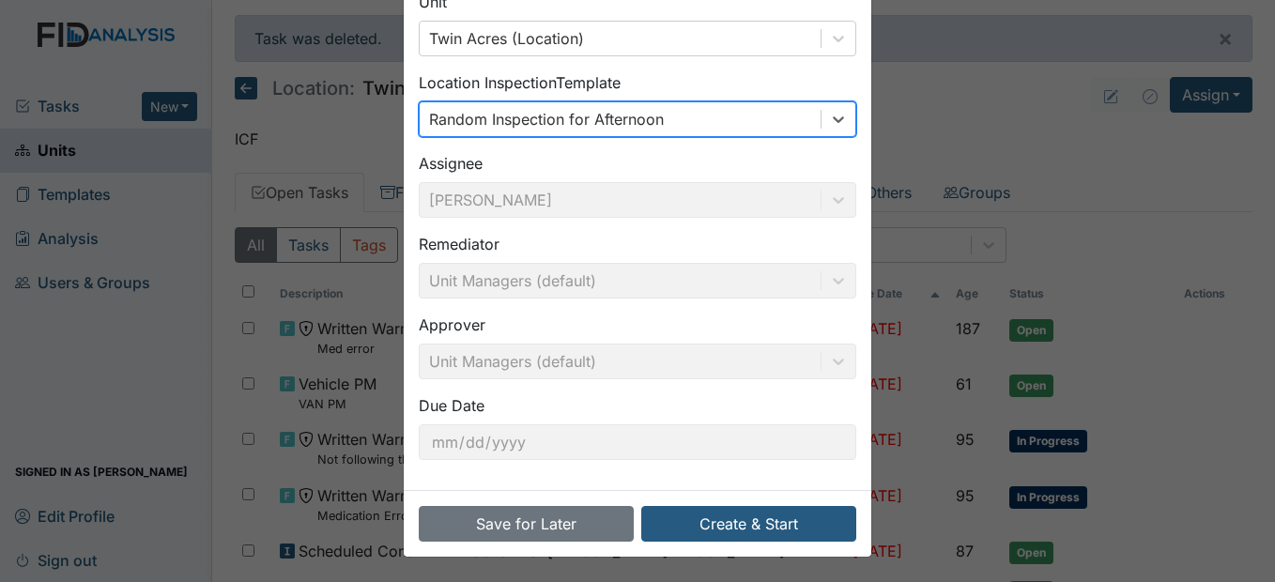
scroll to position [113, 0]
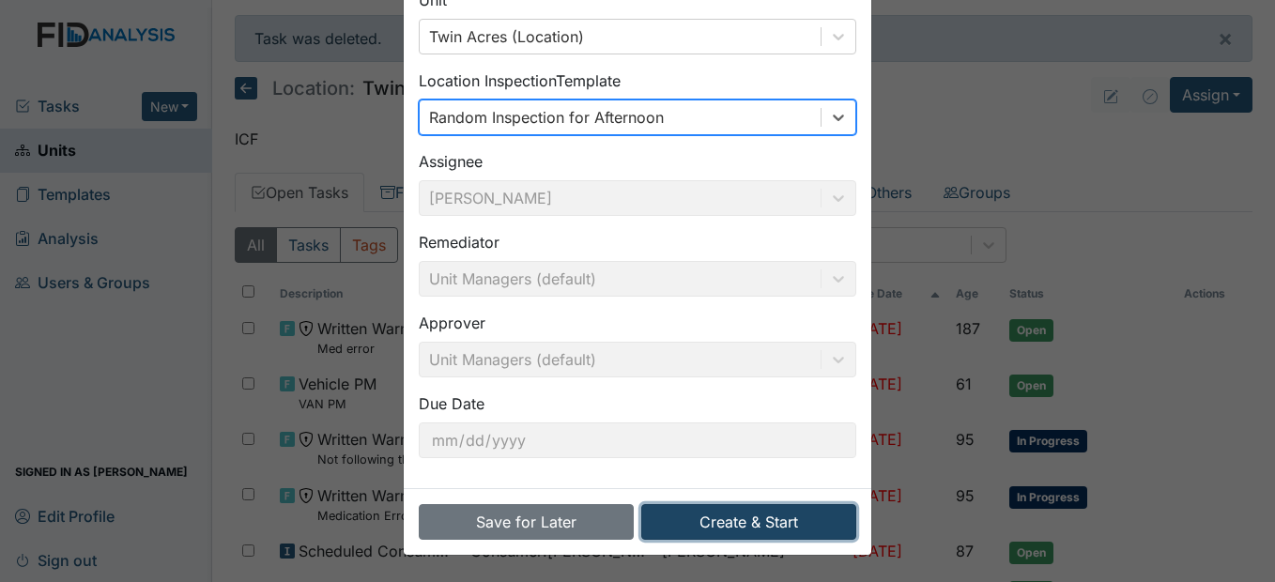
click at [781, 513] on button "Create & Start" at bounding box center [748, 522] width 215 height 36
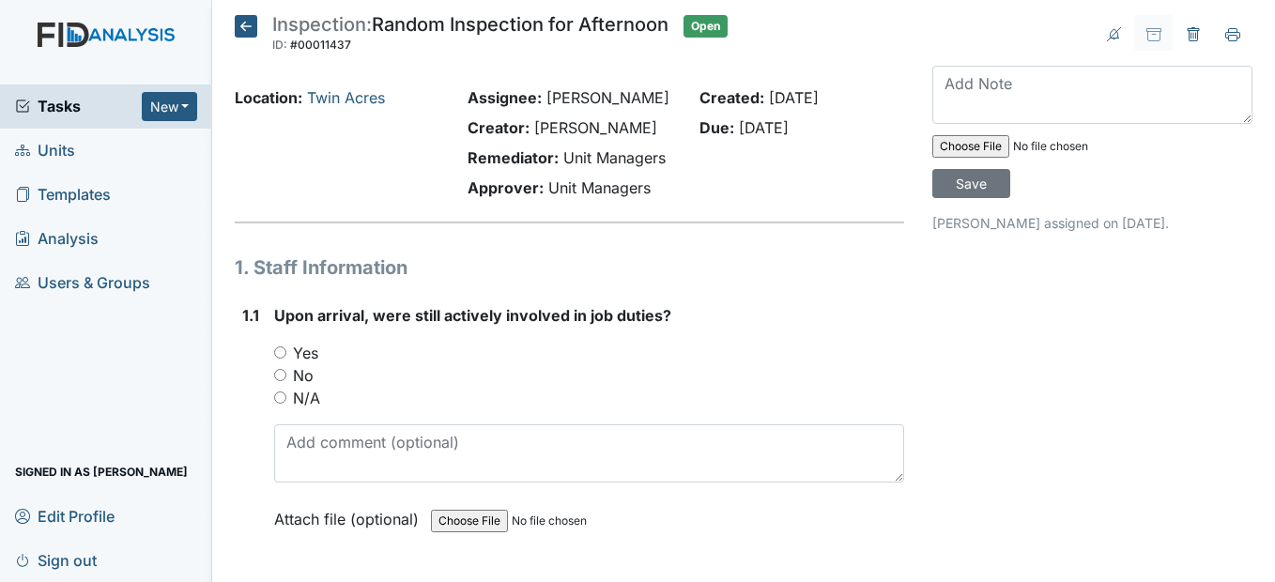
click at [251, 18] on icon at bounding box center [246, 26] width 23 height 23
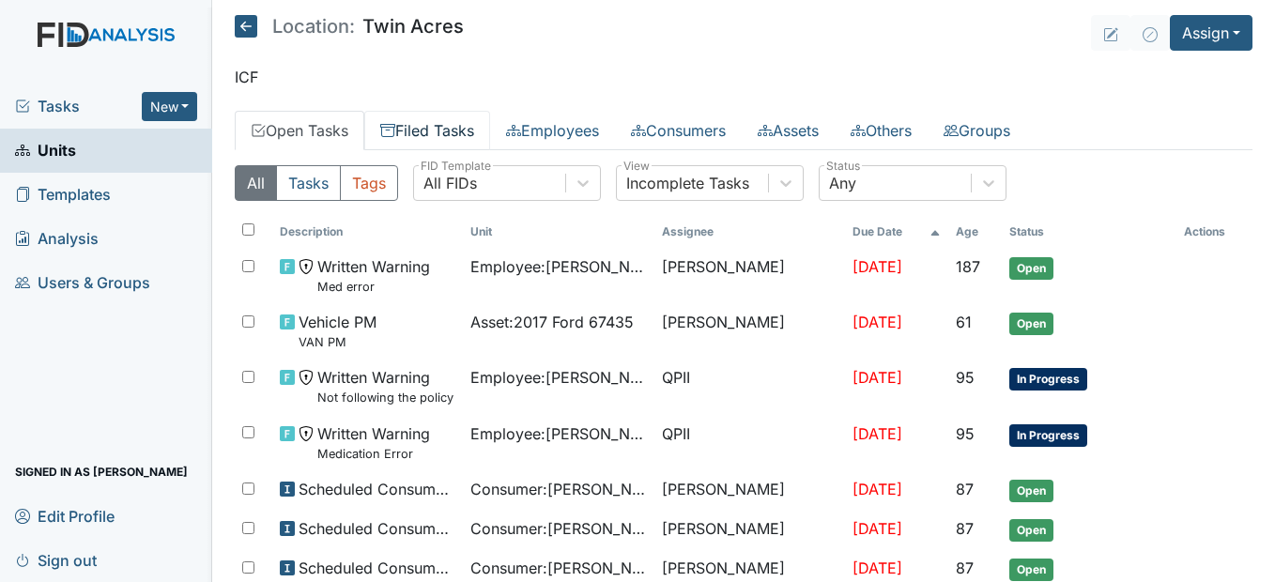
click at [449, 125] on link "Filed Tasks" at bounding box center [427, 130] width 126 height 39
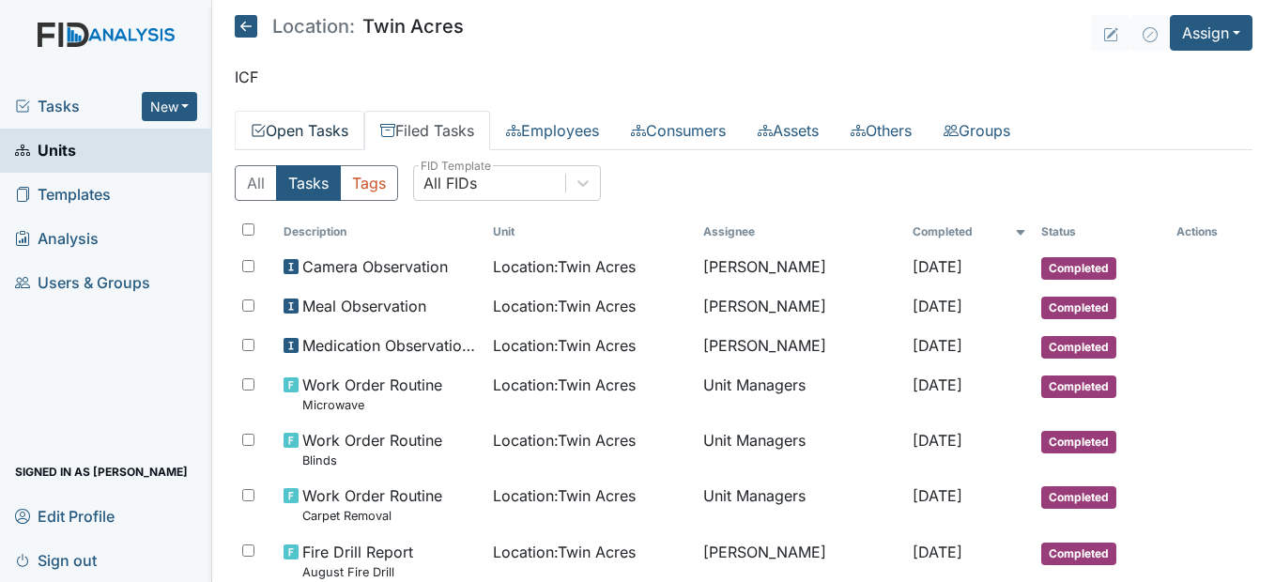
click at [313, 134] on link "Open Tasks" at bounding box center [300, 130] width 130 height 39
